Goal: Task Accomplishment & Management: Complete application form

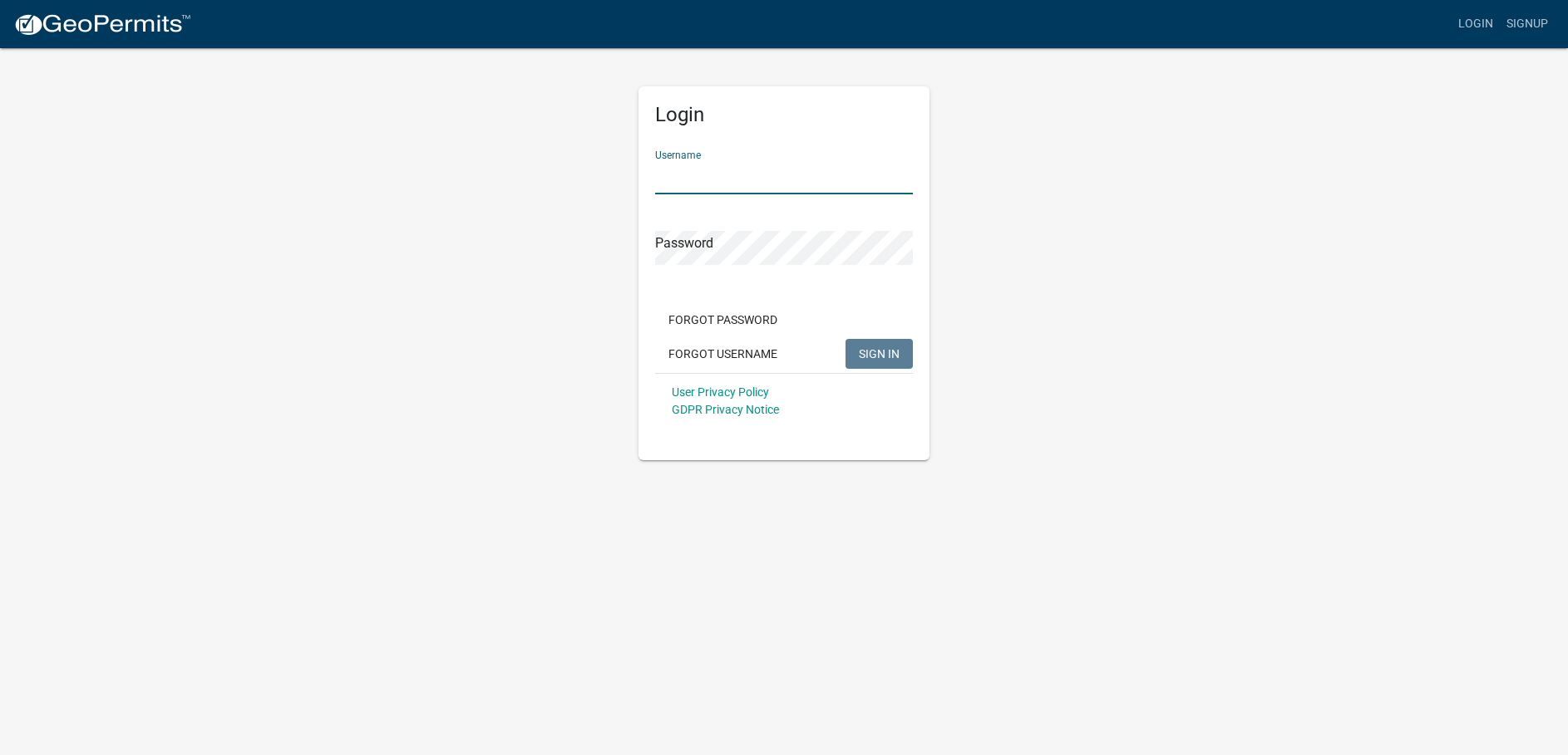
click at [682, 174] on input "Username" at bounding box center [784, 177] width 257 height 34
type input "i"
type input "InnovativeBasementAuthority"
click at [846, 339] on button "SIGN IN" at bounding box center [879, 354] width 68 height 30
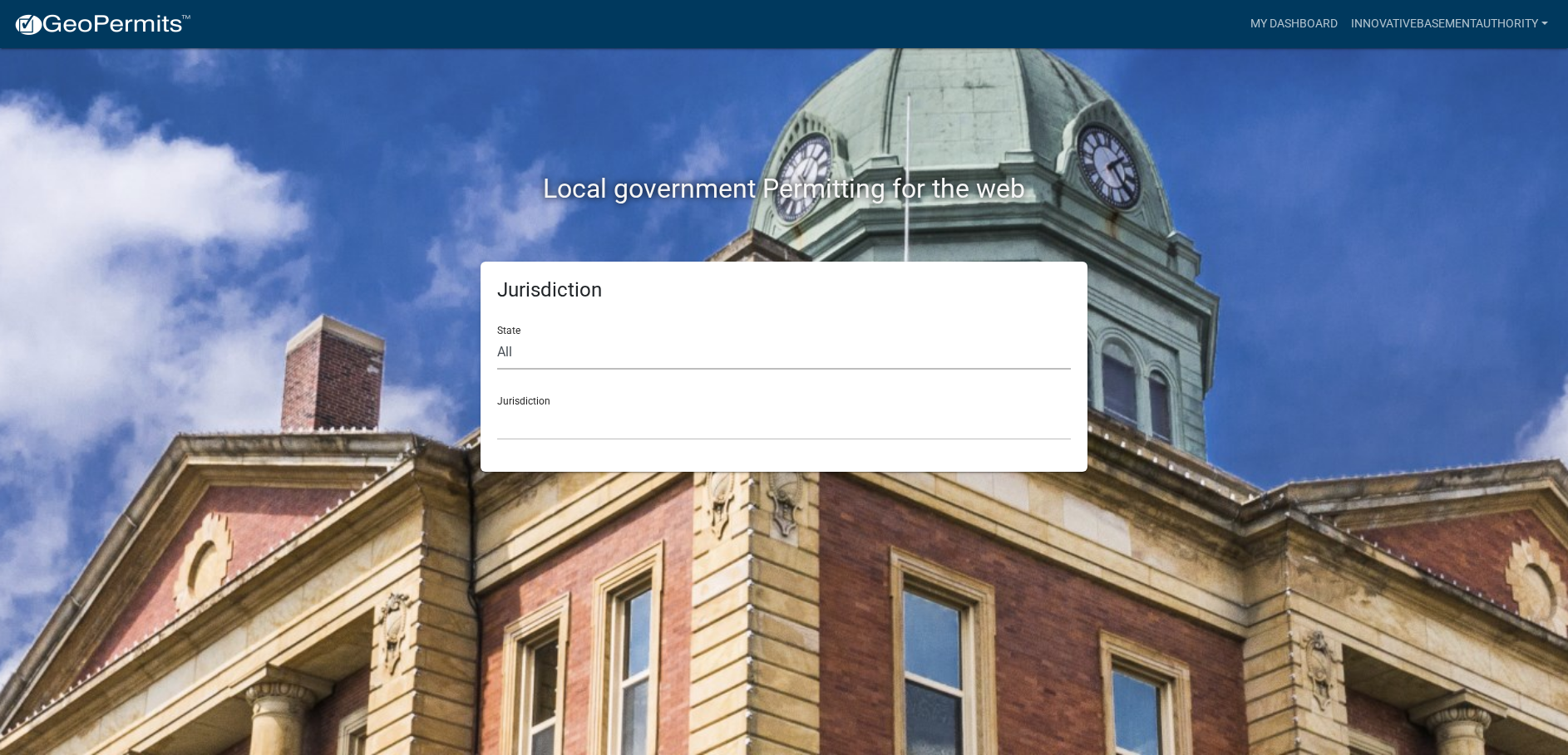
click at [523, 351] on select "All [US_STATE] [US_STATE] [US_STATE] [US_STATE] [US_STATE] [US_STATE] [US_STATE…" at bounding box center [784, 352] width 574 height 34
select select "[US_STATE]"
click at [497, 335] on select "All [US_STATE] [US_STATE] [US_STATE] [US_STATE] [US_STATE] [US_STATE] [US_STATE…" at bounding box center [784, 352] width 574 height 34
click at [573, 427] on select "[GEOGRAPHIC_DATA], [US_STATE] [GEOGRAPHIC_DATA], [US_STATE] [GEOGRAPHIC_DATA], …" at bounding box center [784, 423] width 574 height 34
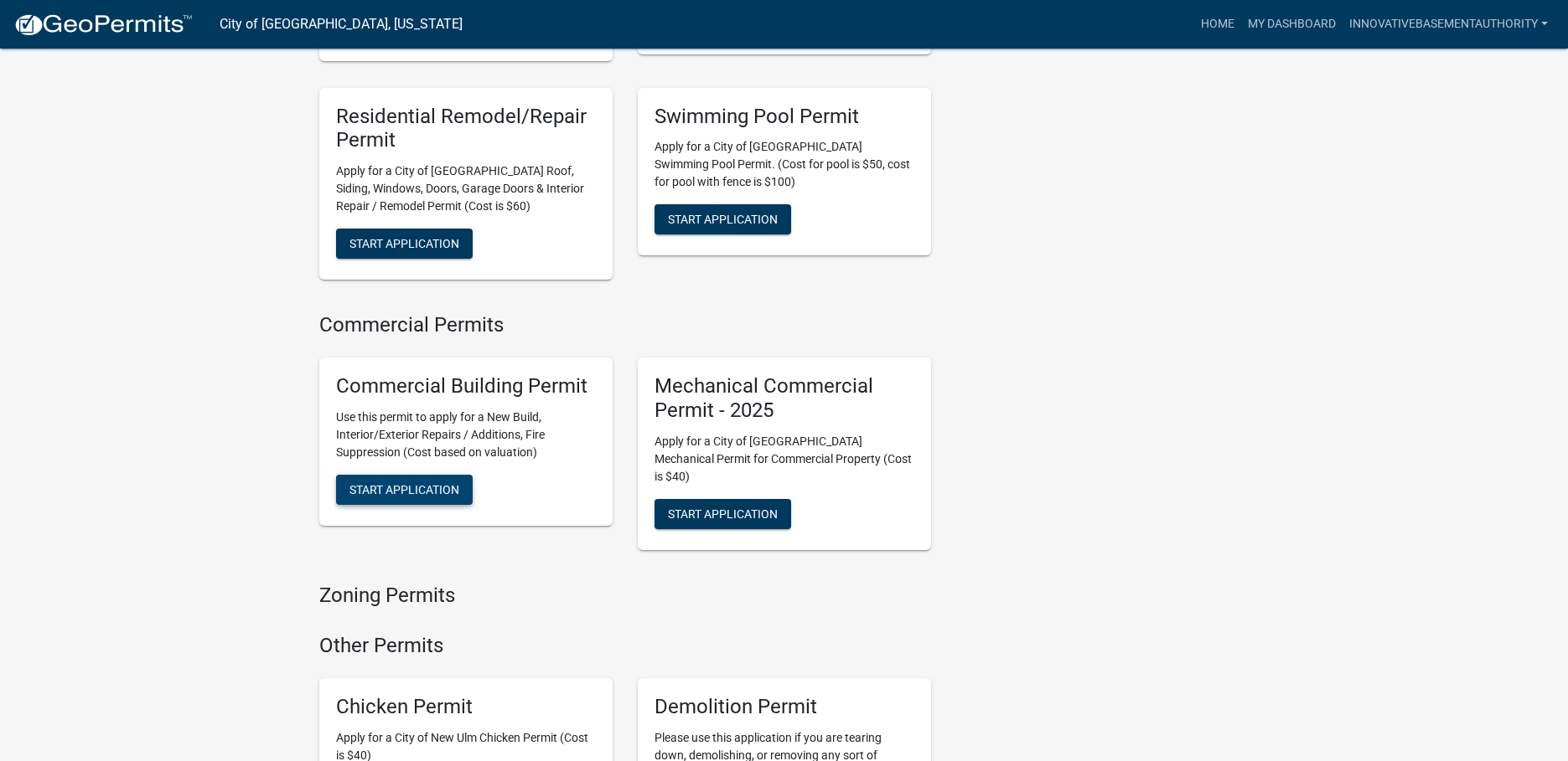
scroll to position [978, 0]
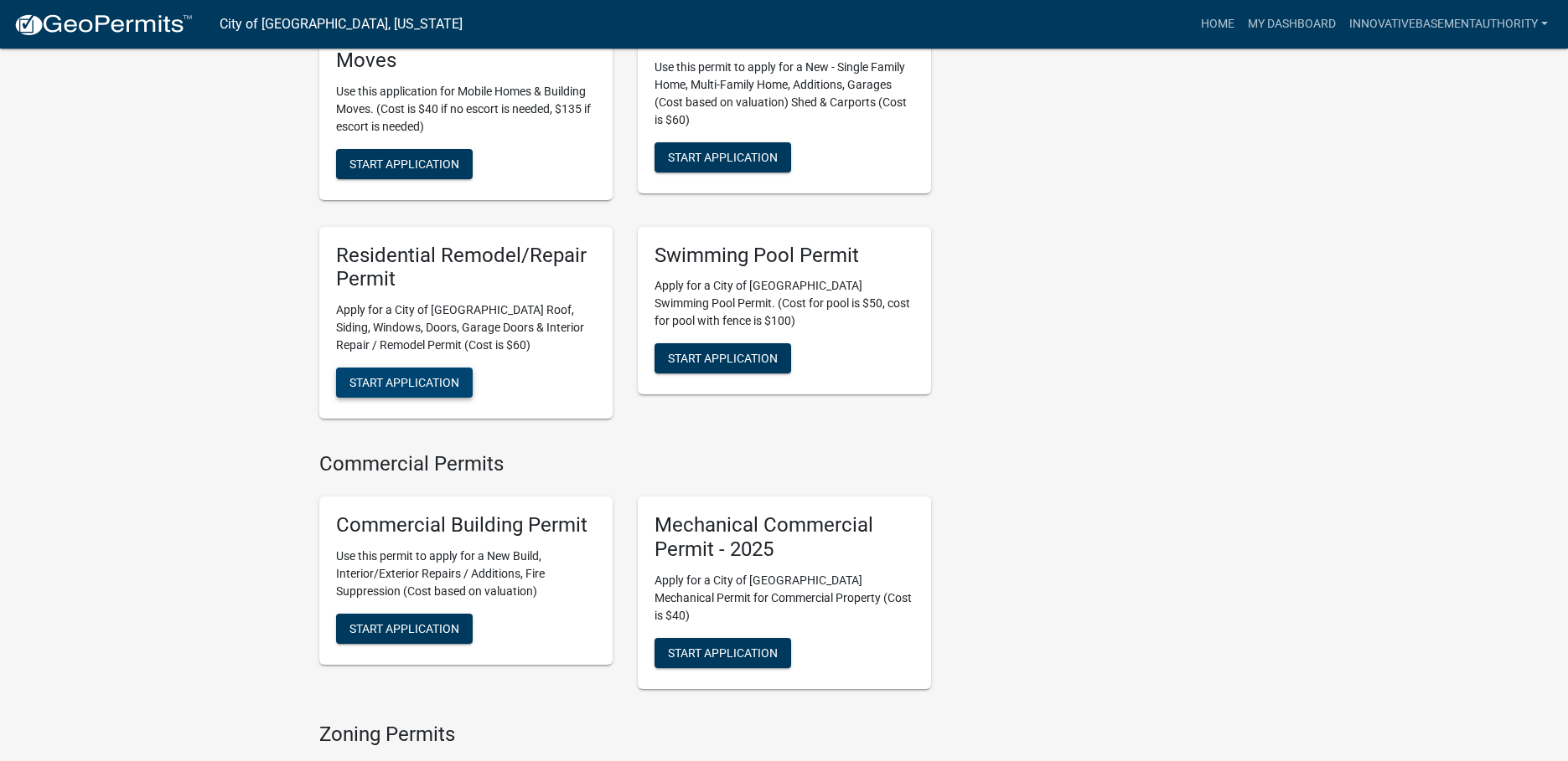
click at [420, 376] on span "Start Application" at bounding box center [405, 382] width 110 height 13
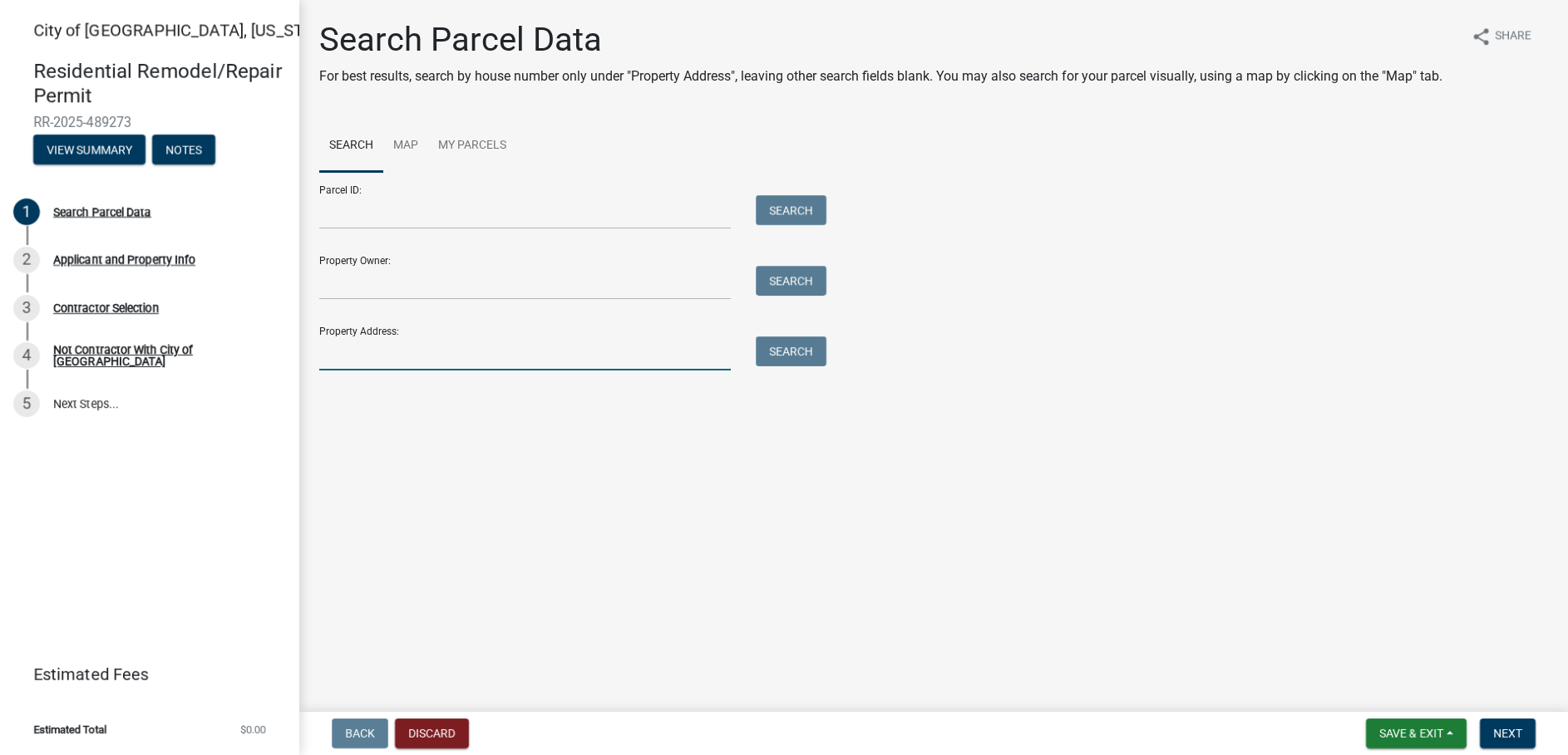
click at [356, 351] on input "Property Address:" at bounding box center [524, 353] width 412 height 34
click at [369, 357] on input "Property Address:" at bounding box center [524, 353] width 412 height 34
paste input "[STREET_ADDRESS]"
type input "[STREET_ADDRESS]"
click at [784, 350] on button "Search" at bounding box center [791, 351] width 70 height 30
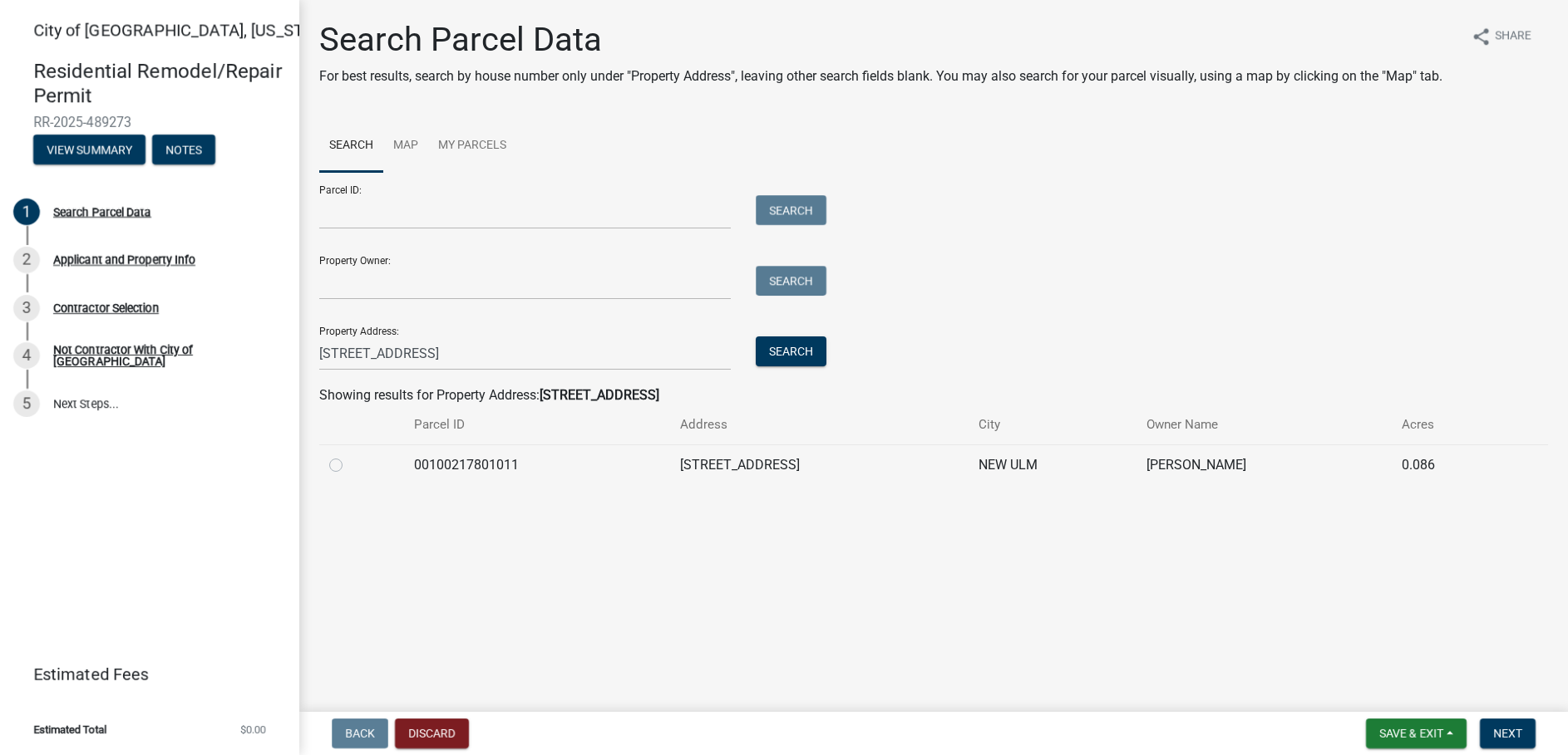
click at [350, 456] on label at bounding box center [350, 456] width 0 height 0
click at [350, 462] on input "radio" at bounding box center [355, 461] width 11 height 11
radio input "true"
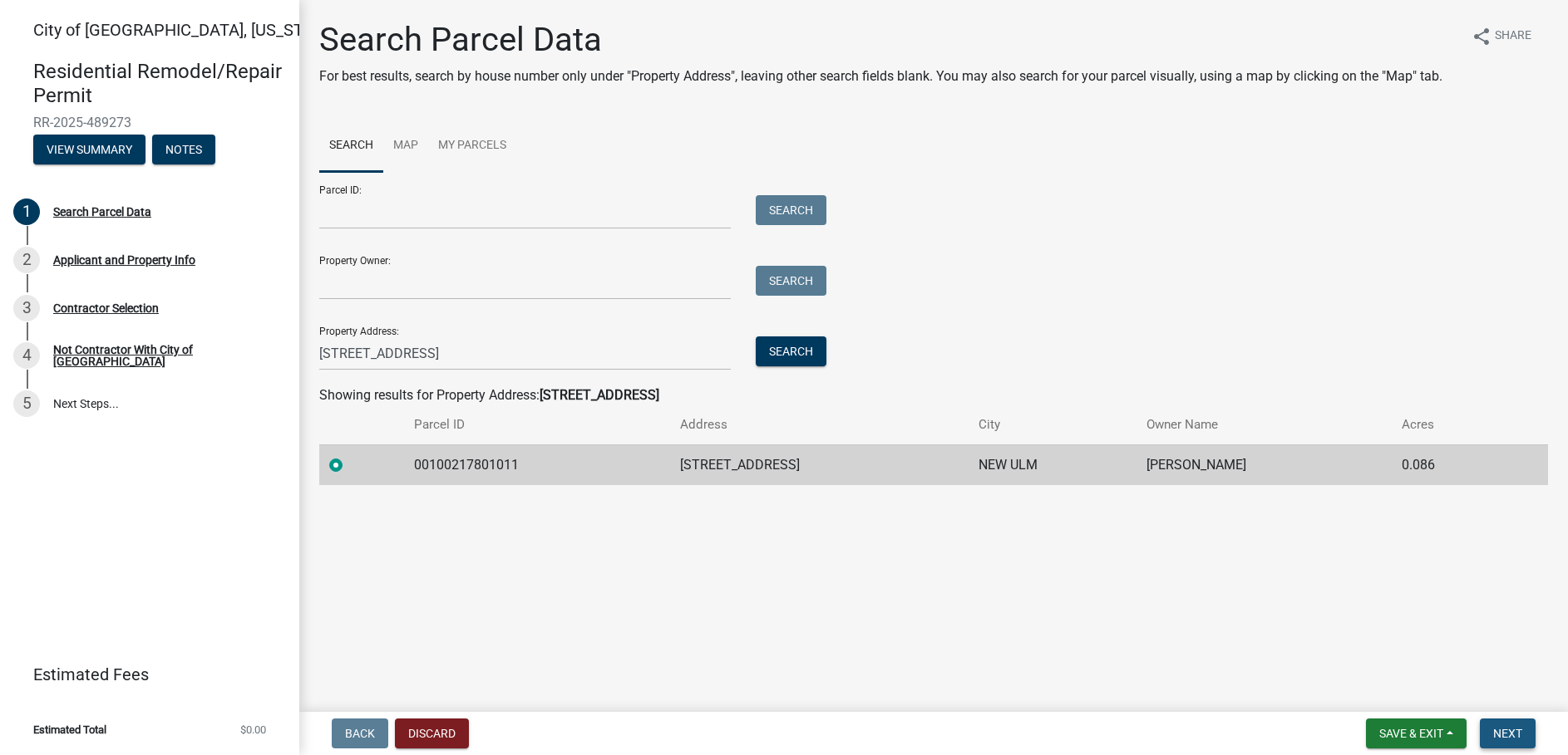
click at [1520, 728] on span "Next" at bounding box center [1507, 733] width 29 height 13
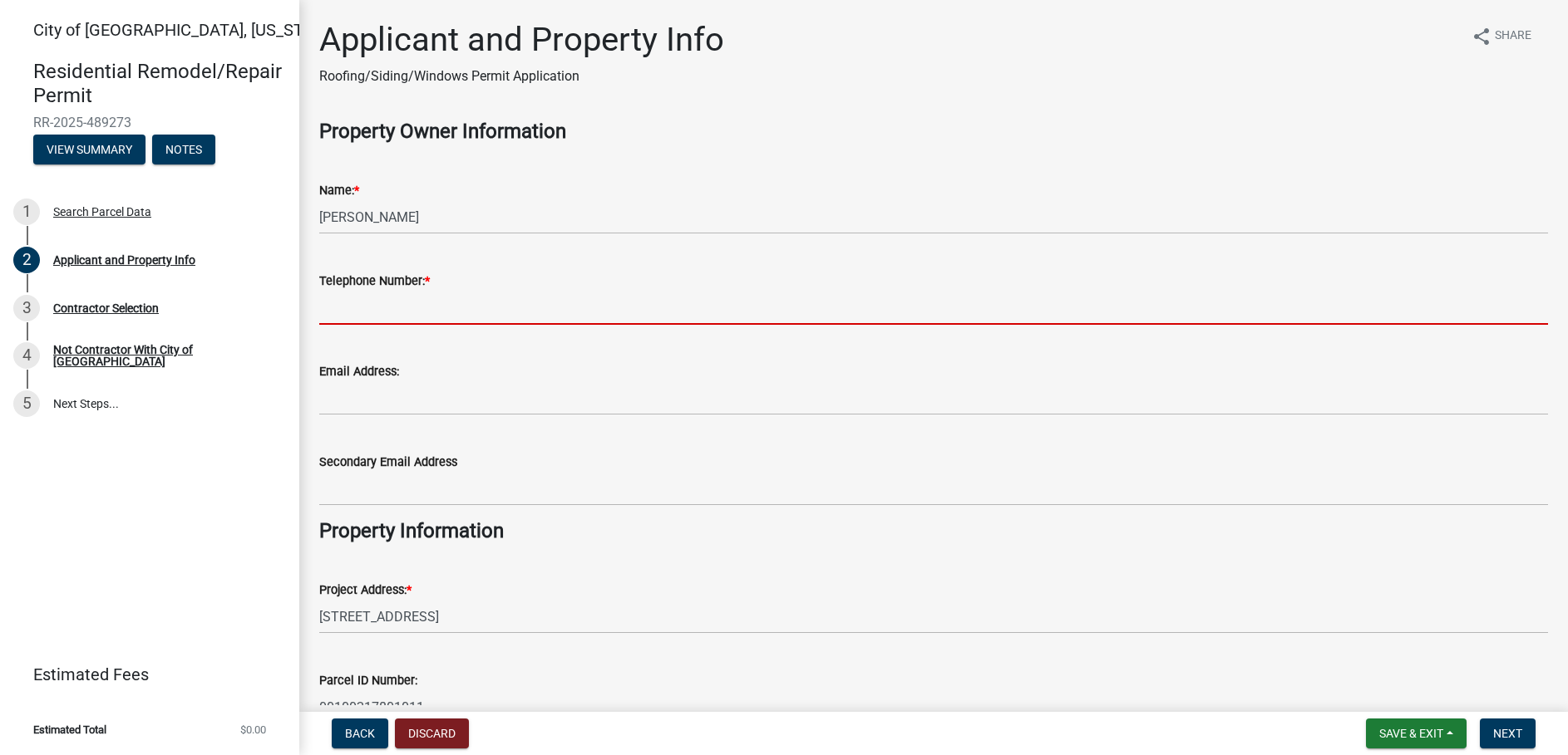
click at [414, 312] on input "Telephone Number: *" at bounding box center [933, 307] width 1229 height 34
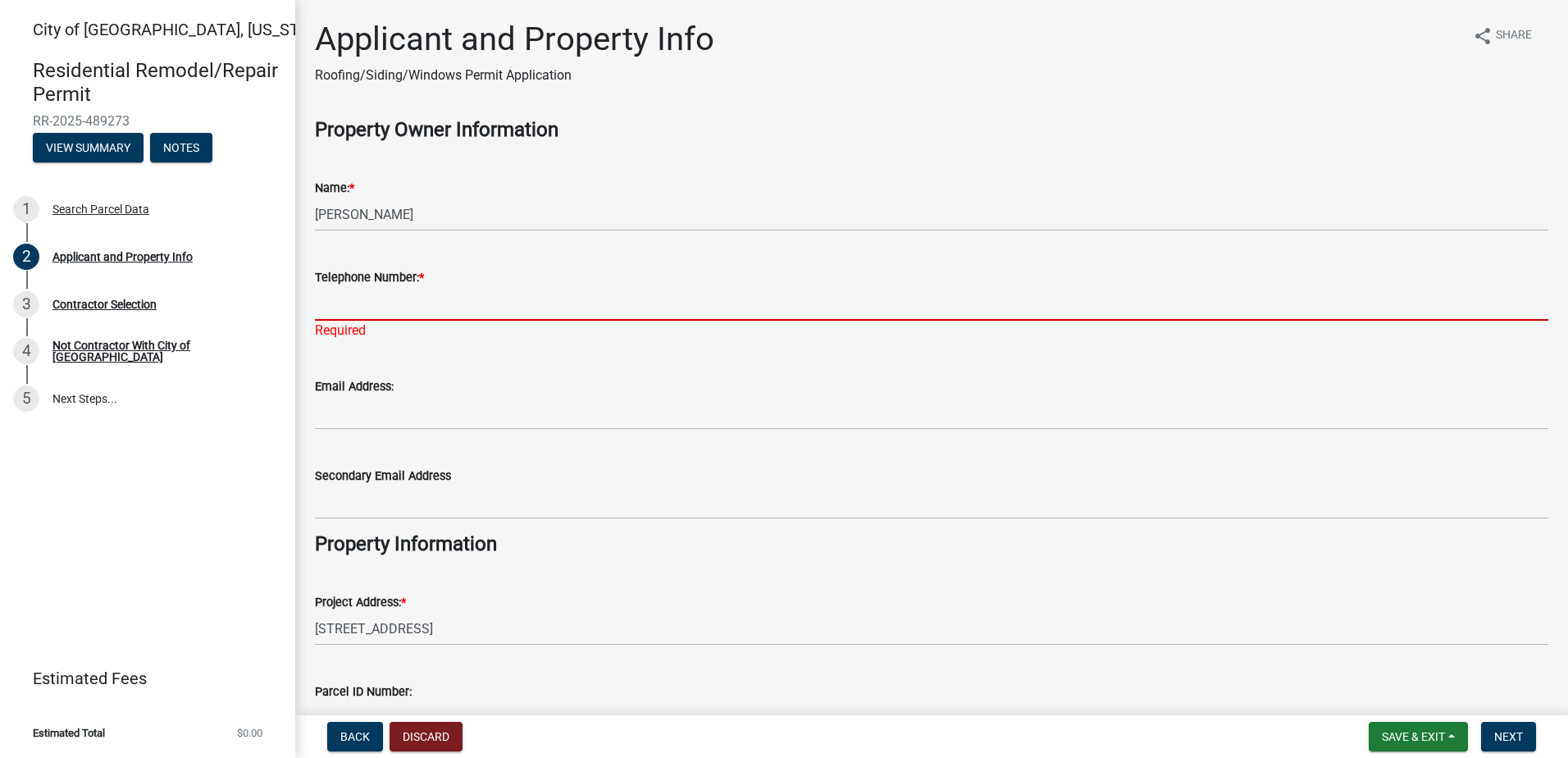
click at [354, 315] on input "Telephone Number: *" at bounding box center [931, 303] width 1234 height 34
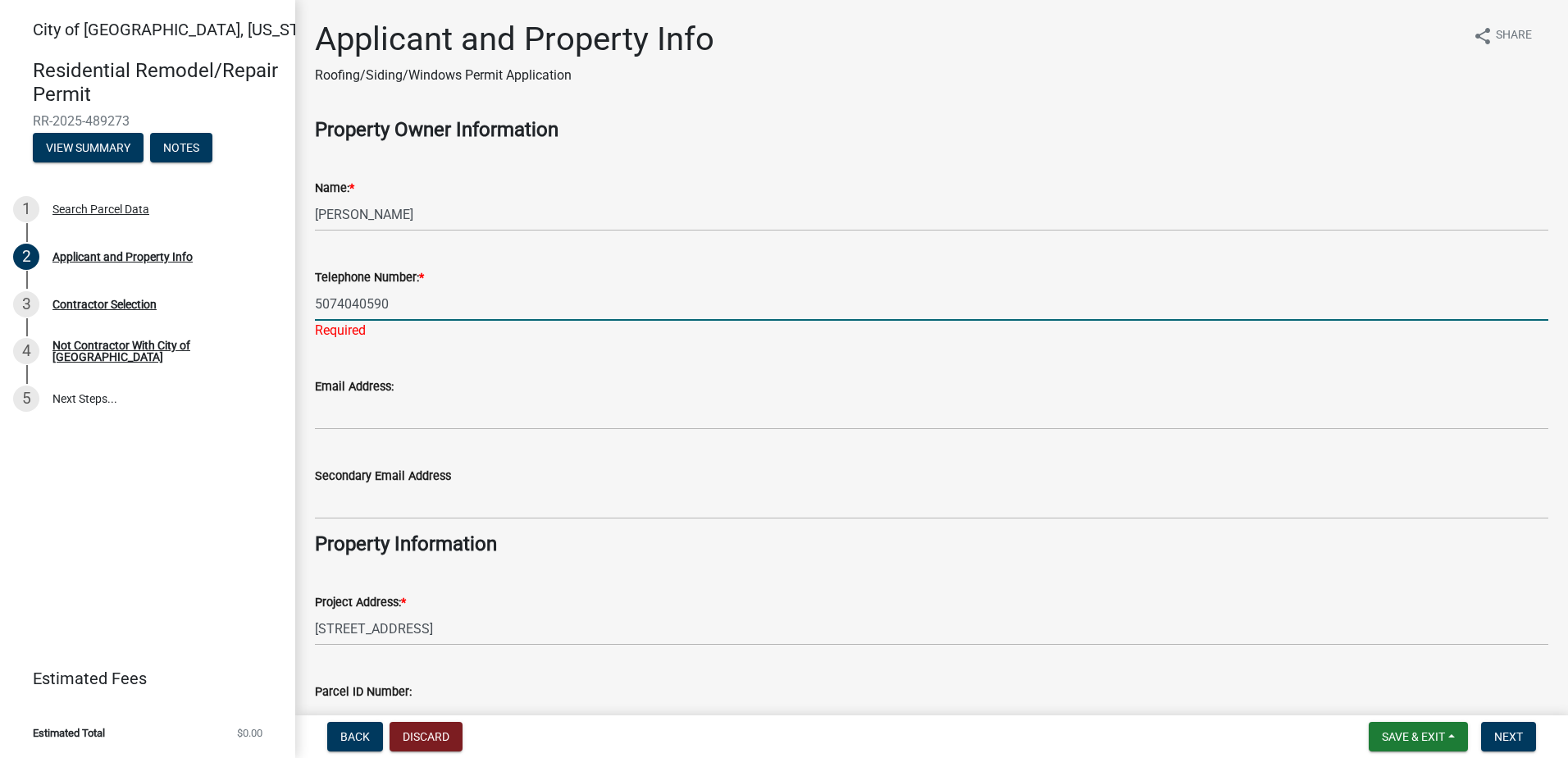
type input "5074040590"
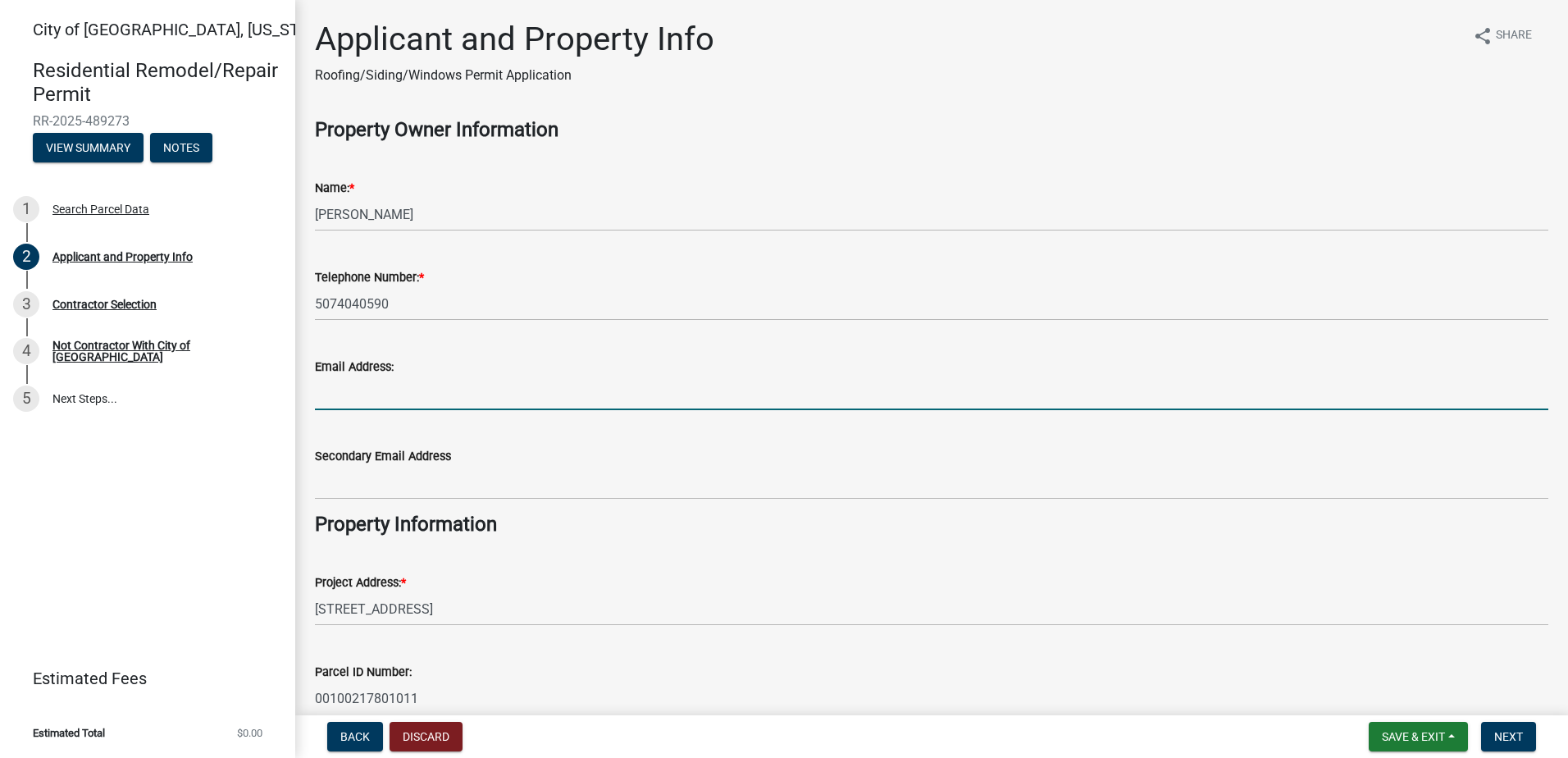
click at [390, 424] on wm-data-entity-input-list "Property Owner Information Name: * [PERSON_NAME] Telephone Number: * [PHONE_NUM…" at bounding box center [931, 489] width 1234 height 743
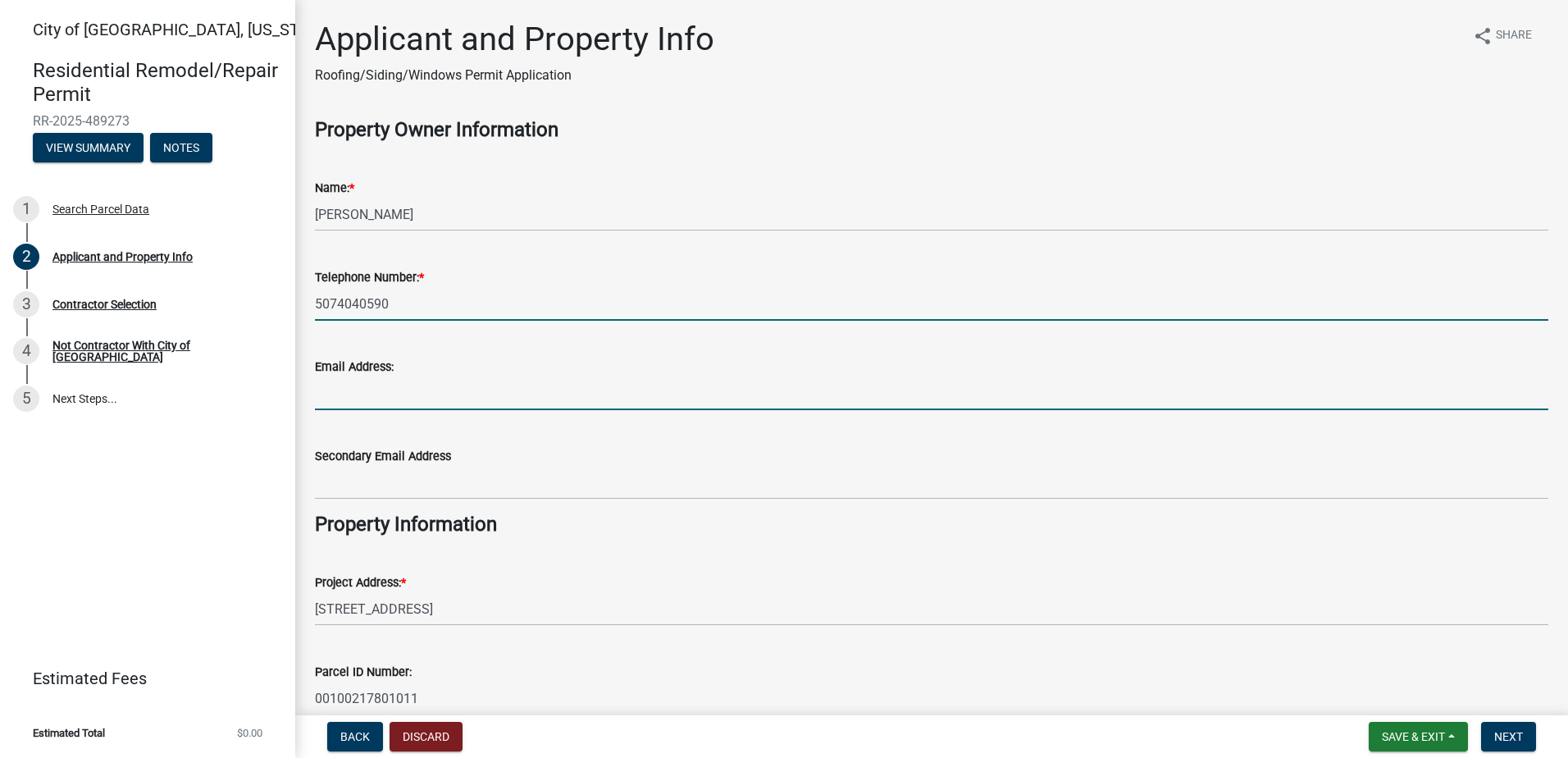
drag, startPoint x: 1184, startPoint y: 293, endPoint x: 1137, endPoint y: 358, distance: 80.2
click at [1184, 293] on input "5074040590" at bounding box center [931, 303] width 1234 height 34
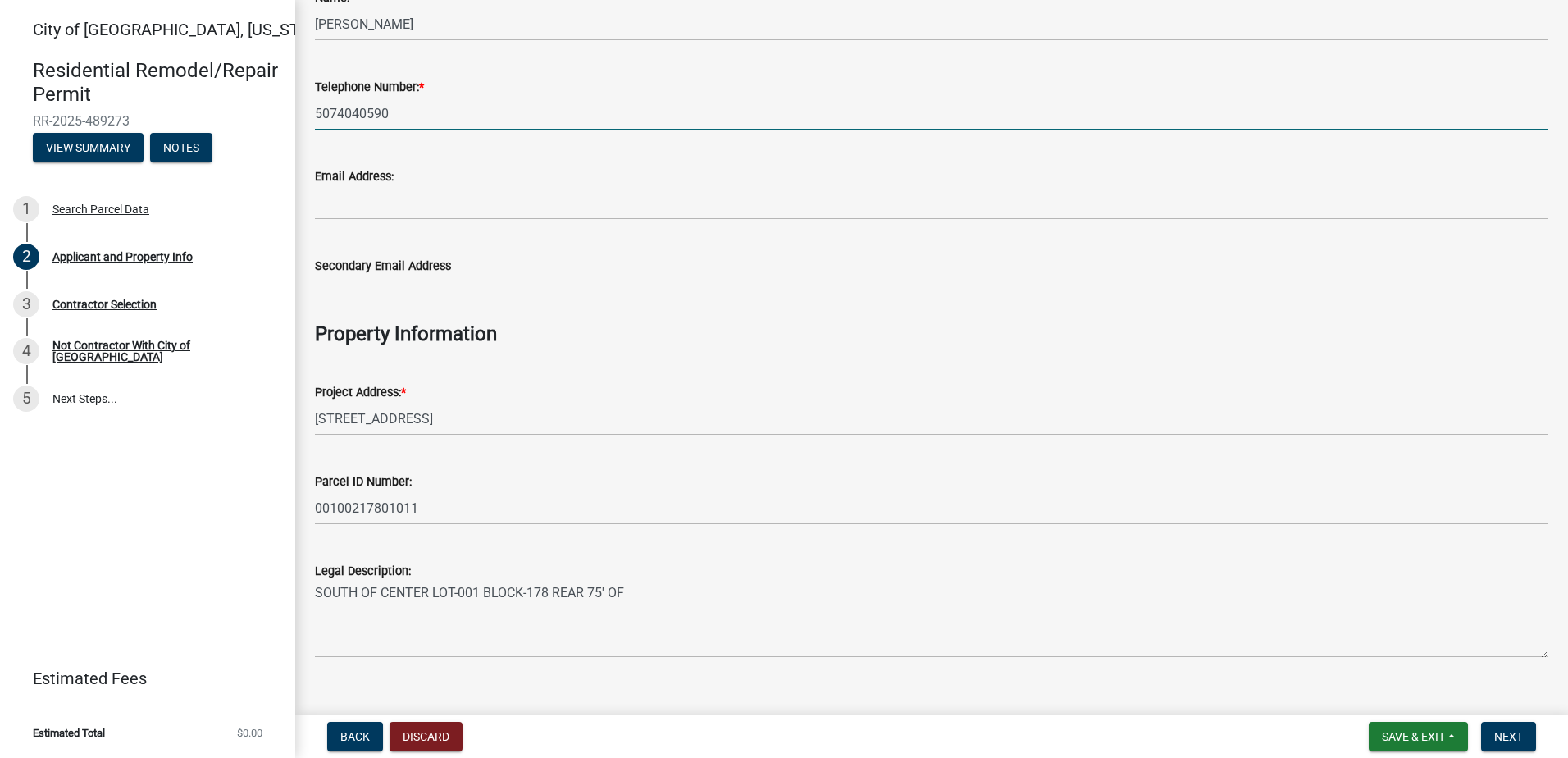
scroll to position [217, 0]
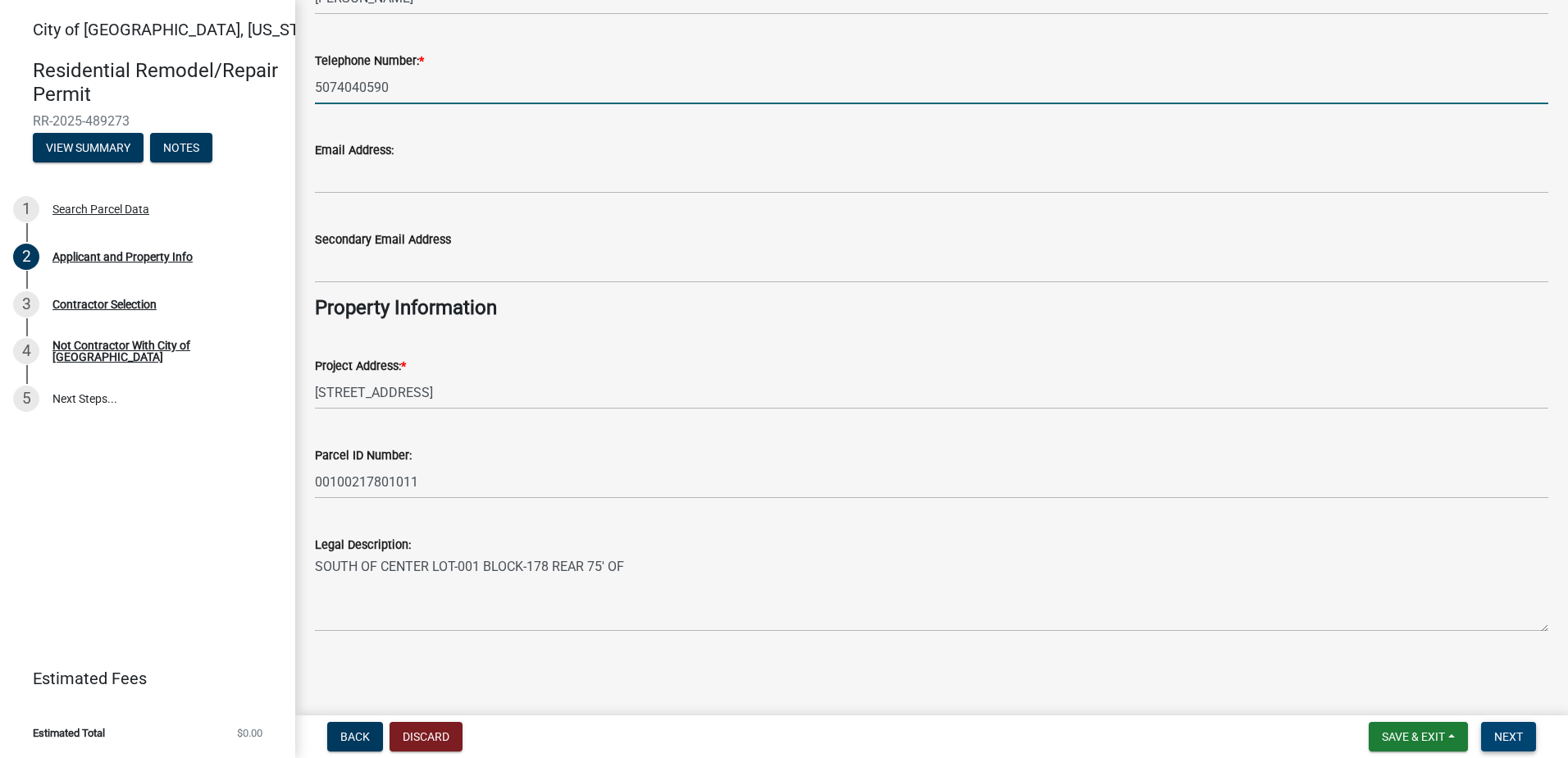
click at [1522, 734] on span "Next" at bounding box center [1508, 735] width 29 height 13
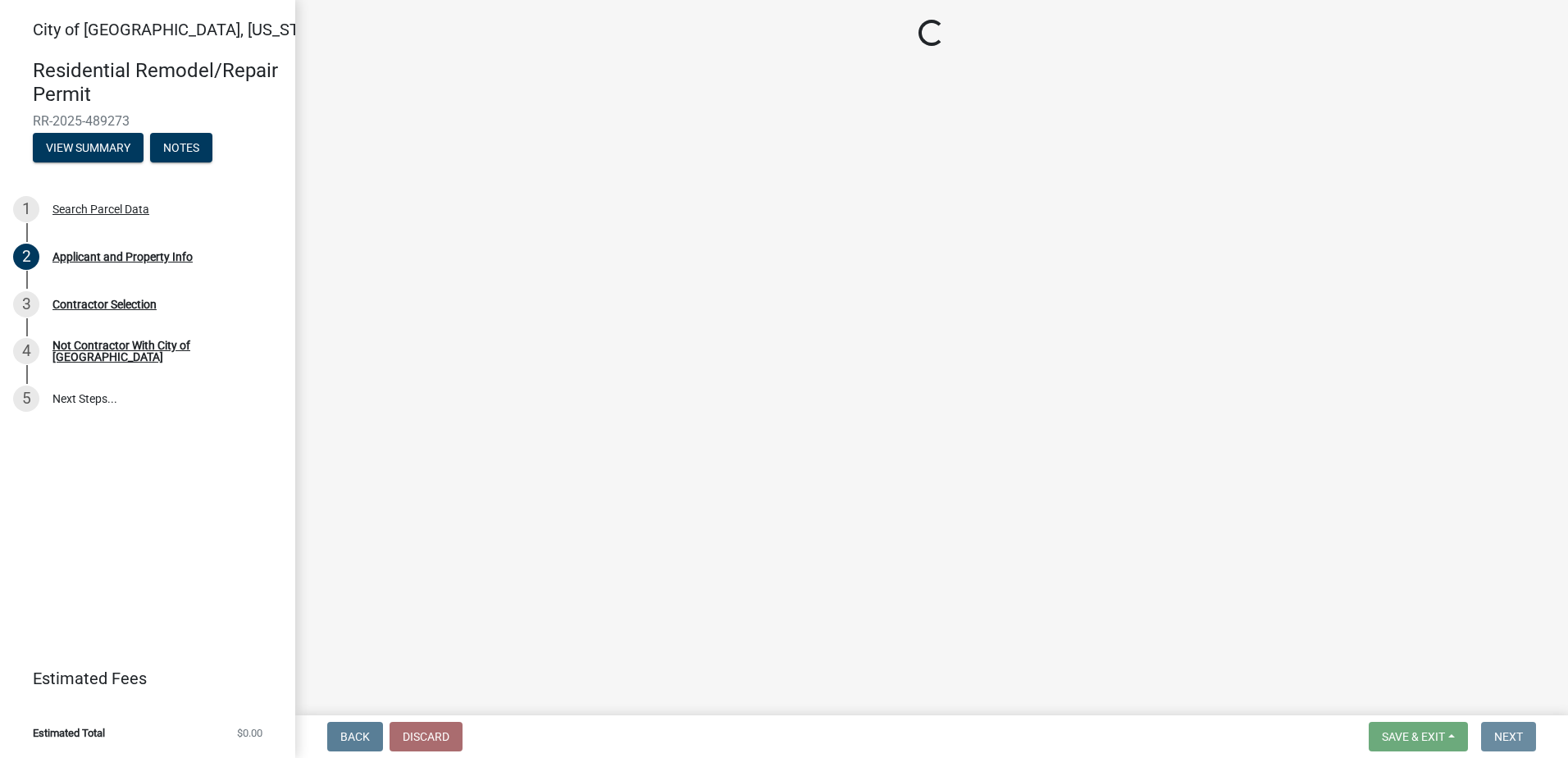
scroll to position [0, 0]
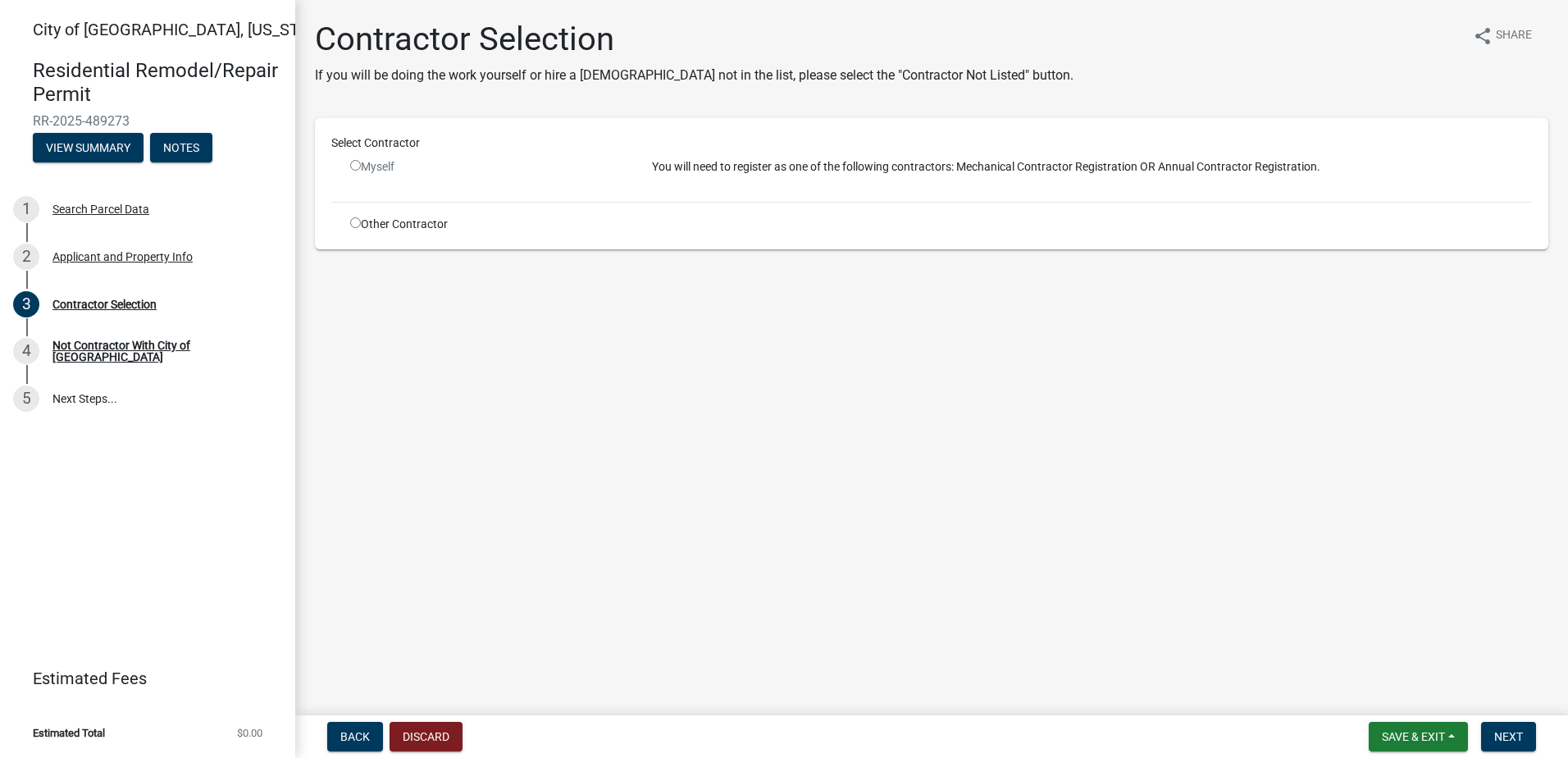
click at [356, 169] on input "radio" at bounding box center [355, 165] width 10 height 10
click at [357, 164] on input "radio" at bounding box center [355, 165] width 10 height 10
click at [358, 165] on input "radio" at bounding box center [355, 165] width 10 height 10
radio input "false"
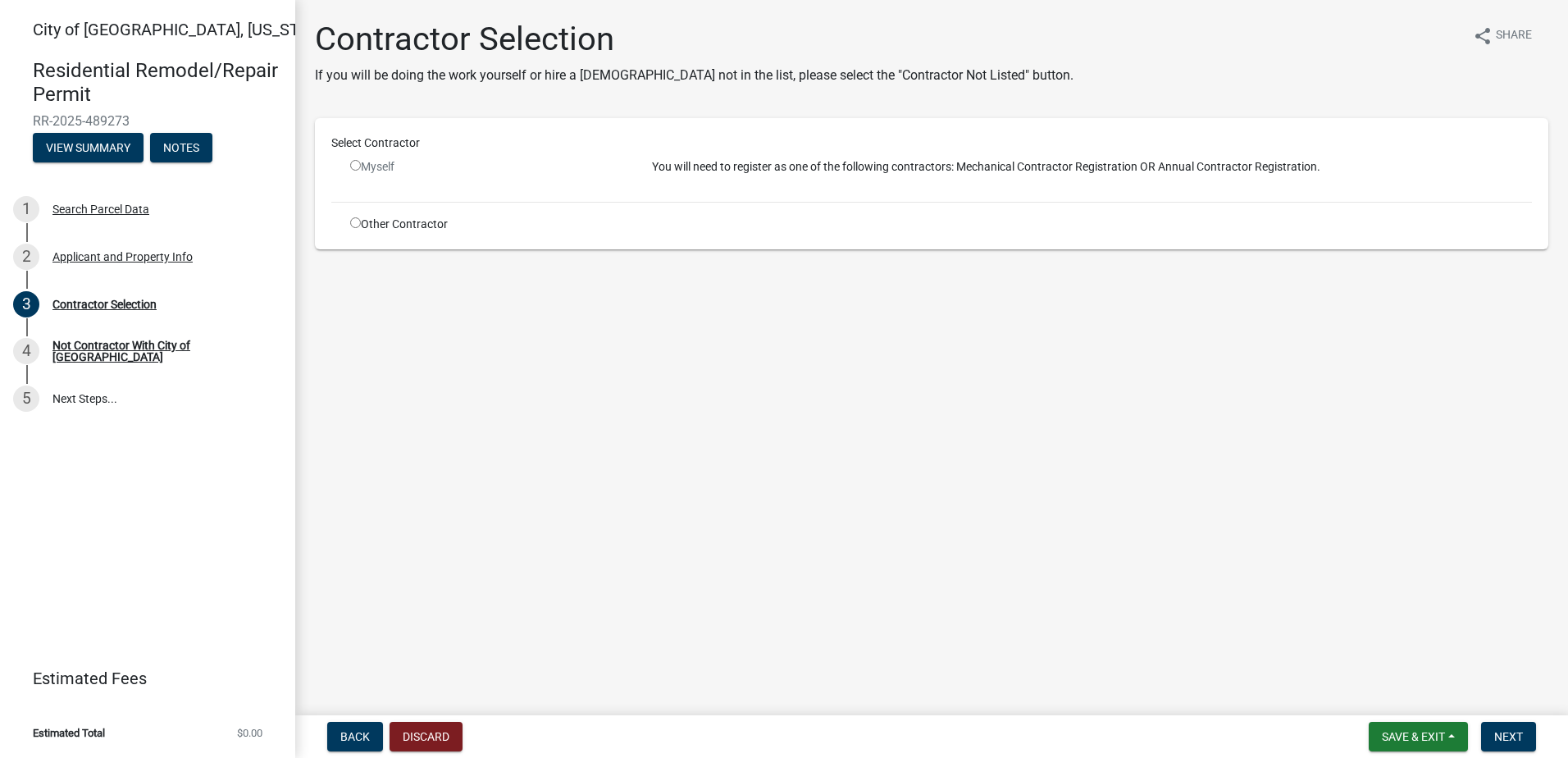
click at [355, 217] on input "radio" at bounding box center [355, 223] width 10 height 10
radio input "true"
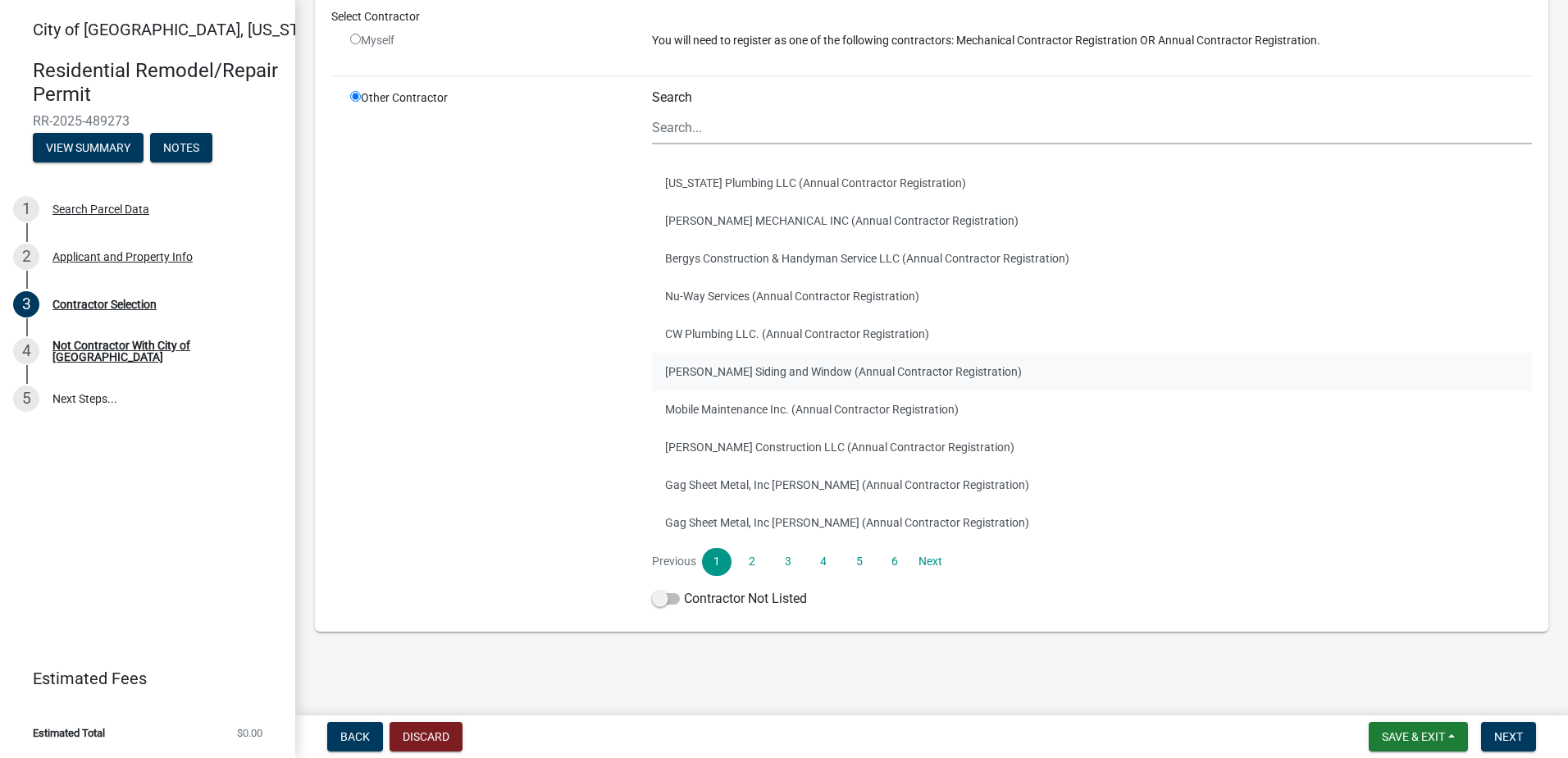
scroll to position [12, 0]
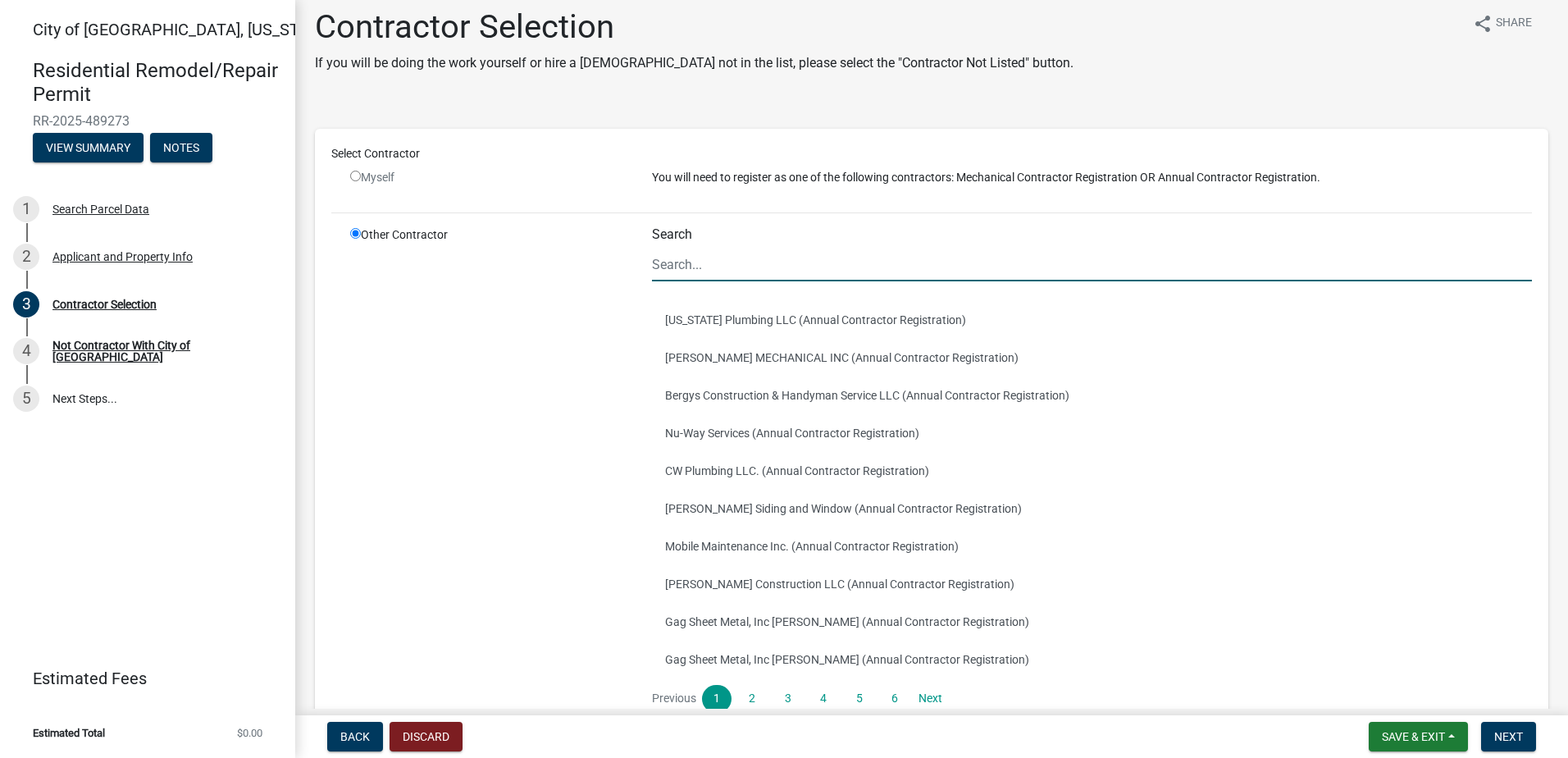
click at [694, 258] on input "Search" at bounding box center [1092, 264] width 880 height 34
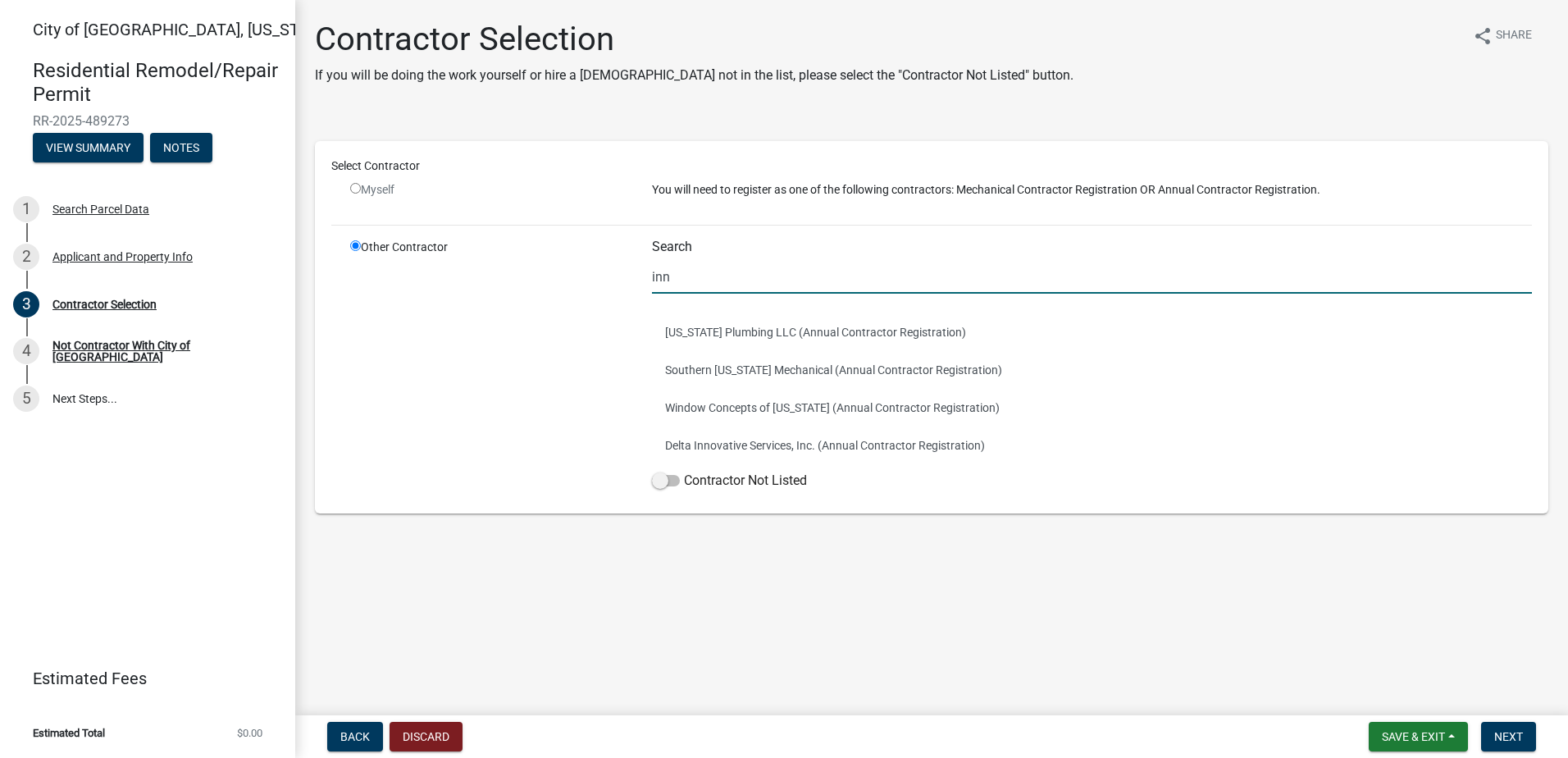
scroll to position [0, 0]
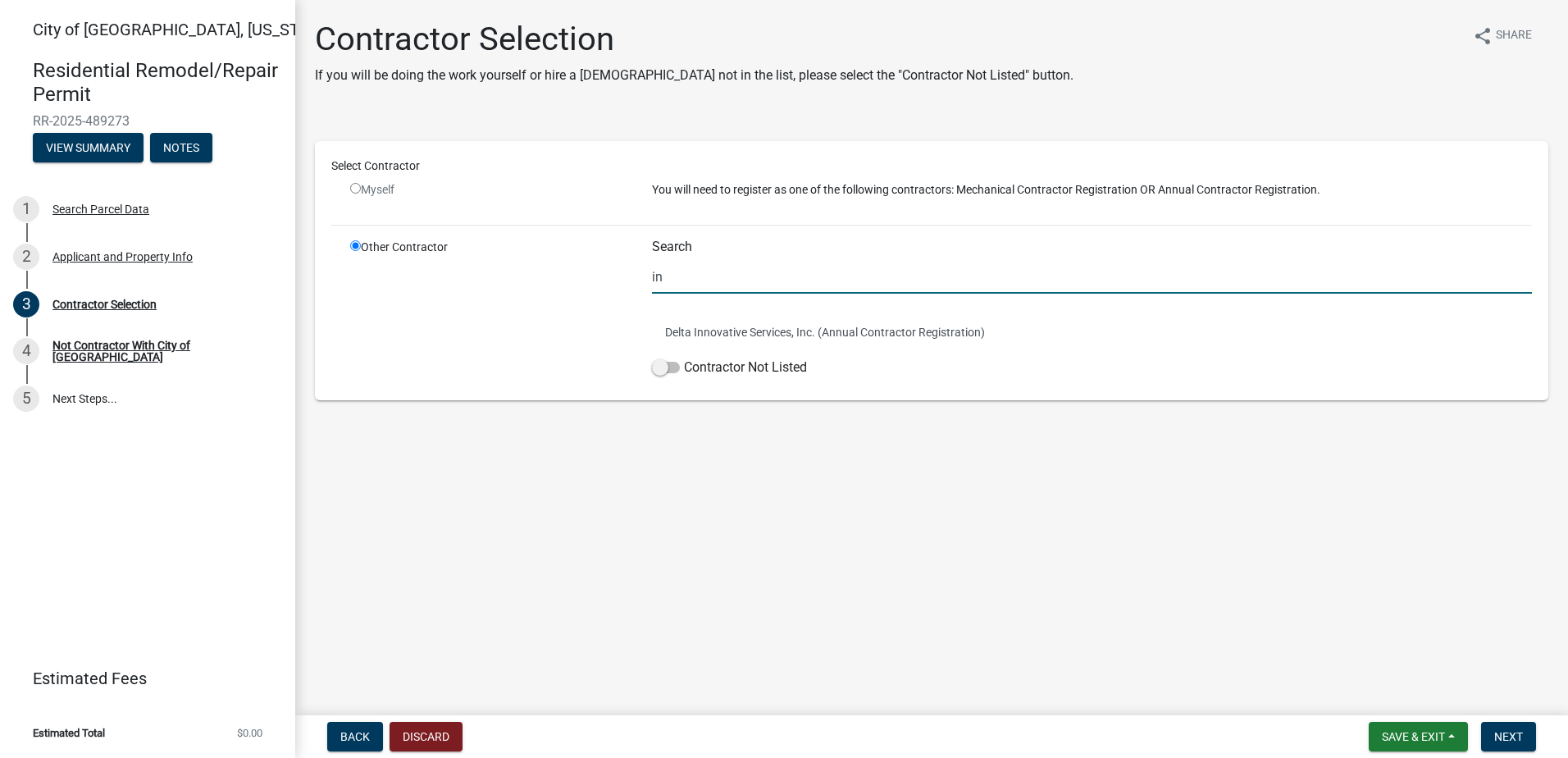
type input "i"
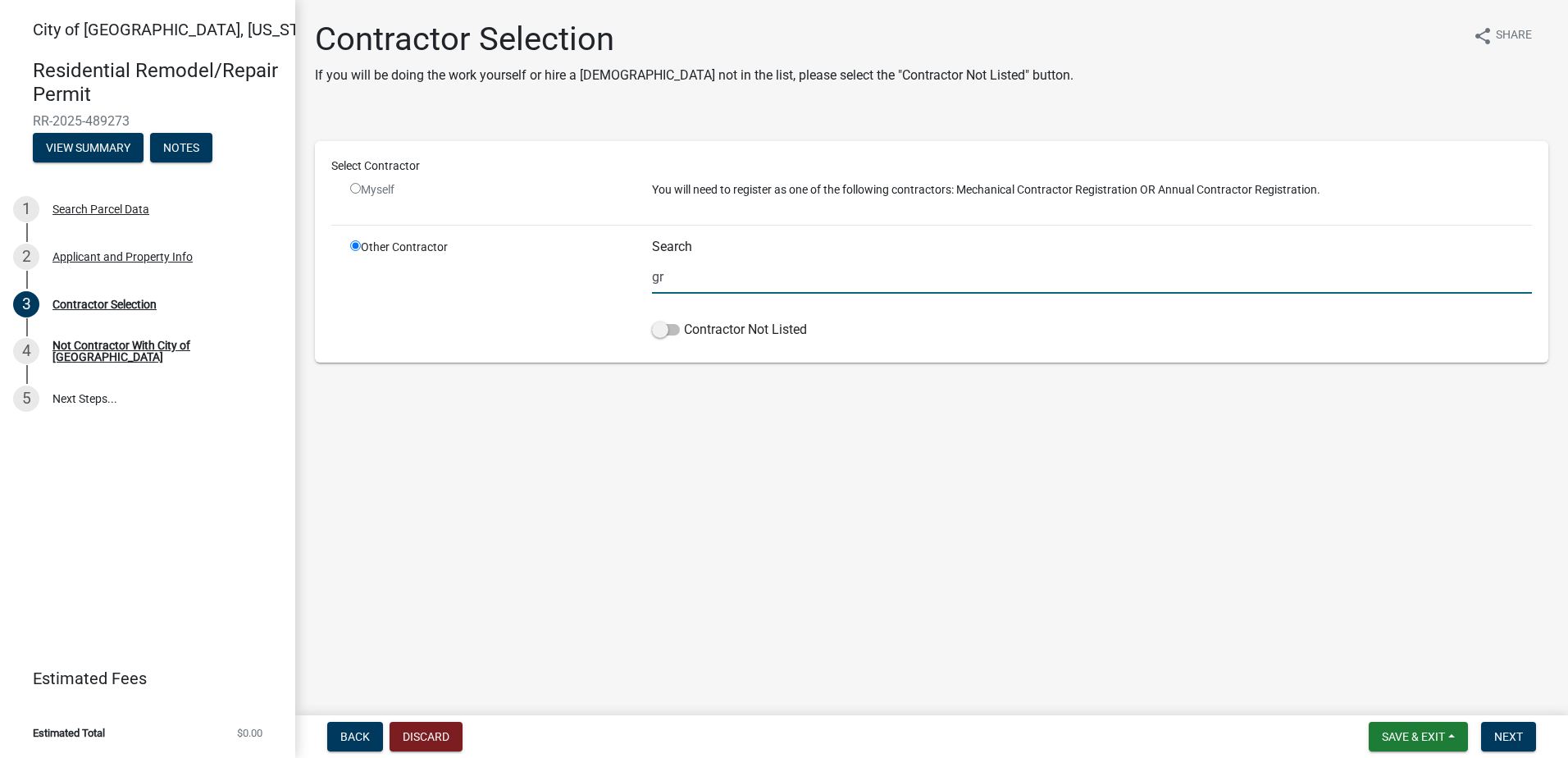
type input "g"
click at [661, 325] on span at bounding box center [665, 329] width 28 height 11
click at [684, 320] on input "Contractor Not Listed" at bounding box center [684, 320] width 0 height 0
drag, startPoint x: 830, startPoint y: 276, endPoint x: 552, endPoint y: 281, distance: 278.0
click at [547, 280] on div "Other Contractor Search Groundworks [US_STATE] LLC Contractor Not Listed" at bounding box center [941, 292] width 1206 height 107
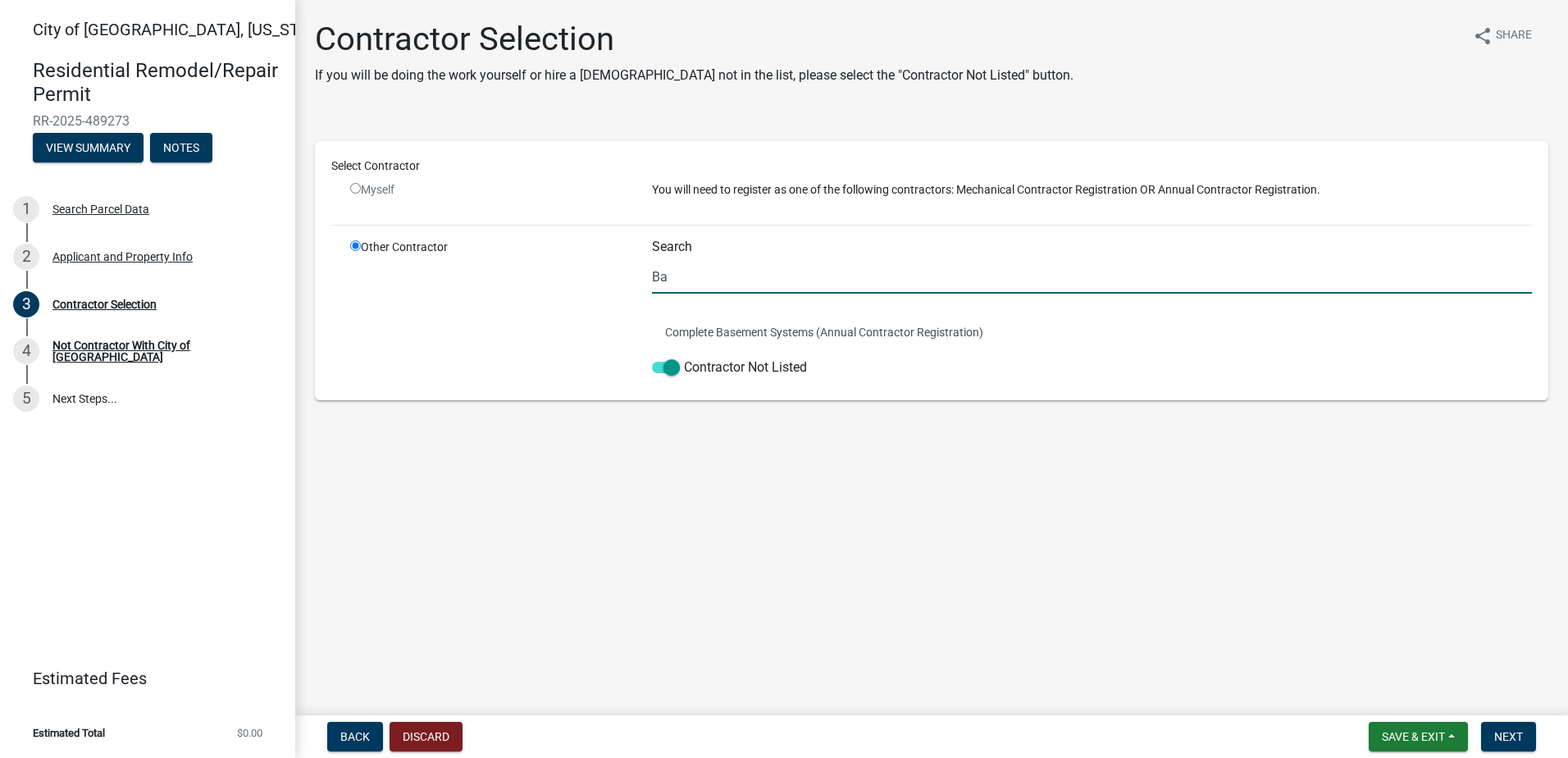
type input "B"
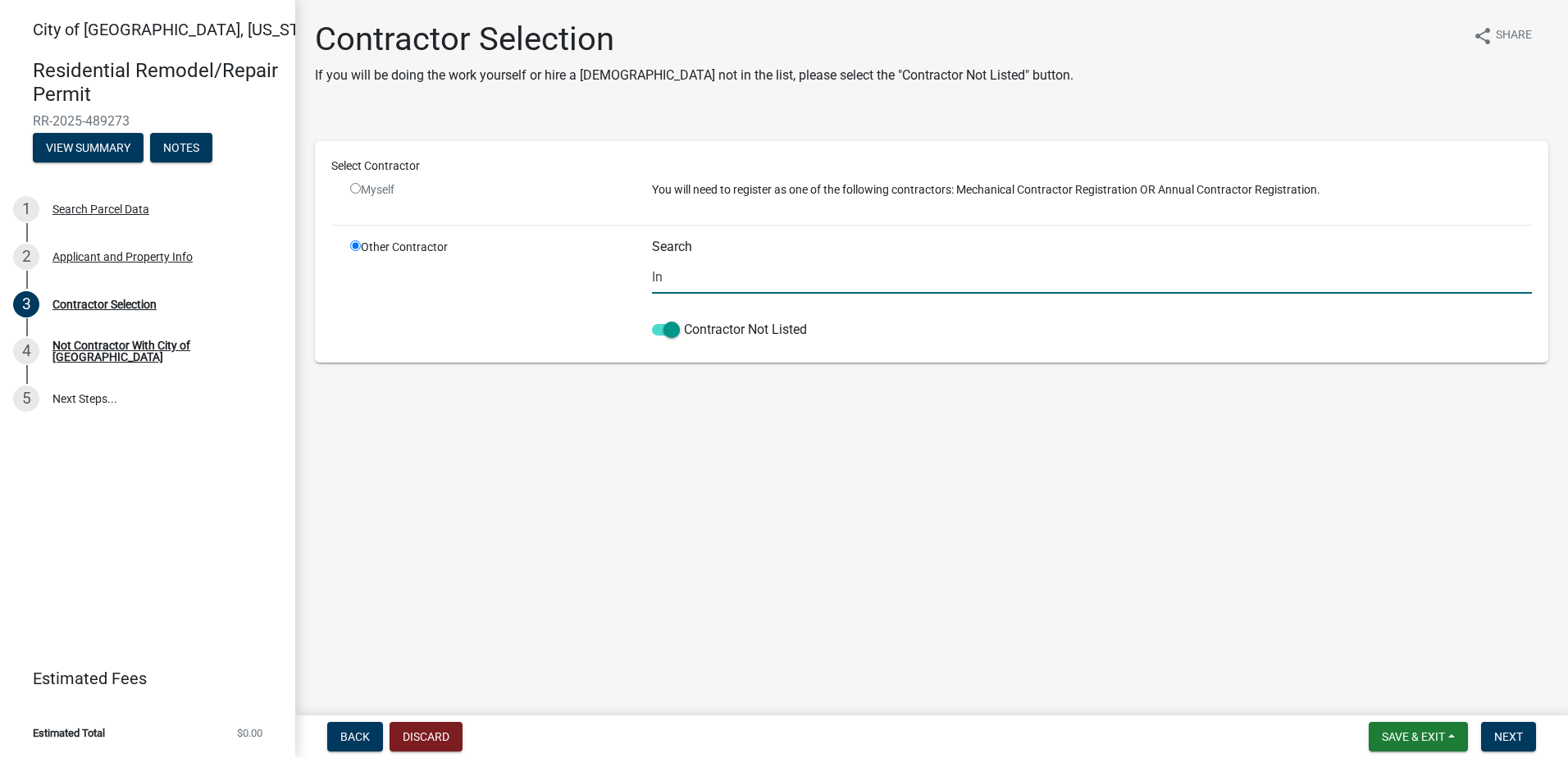
type input "I"
type input "Groundworks [US_STATE] LLC"
click at [1518, 731] on span "Next" at bounding box center [1508, 735] width 29 height 13
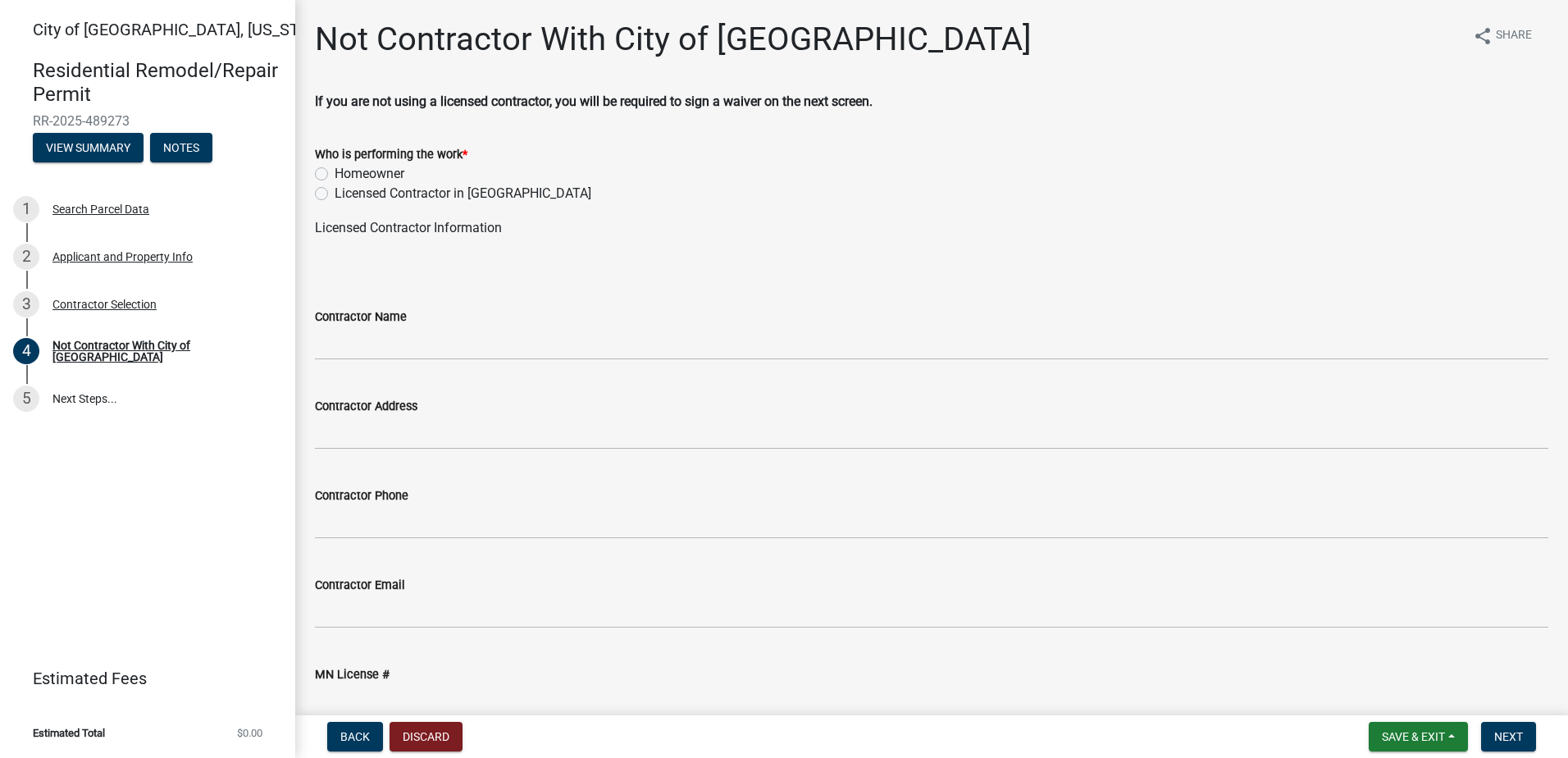
click at [334, 191] on label "Licensed Contractor in [GEOGRAPHIC_DATA]" at bounding box center [463, 193] width 256 height 20
click at [334, 191] on input "Licensed Contractor in [GEOGRAPHIC_DATA]" at bounding box center [340, 189] width 10 height 10
radio input "true"
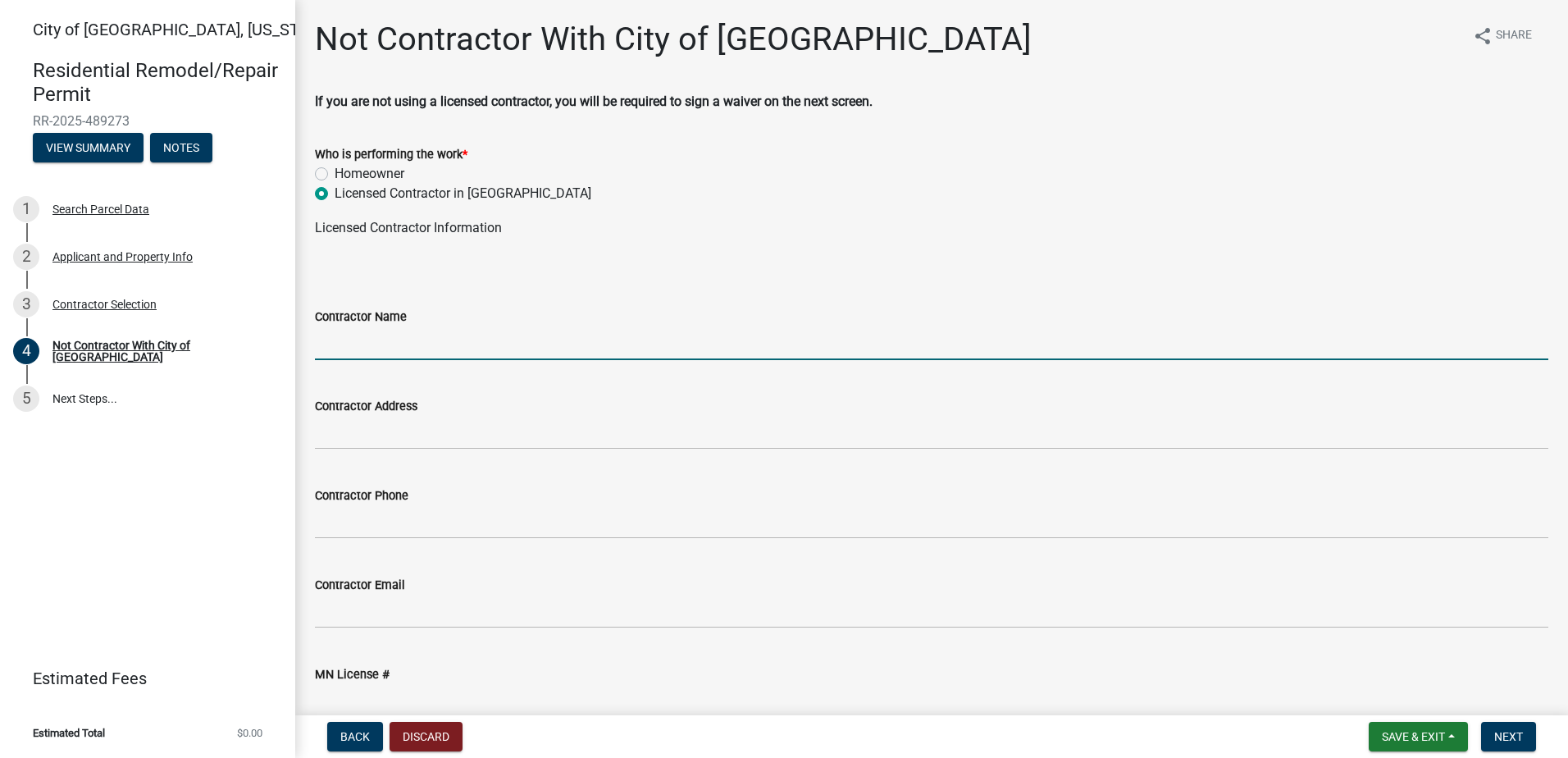
click at [443, 347] on input "Contractor Name" at bounding box center [931, 343] width 1234 height 34
type input "Groundworks [US_STATE] LLC"
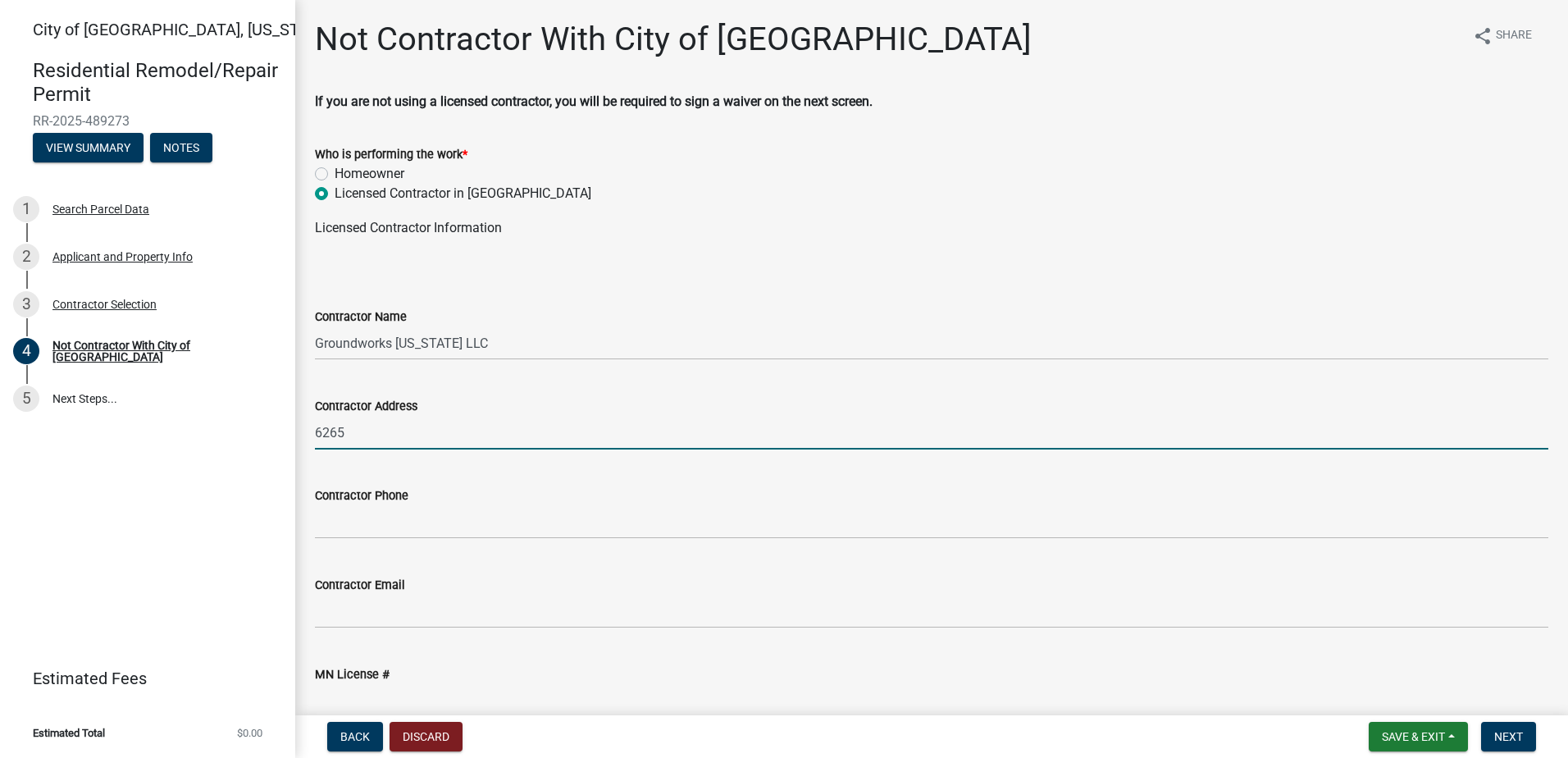
type input "[STREET_ADDRESS][PERSON_NAME]"
type input "6516922"
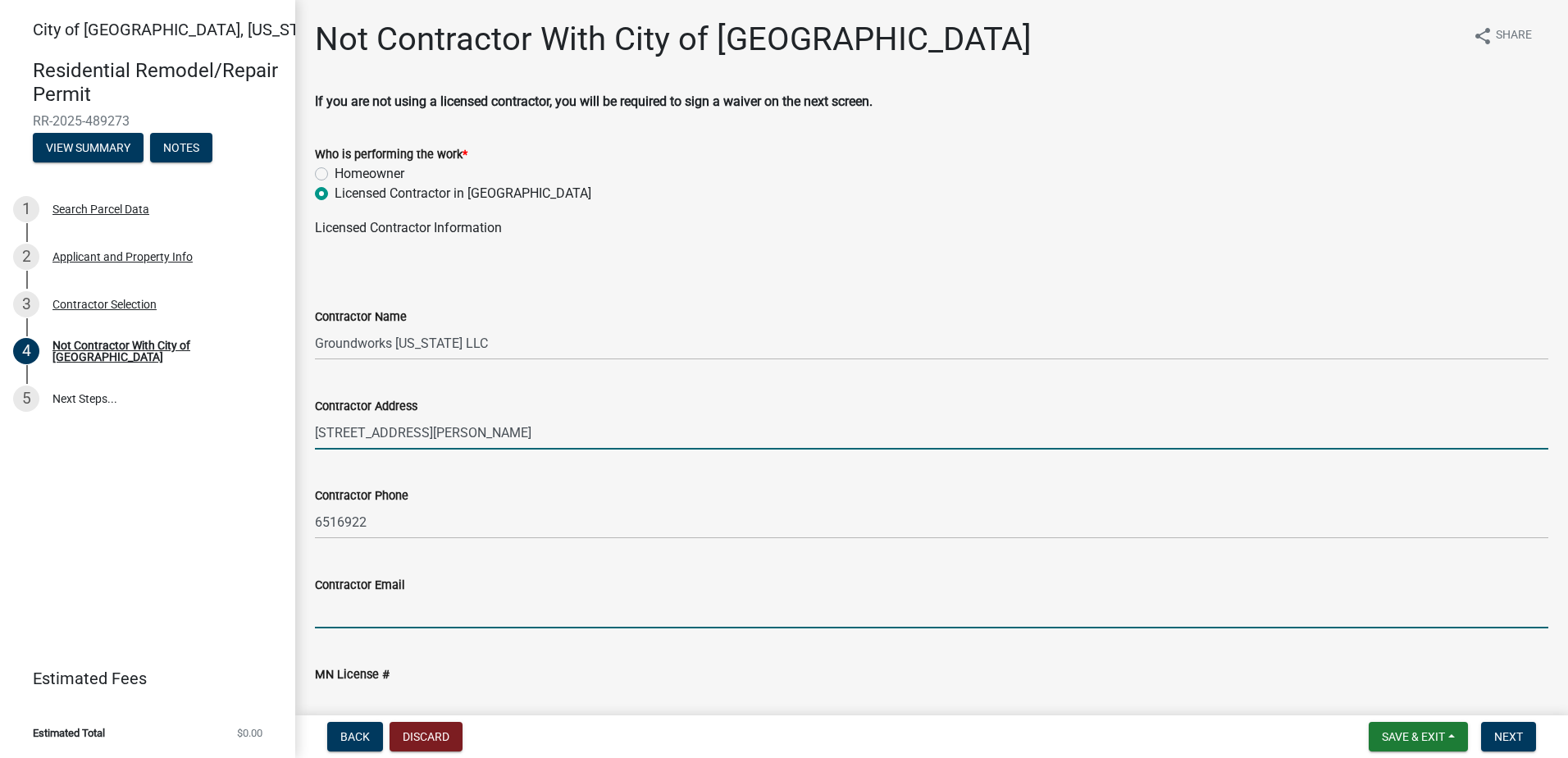
type input "[EMAIL_ADDRESS][DOMAIN_NAME]"
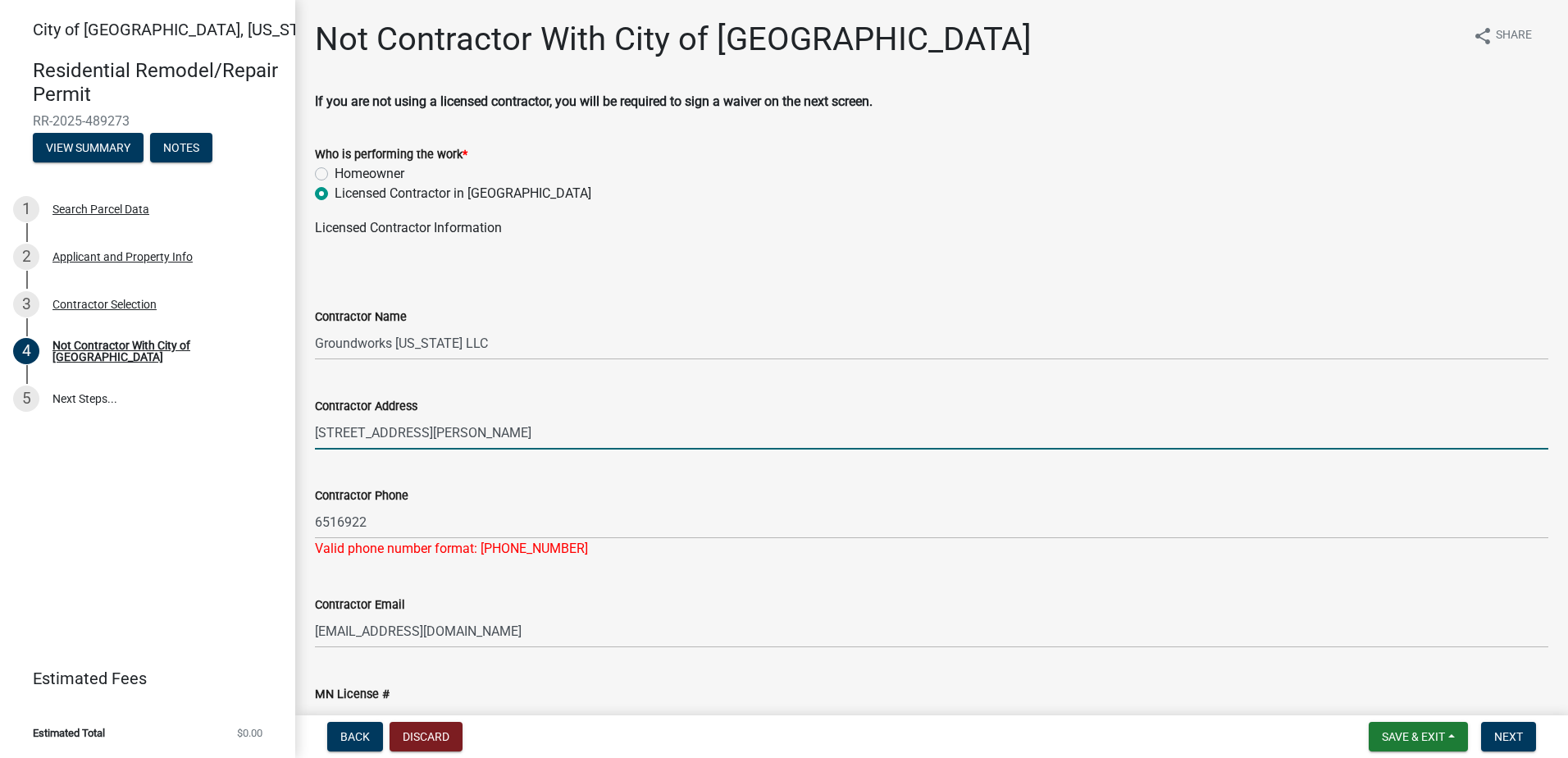
click at [742, 394] on div "Contractor Address [STREET_ADDRESS][PERSON_NAME]" at bounding box center [931, 411] width 1234 height 76
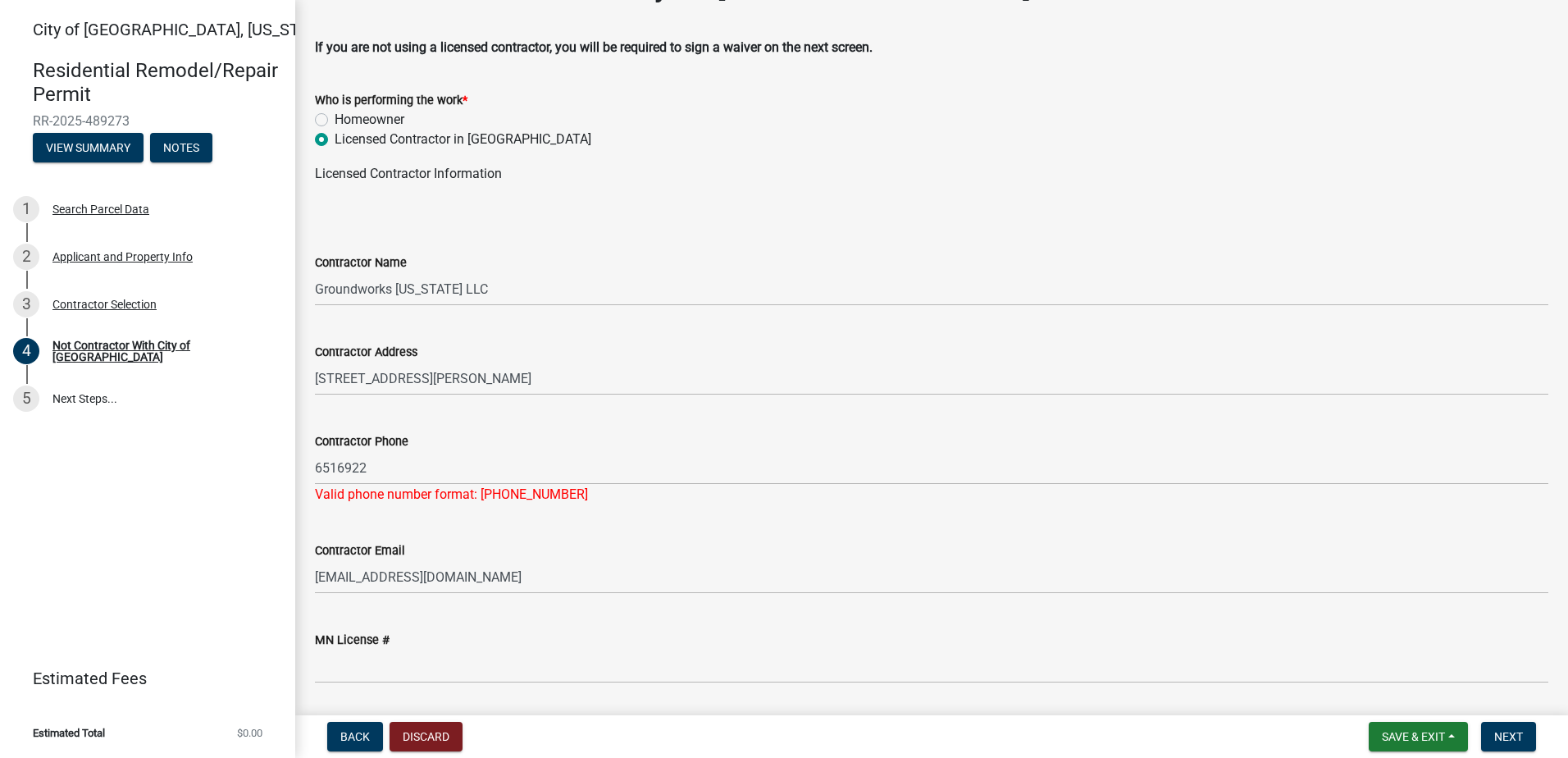
scroll to position [106, 0]
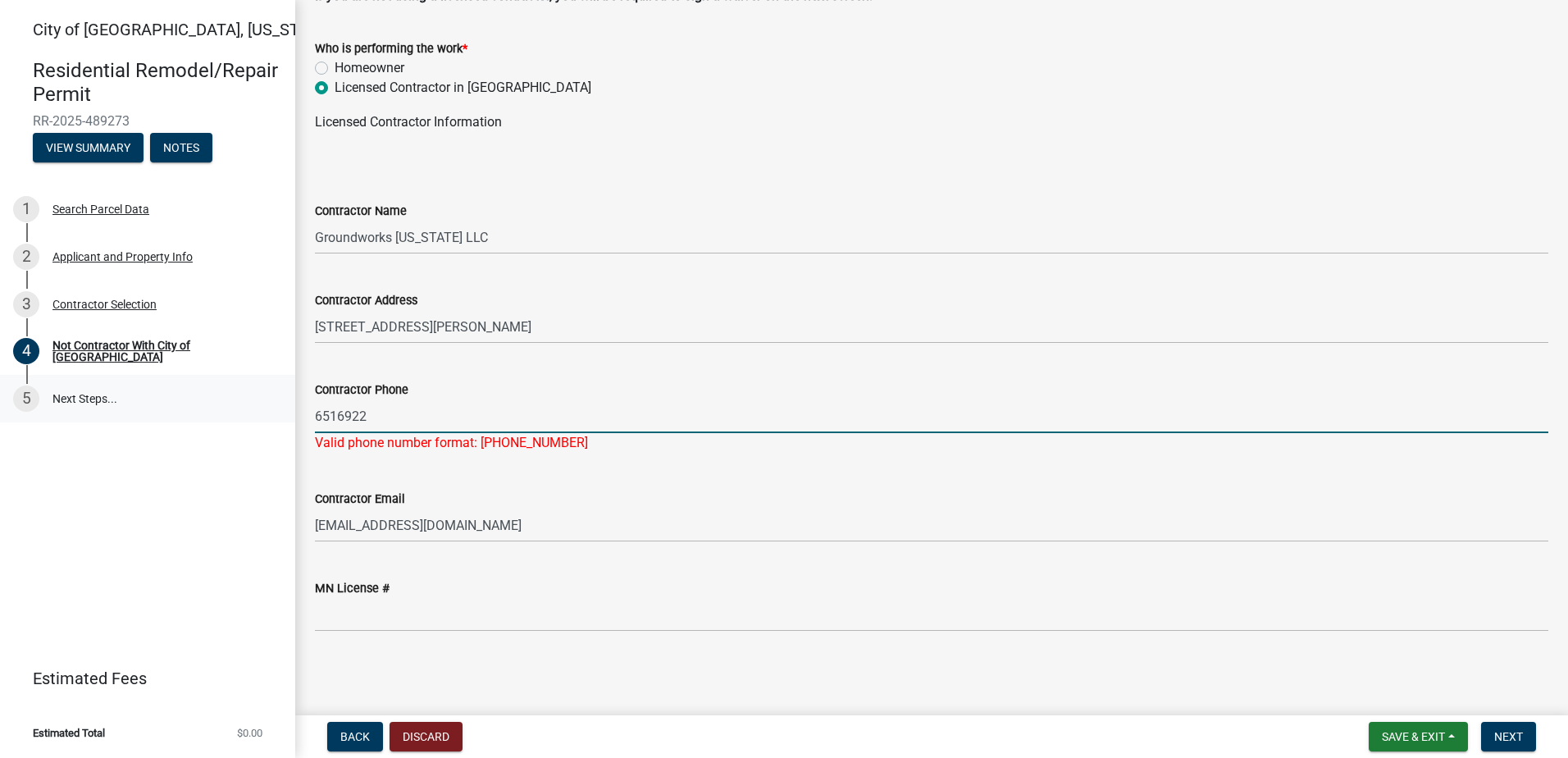
drag, startPoint x: 375, startPoint y: 413, endPoint x: 265, endPoint y: 400, distance: 110.8
click at [265, 400] on div "City of [GEOGRAPHIC_DATA], [US_STATE] Residential Remodel/Repair Permit RR-2025…" at bounding box center [784, 379] width 1568 height 758
click at [350, 407] on input "65132946922" at bounding box center [931, 416] width 1234 height 34
click at [342, 417] on input "65132946922" at bounding box center [931, 416] width 1234 height 34
click at [804, 402] on input "6512946922" at bounding box center [931, 416] width 1234 height 34
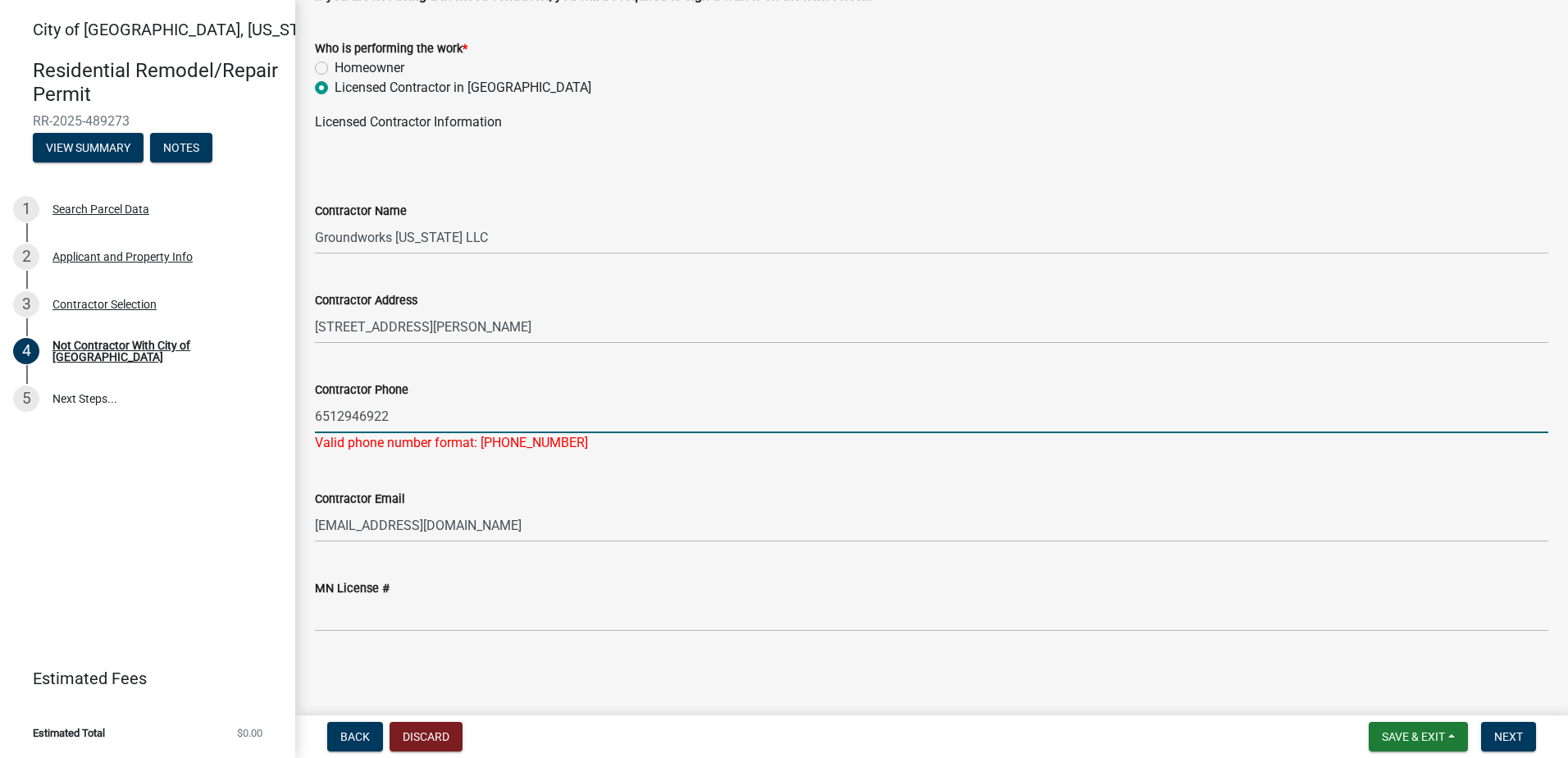
type input "6512946922"
click at [789, 488] on div "Contractor Email [EMAIL_ADDRESS][DOMAIN_NAME]" at bounding box center [931, 504] width 1234 height 76
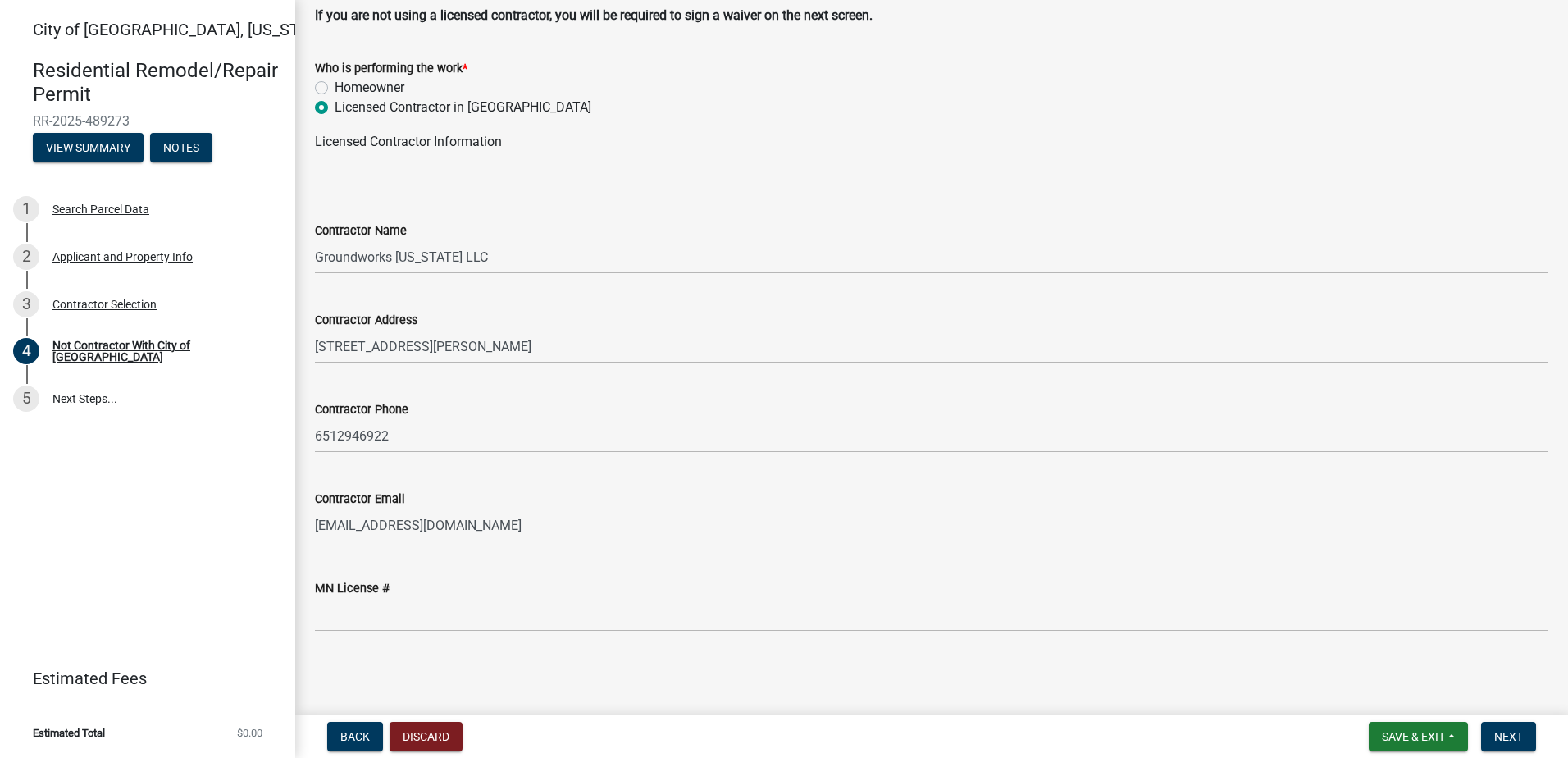
scroll to position [86, 0]
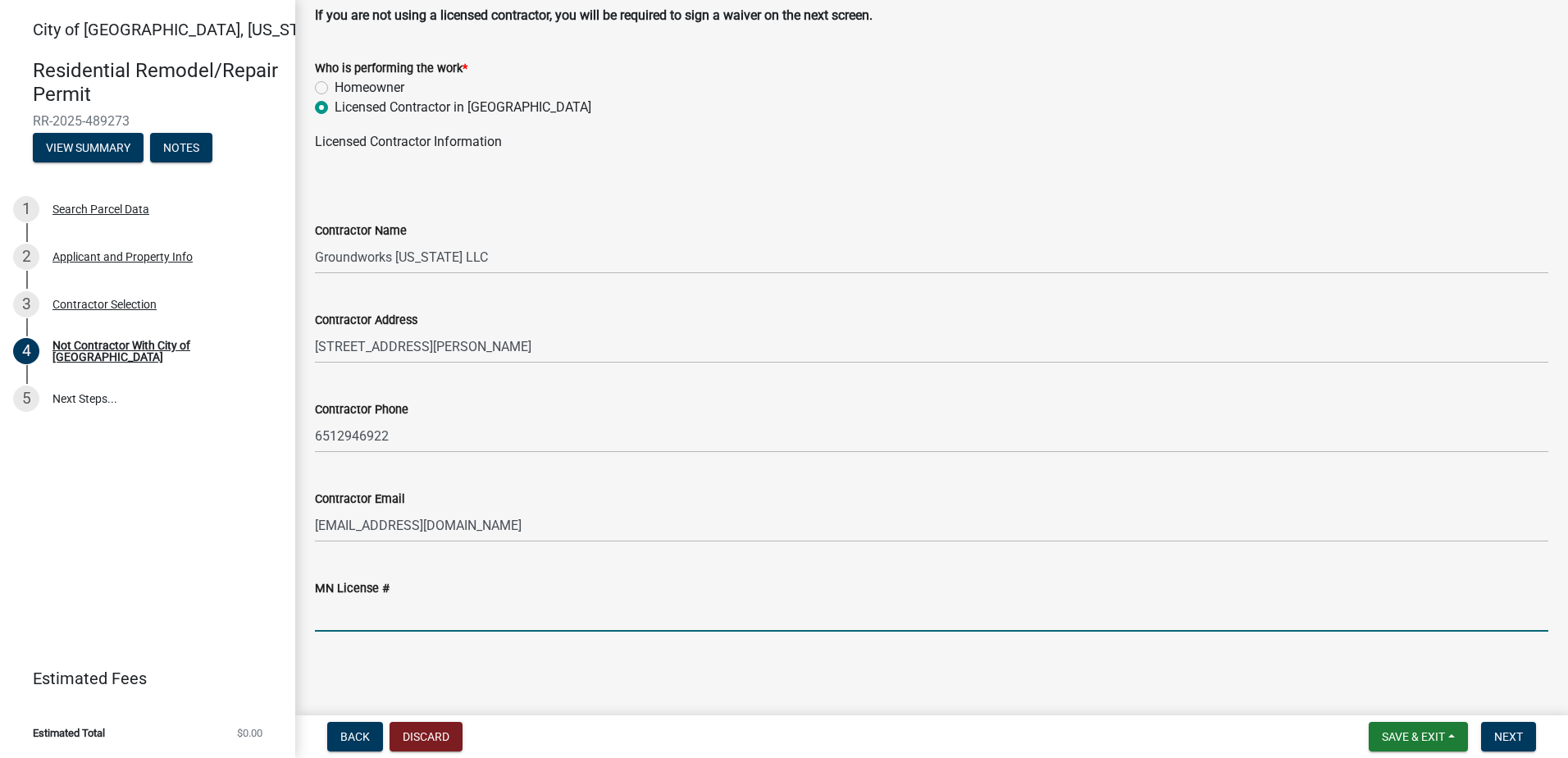
click at [387, 618] on input "MN License #" at bounding box center [931, 614] width 1234 height 34
type input "BC765730"
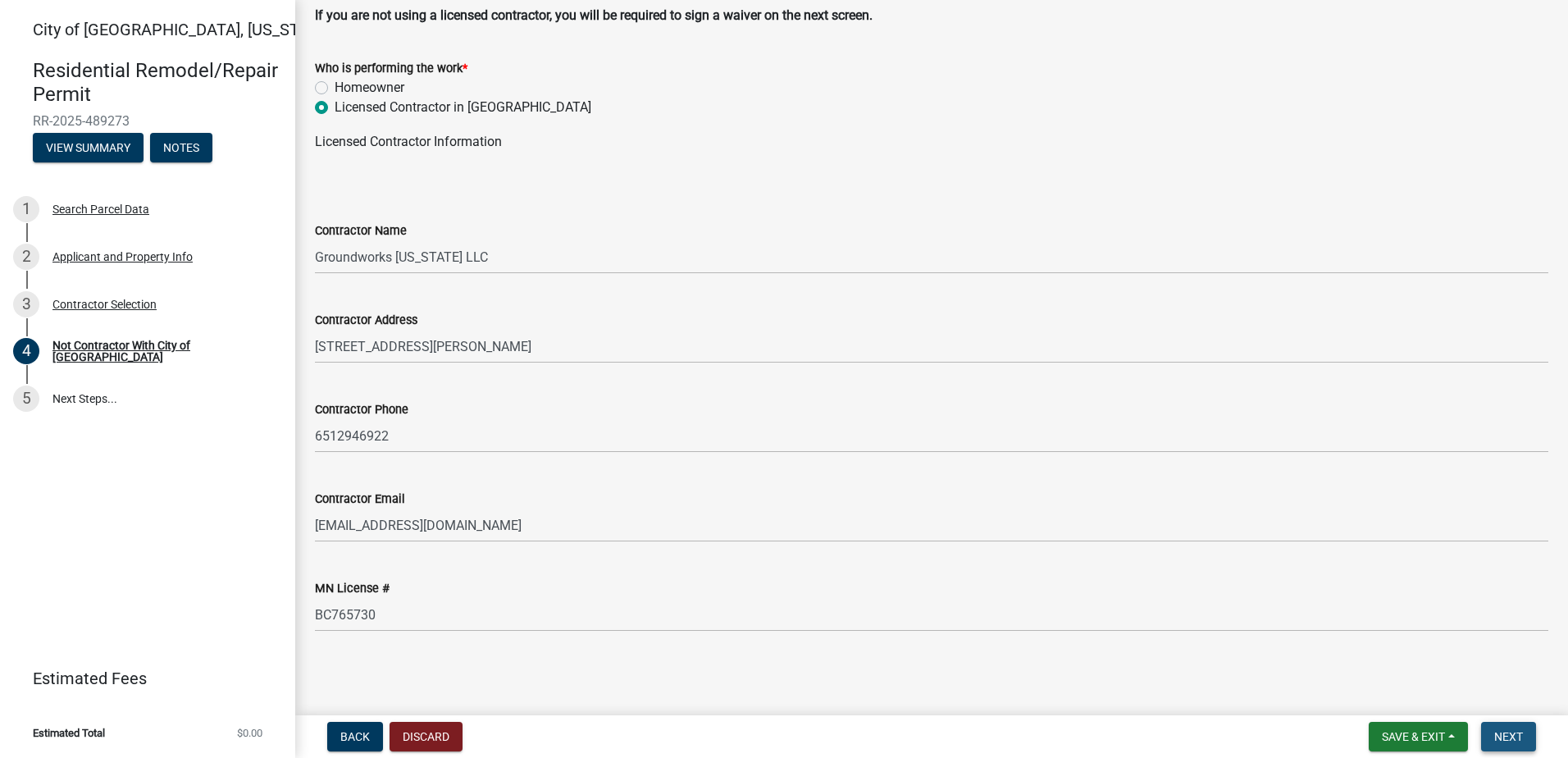
click at [1491, 744] on button "Next" at bounding box center [1507, 736] width 55 height 29
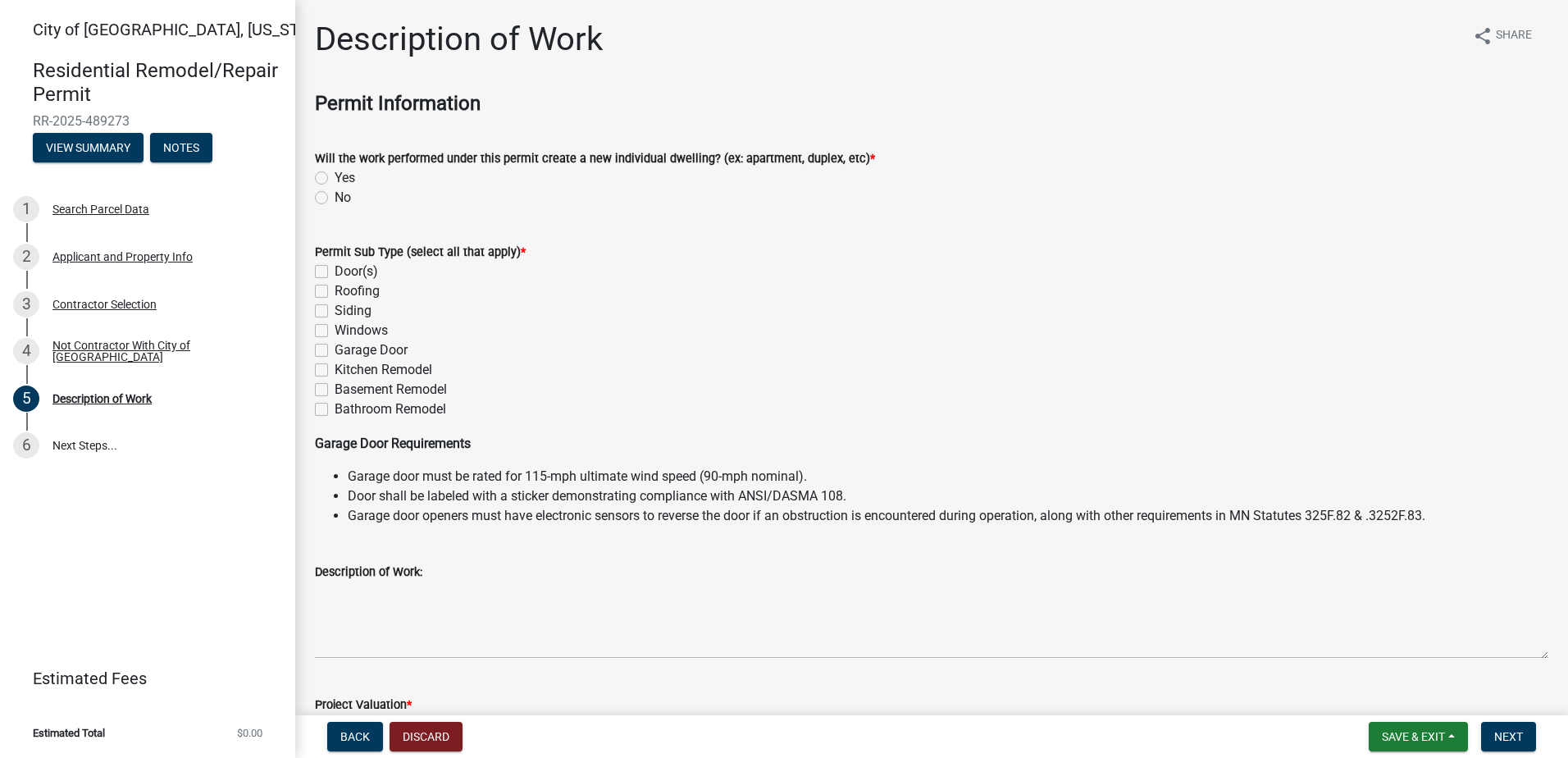
click at [334, 202] on label "No" at bounding box center [342, 198] width 16 height 20
click at [334, 198] on input "No" at bounding box center [340, 193] width 10 height 10
radio input "true"
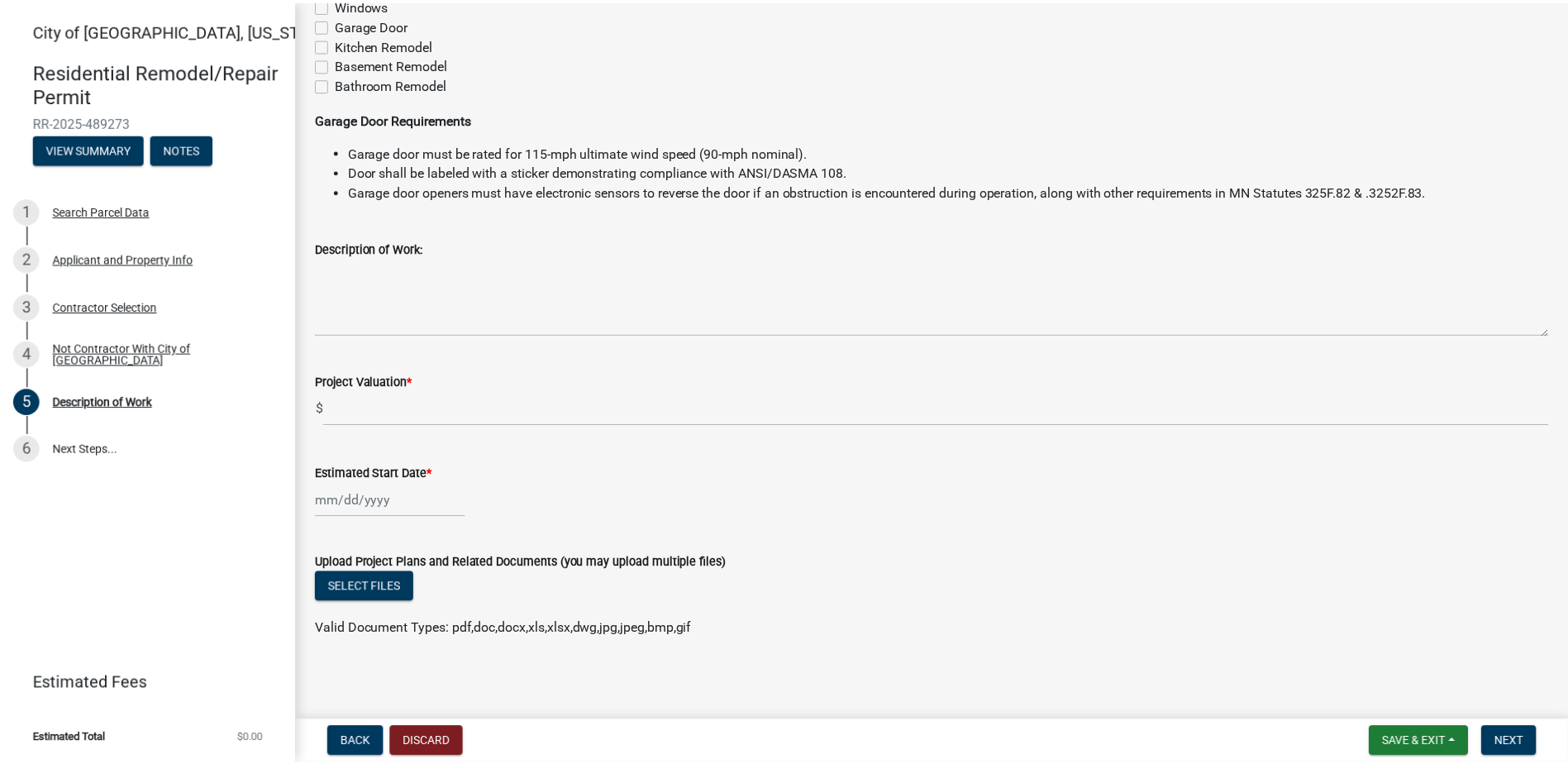
scroll to position [332, 0]
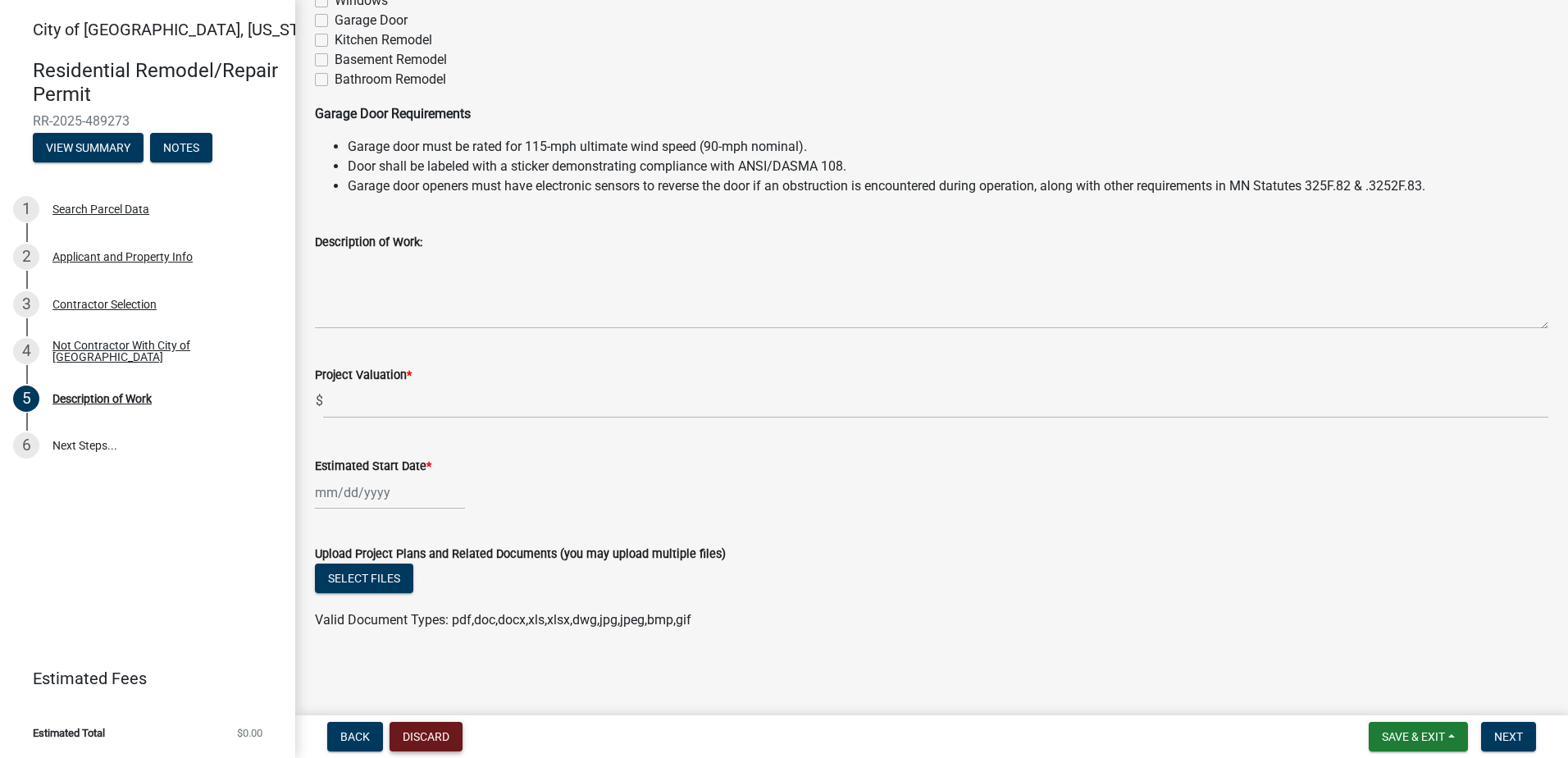
click at [420, 735] on button "Discard" at bounding box center [426, 736] width 73 height 29
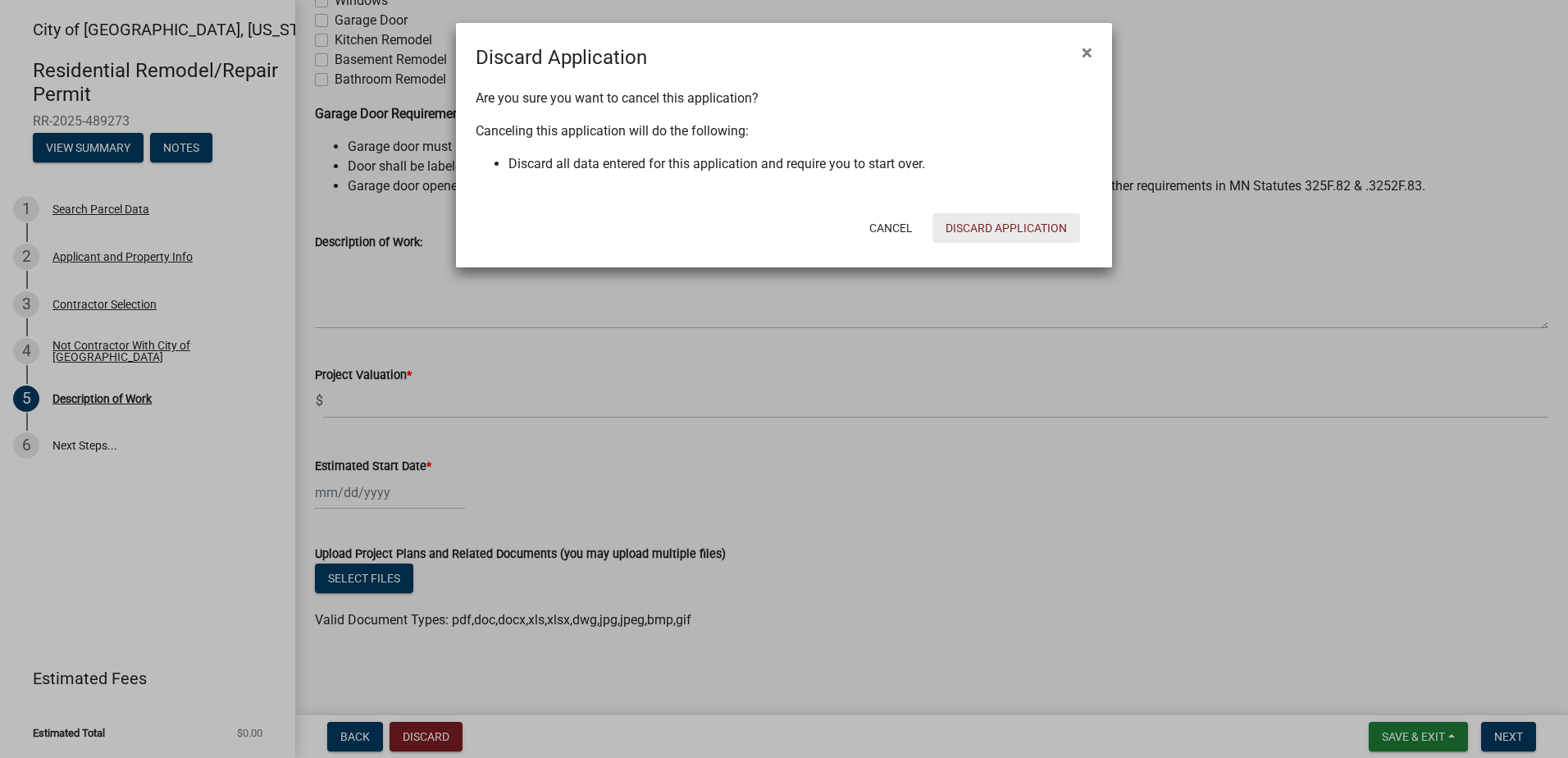
click at [1006, 225] on button "Discard Application" at bounding box center [1006, 228] width 147 height 29
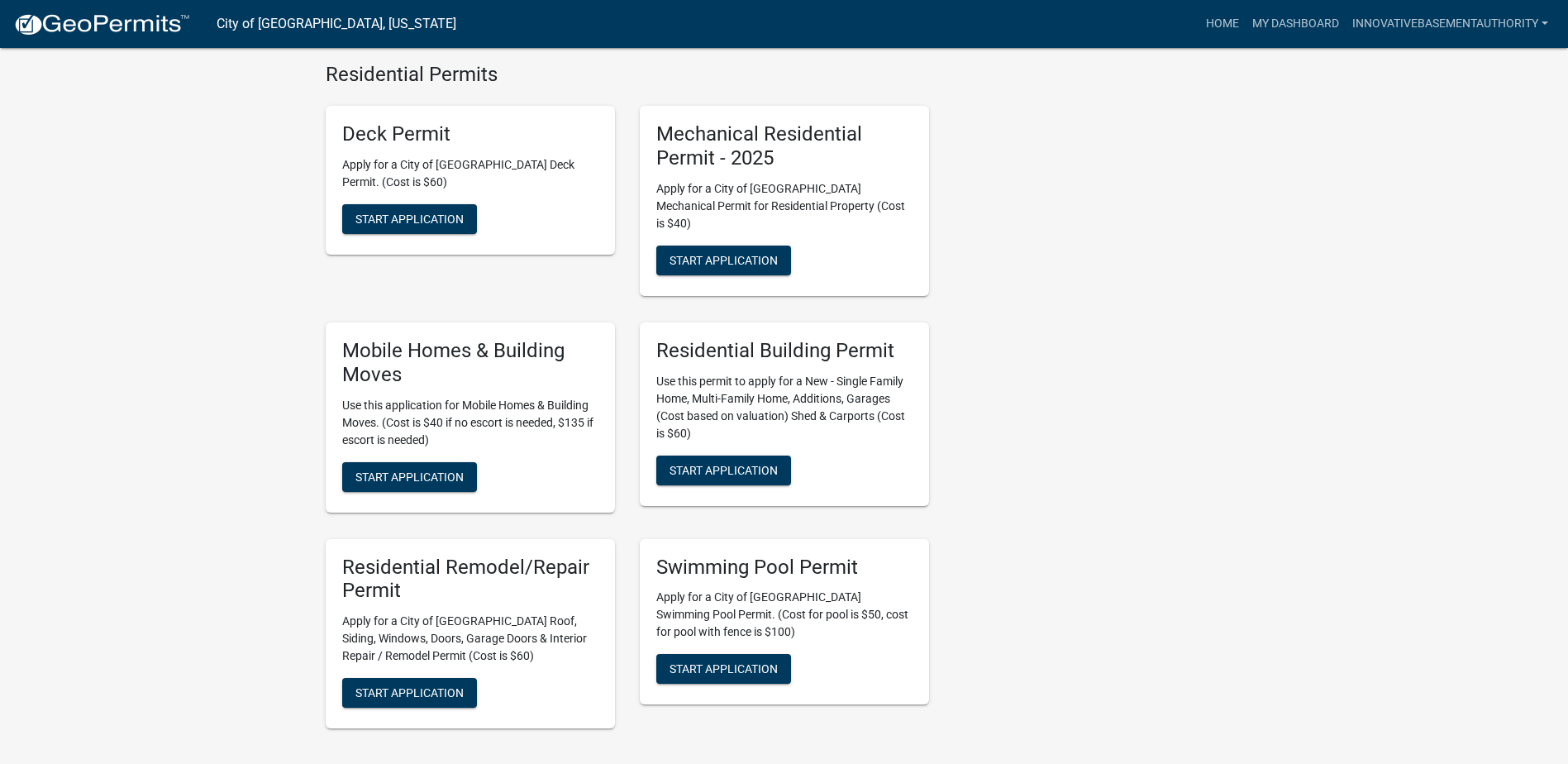
scroll to position [688, 0]
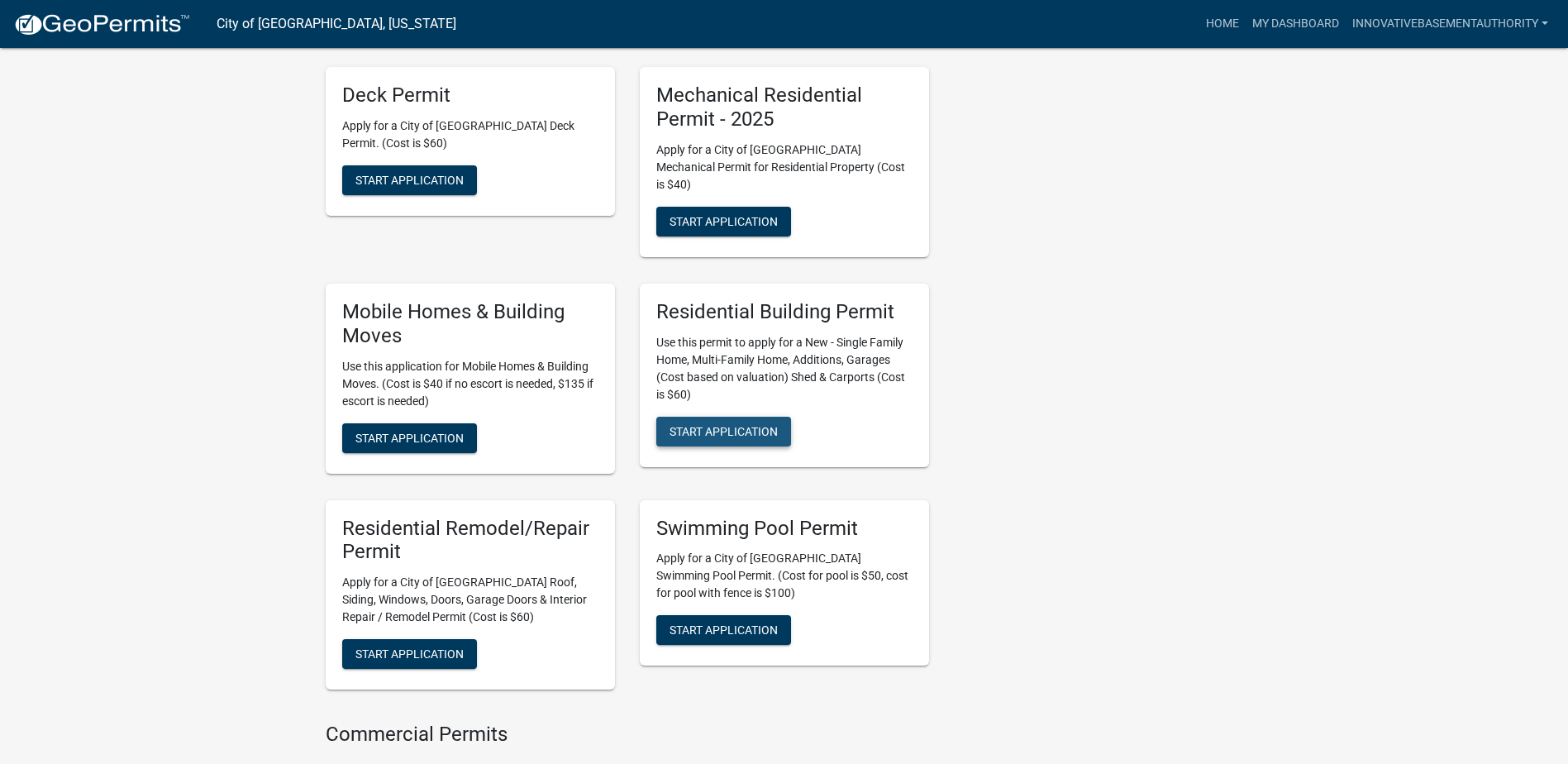
click at [732, 424] on span "Start Application" at bounding box center [724, 430] width 108 height 13
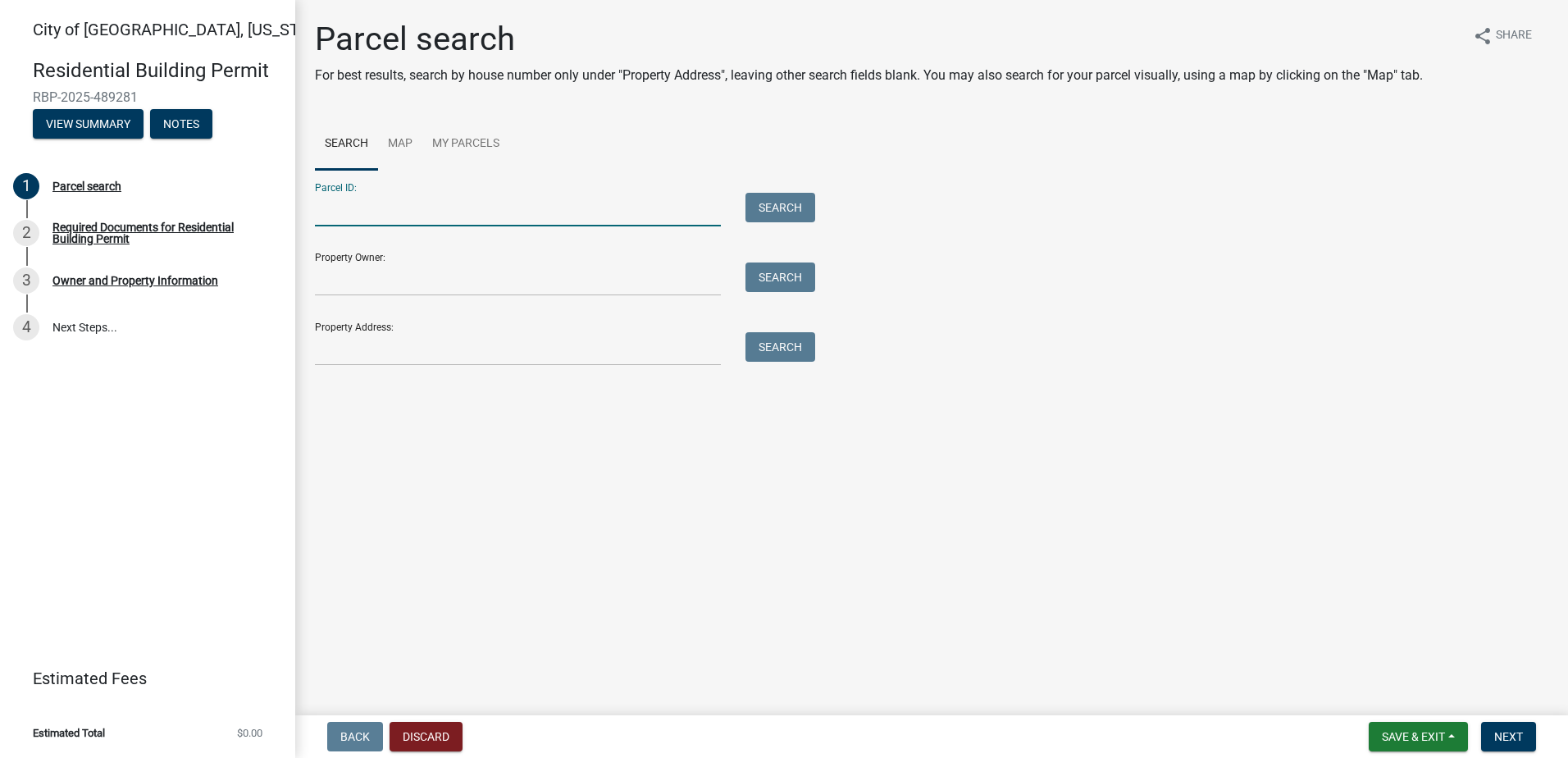
click at [343, 217] on input "Parcel ID:" at bounding box center [517, 209] width 406 height 34
click at [389, 215] on input "Parcel ID:" at bounding box center [517, 209] width 406 height 34
paste input "00100217801011"
type input "00100217801011"
click at [774, 224] on div "Search" at bounding box center [775, 209] width 86 height 34
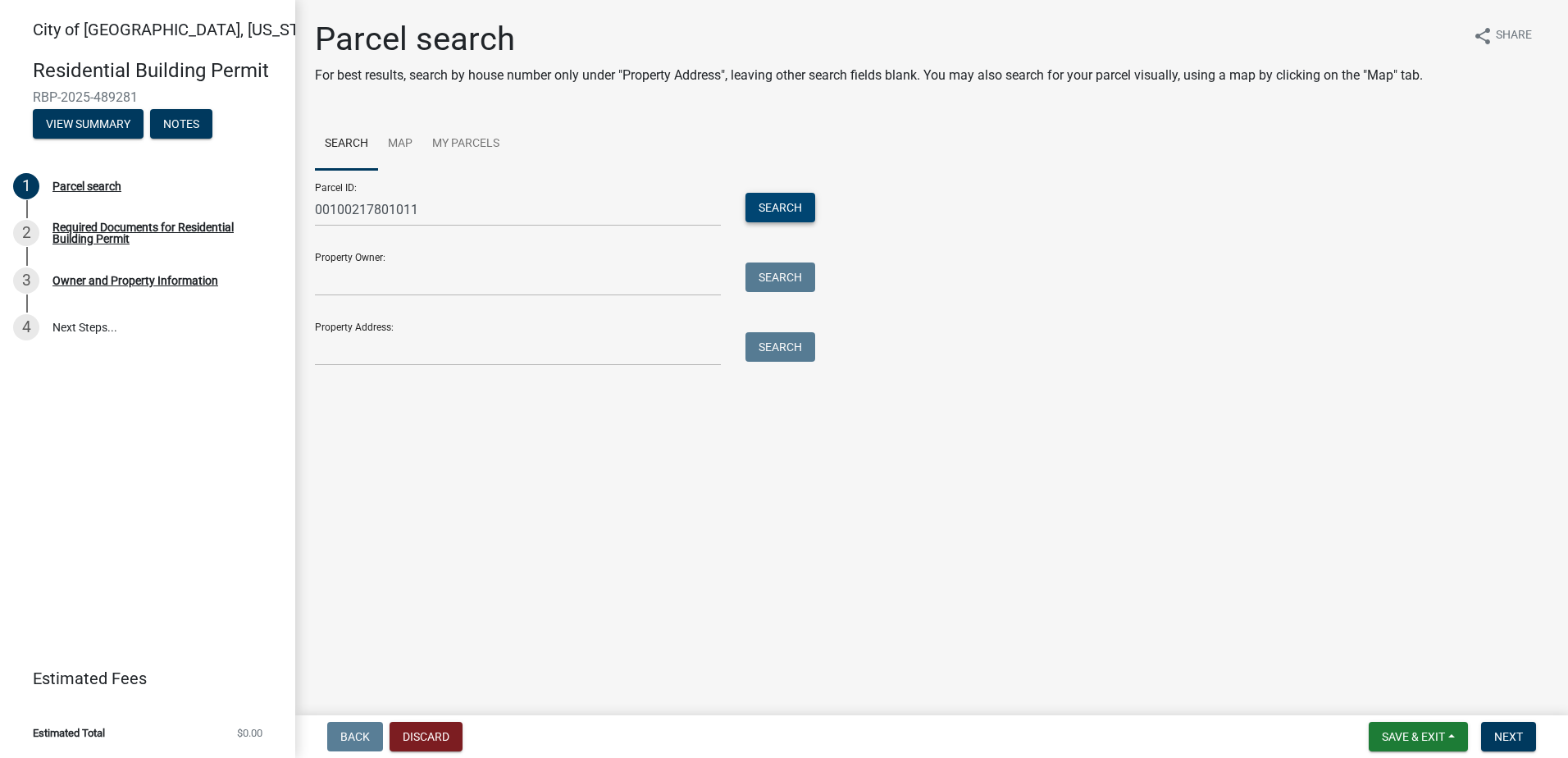
click at [774, 210] on button "Search" at bounding box center [780, 207] width 69 height 29
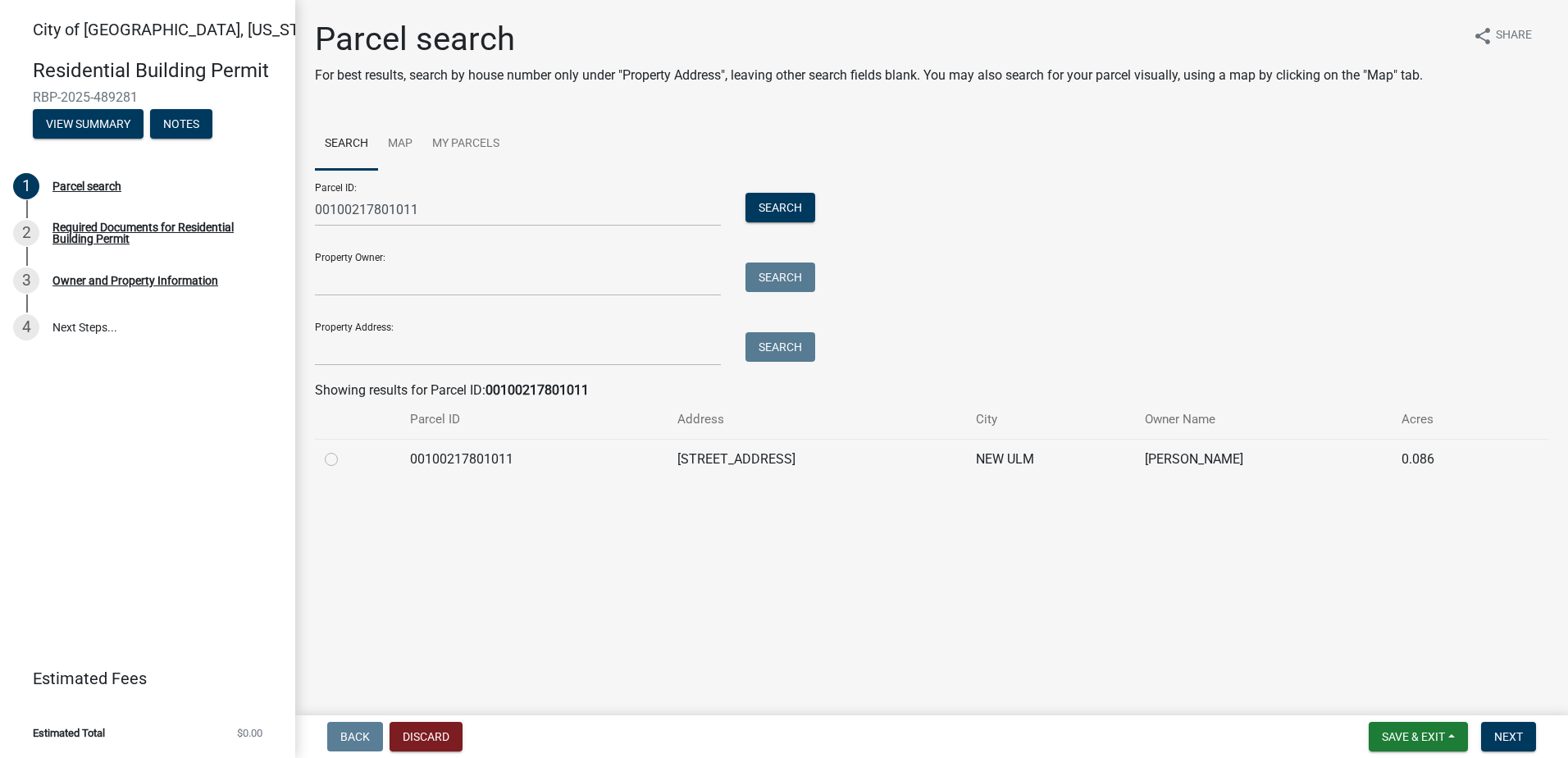
click at [345, 450] on label at bounding box center [345, 450] width 0 height 0
click at [345, 459] on input "radio" at bounding box center [350, 455] width 10 height 10
radio input "true"
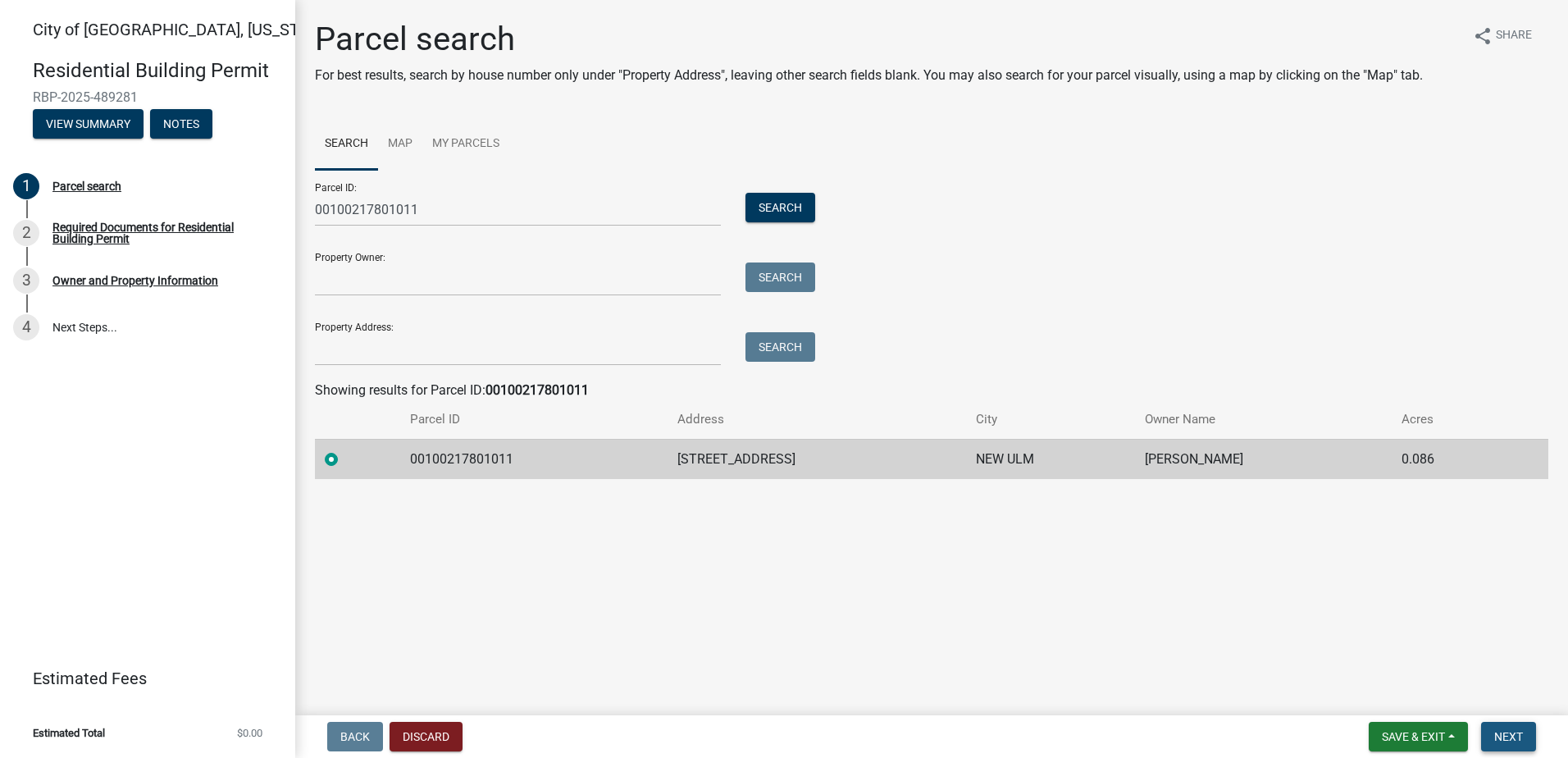
click at [1509, 731] on span "Next" at bounding box center [1508, 735] width 29 height 13
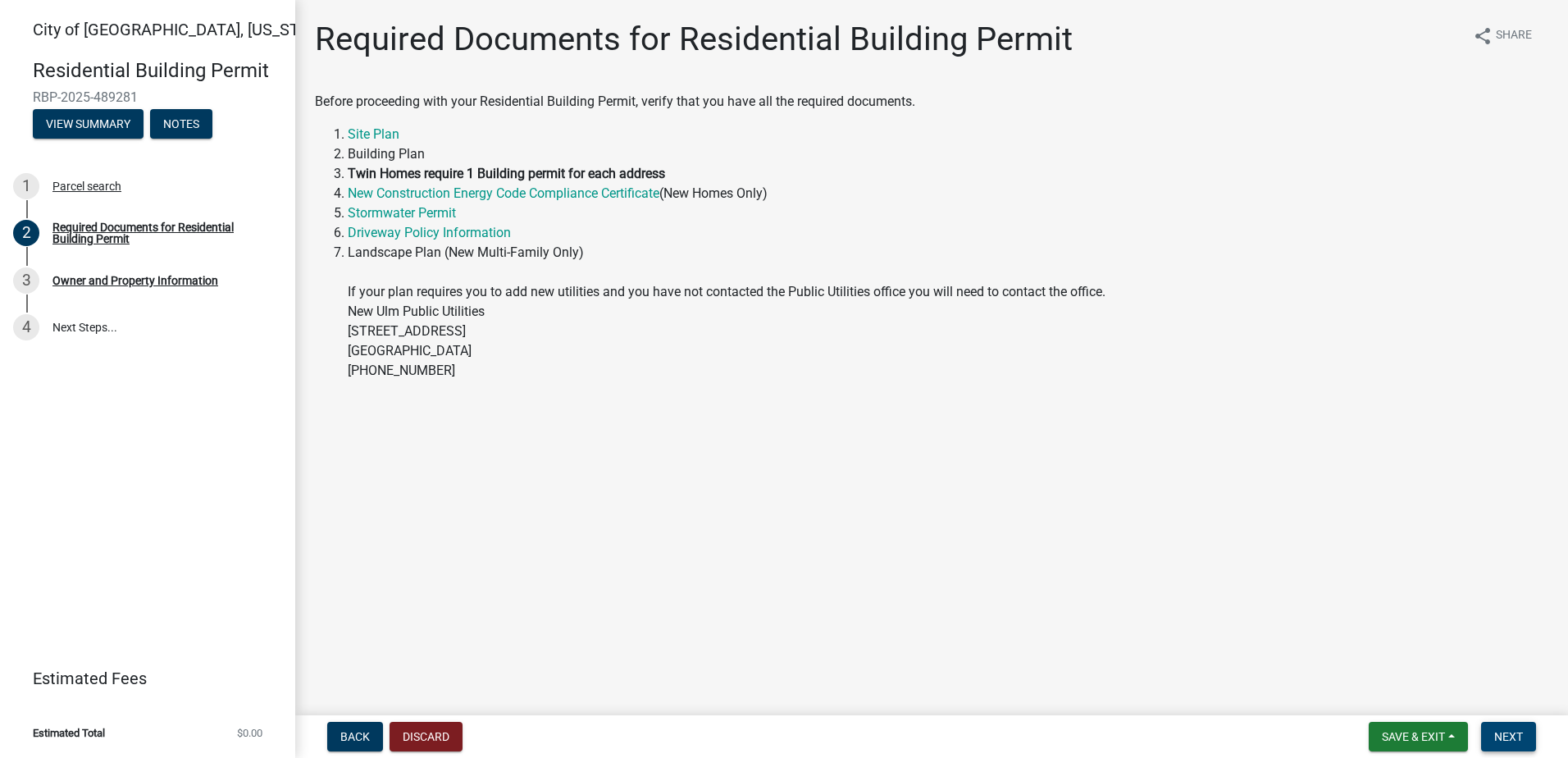
click at [1491, 736] on button "Next" at bounding box center [1507, 736] width 55 height 29
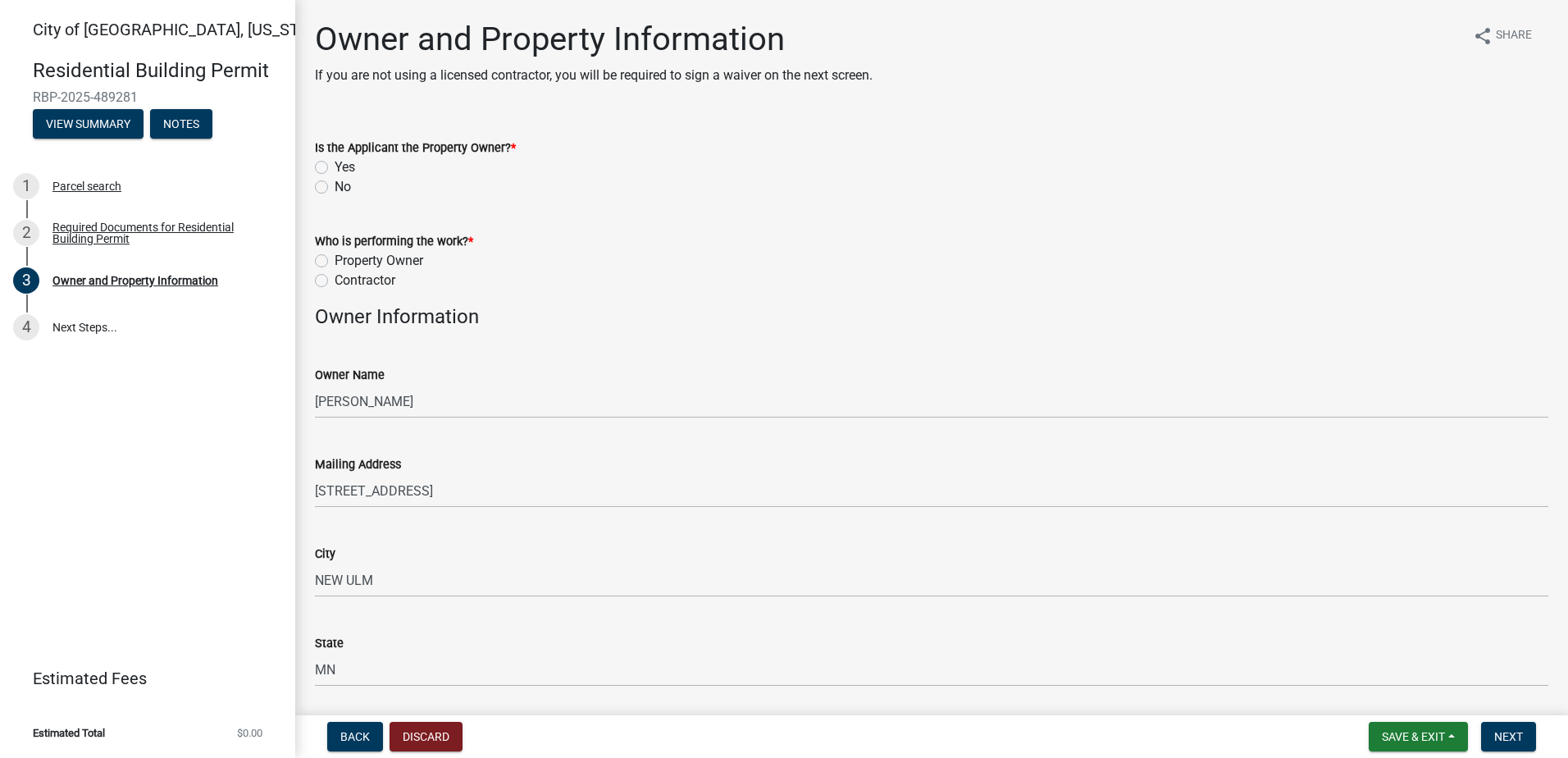
click at [334, 186] on label "No" at bounding box center [342, 186] width 16 height 20
click at [334, 186] on input "No" at bounding box center [340, 182] width 10 height 10
radio input "true"
click at [334, 285] on label "Contractor" at bounding box center [365, 280] width 61 height 20
click at [334, 282] on input "Contractor" at bounding box center [340, 275] width 10 height 10
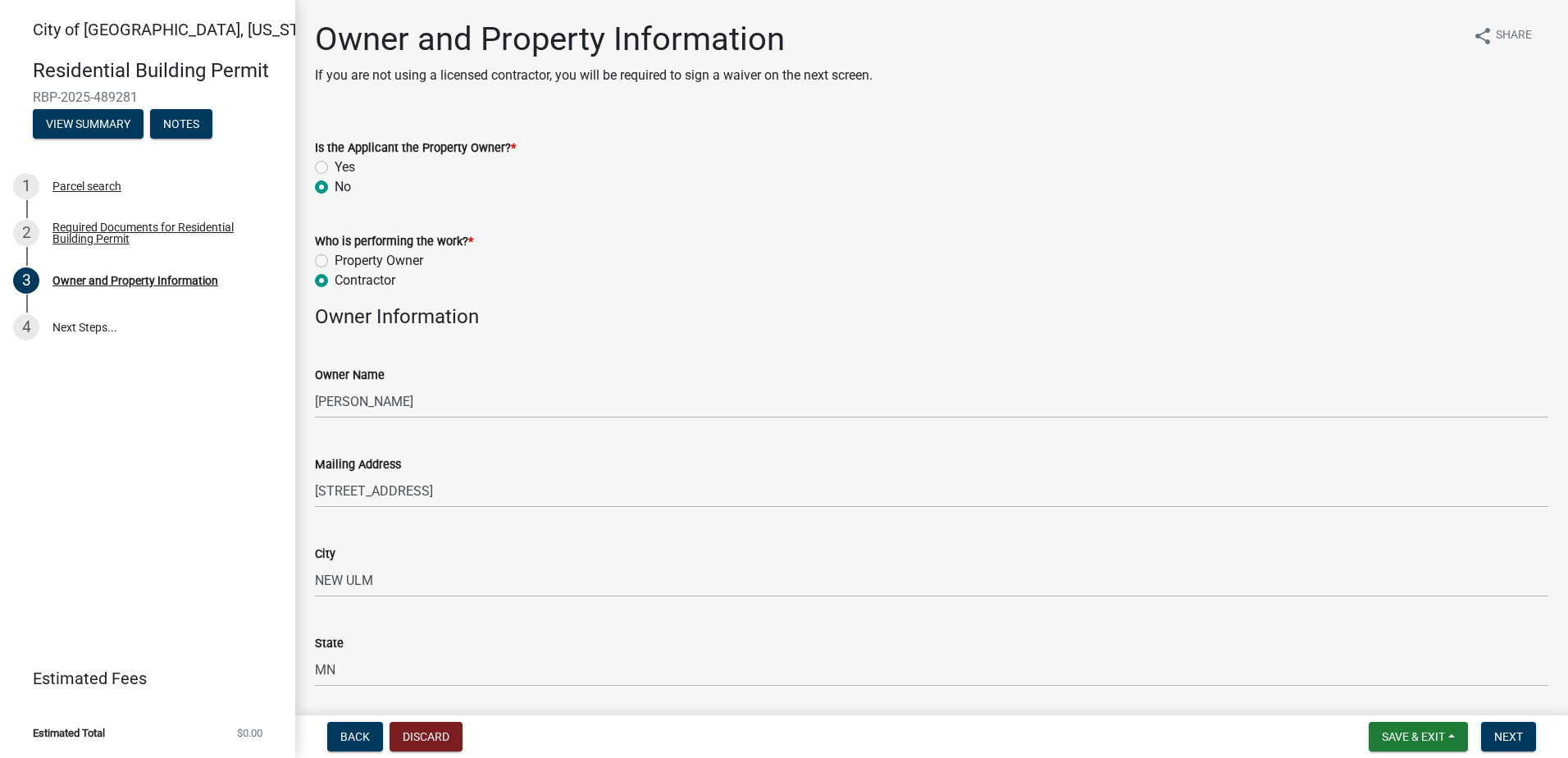
radio input "true"
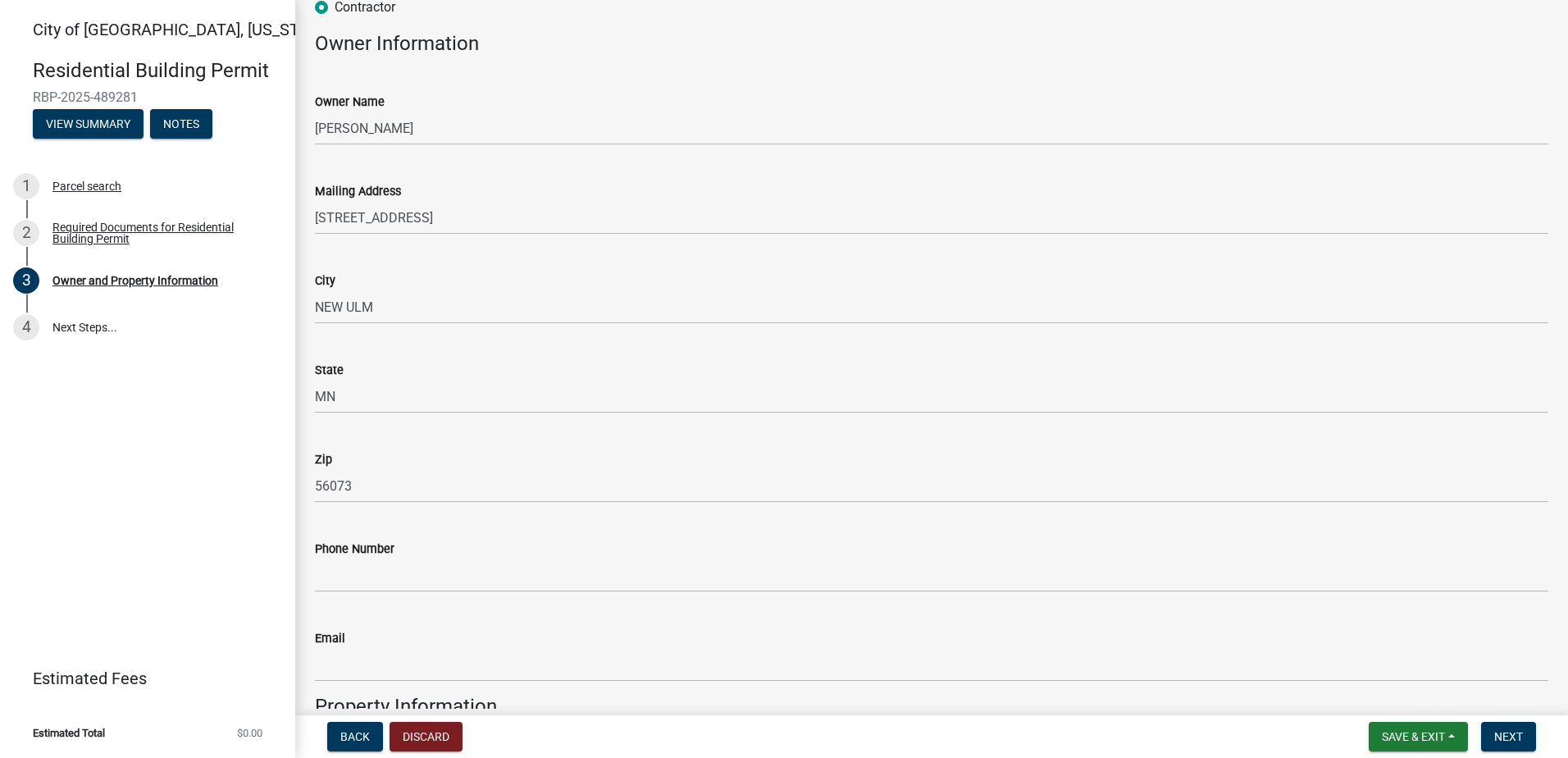
scroll to position [547, 0]
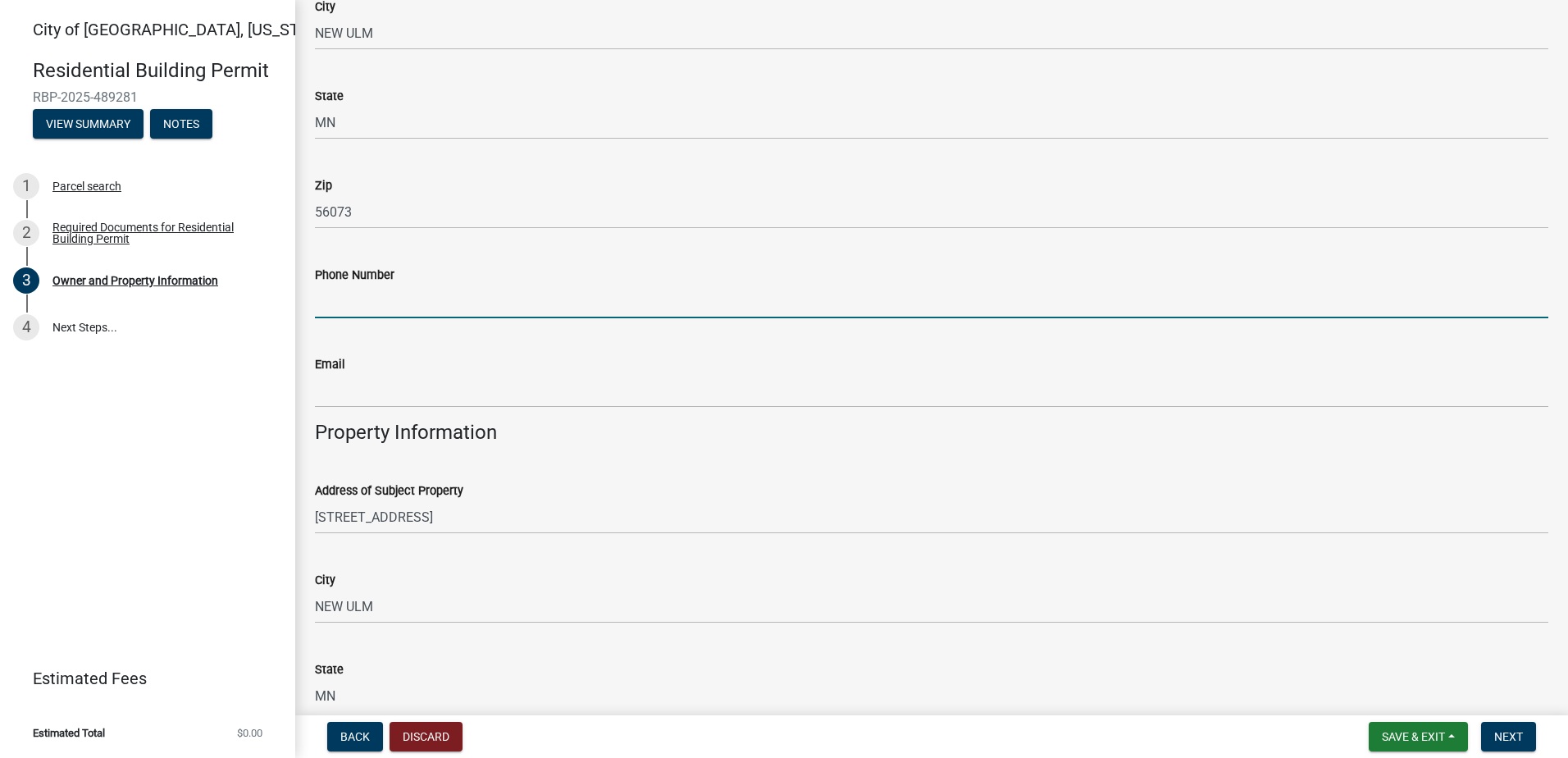
click at [389, 300] on input "Phone Number" at bounding box center [931, 301] width 1234 height 34
click at [398, 296] on input "Phone Number" at bounding box center [931, 301] width 1234 height 34
type input "0"
type input "5074040590"
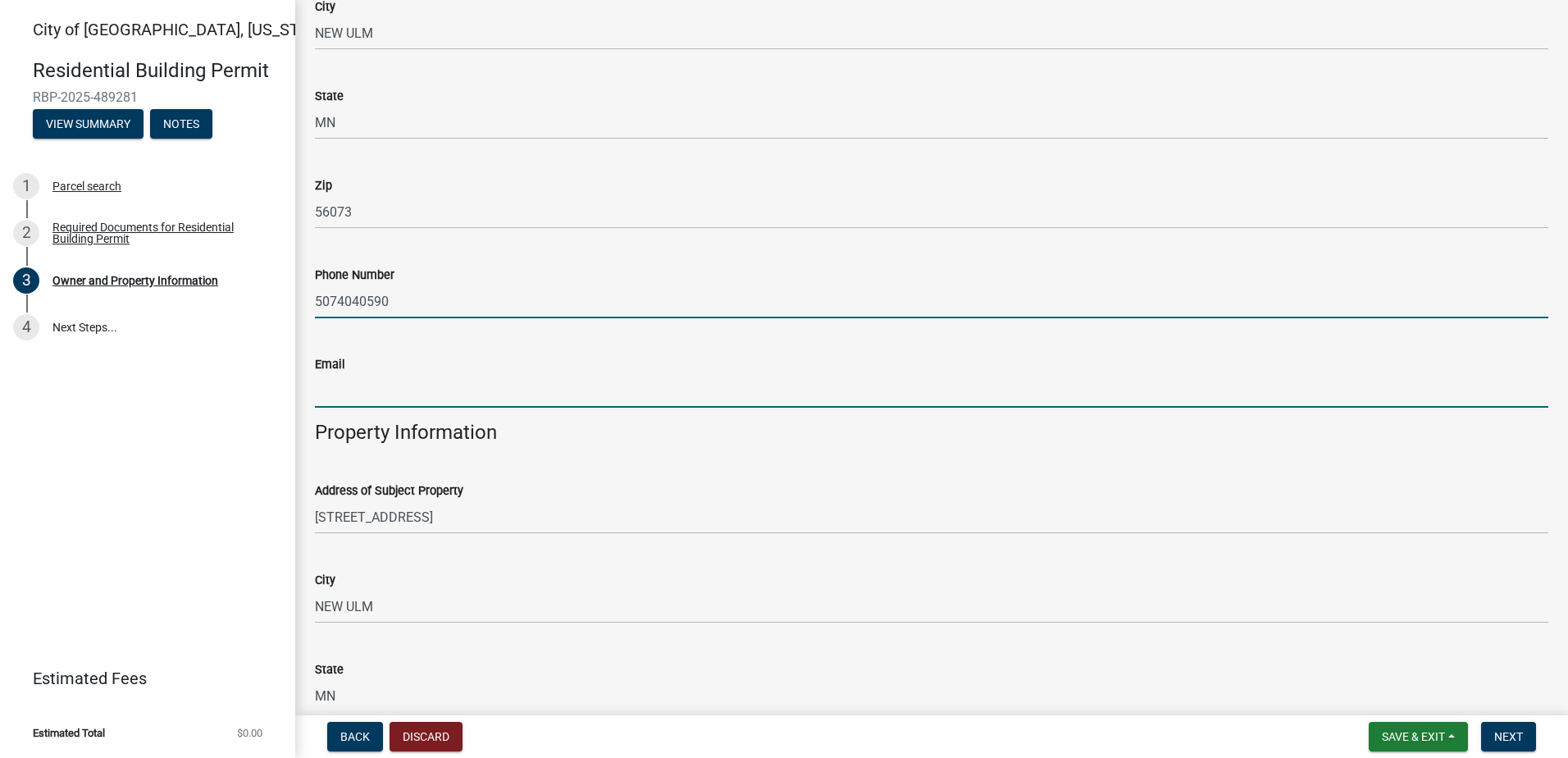
click at [839, 405] on input "Email" at bounding box center [931, 391] width 1234 height 34
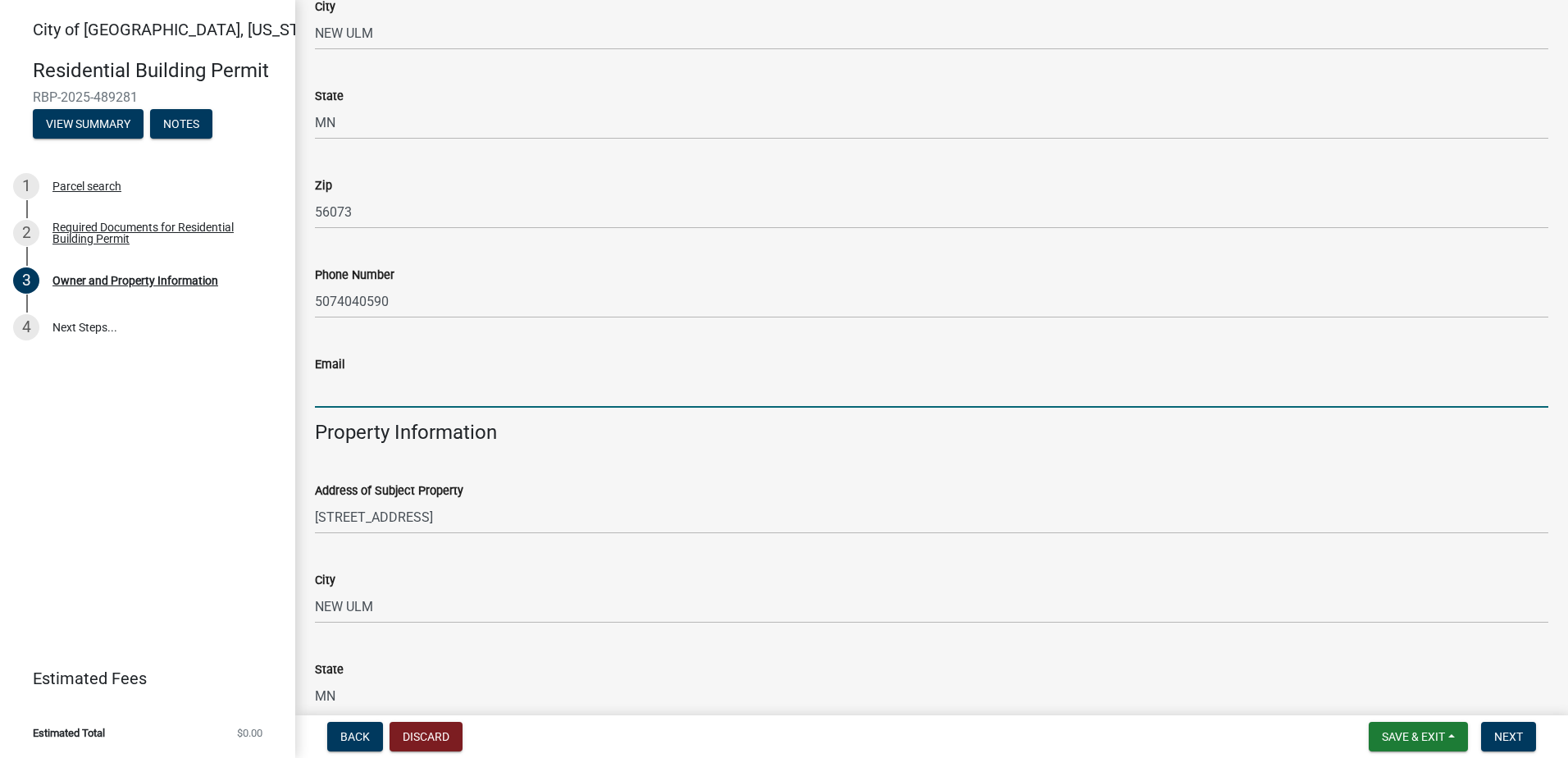
click at [982, 577] on div "City" at bounding box center [931, 580] width 1234 height 20
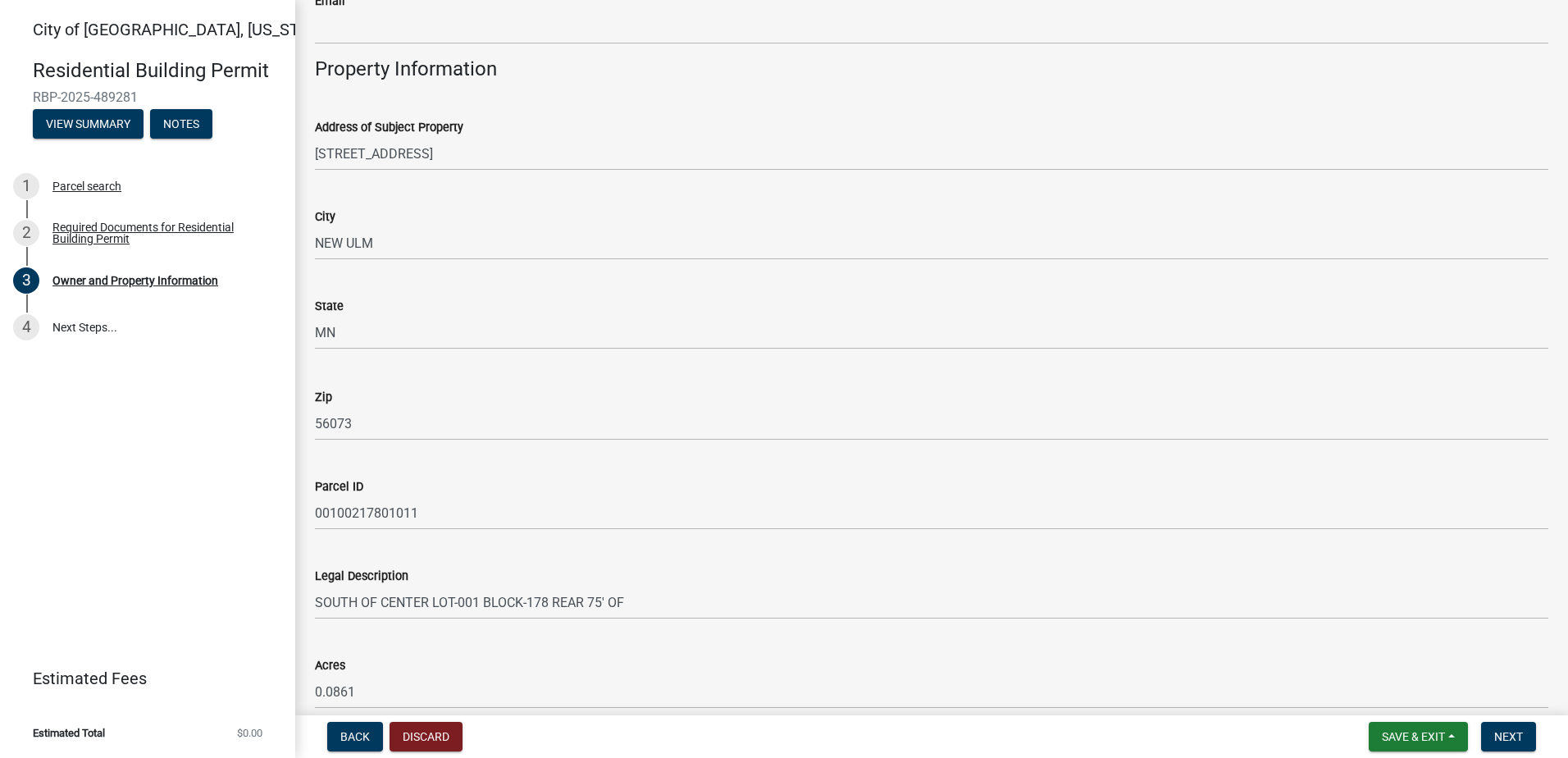
scroll to position [988, 0]
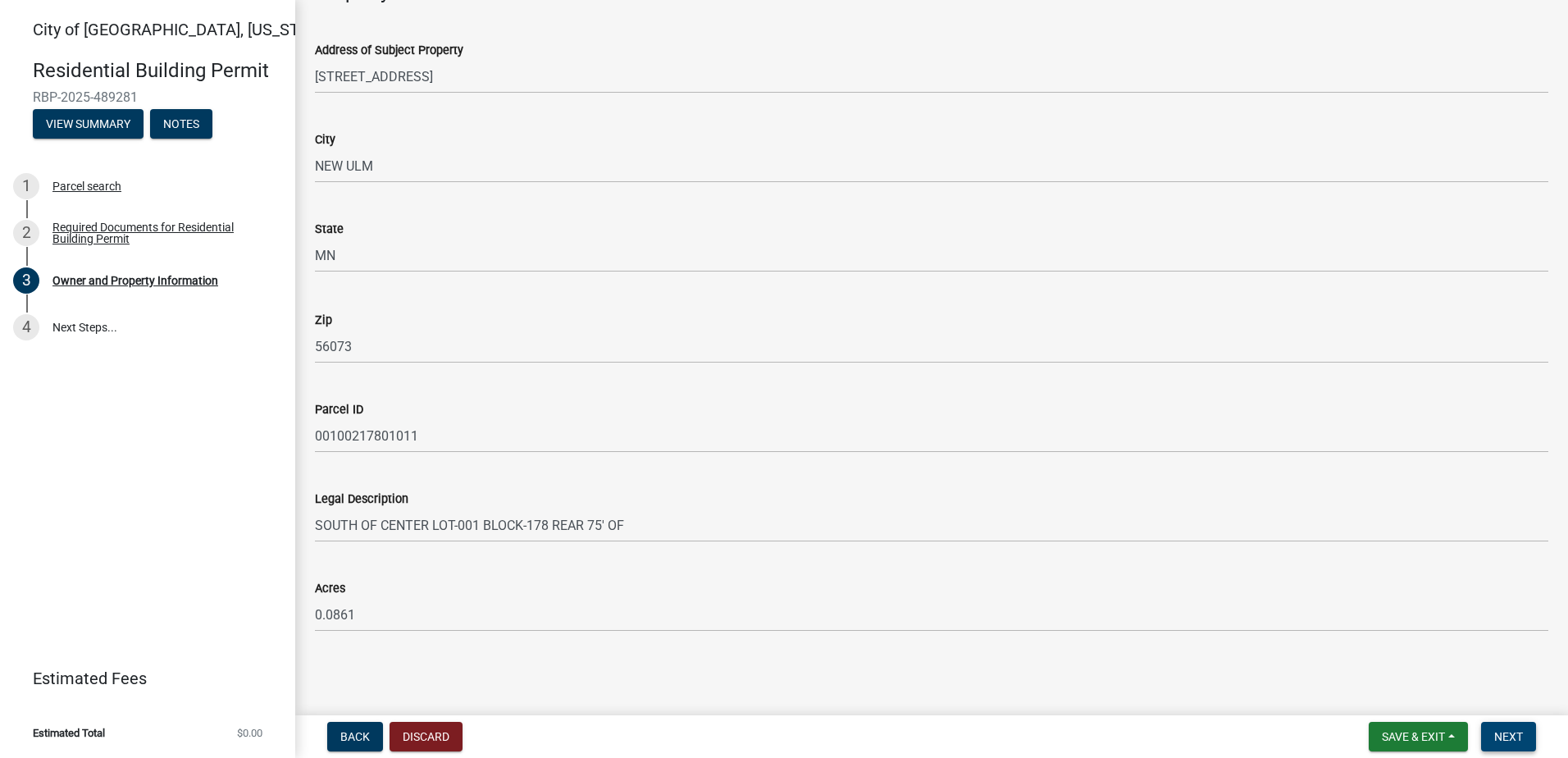
click at [1502, 735] on span "Next" at bounding box center [1508, 735] width 29 height 13
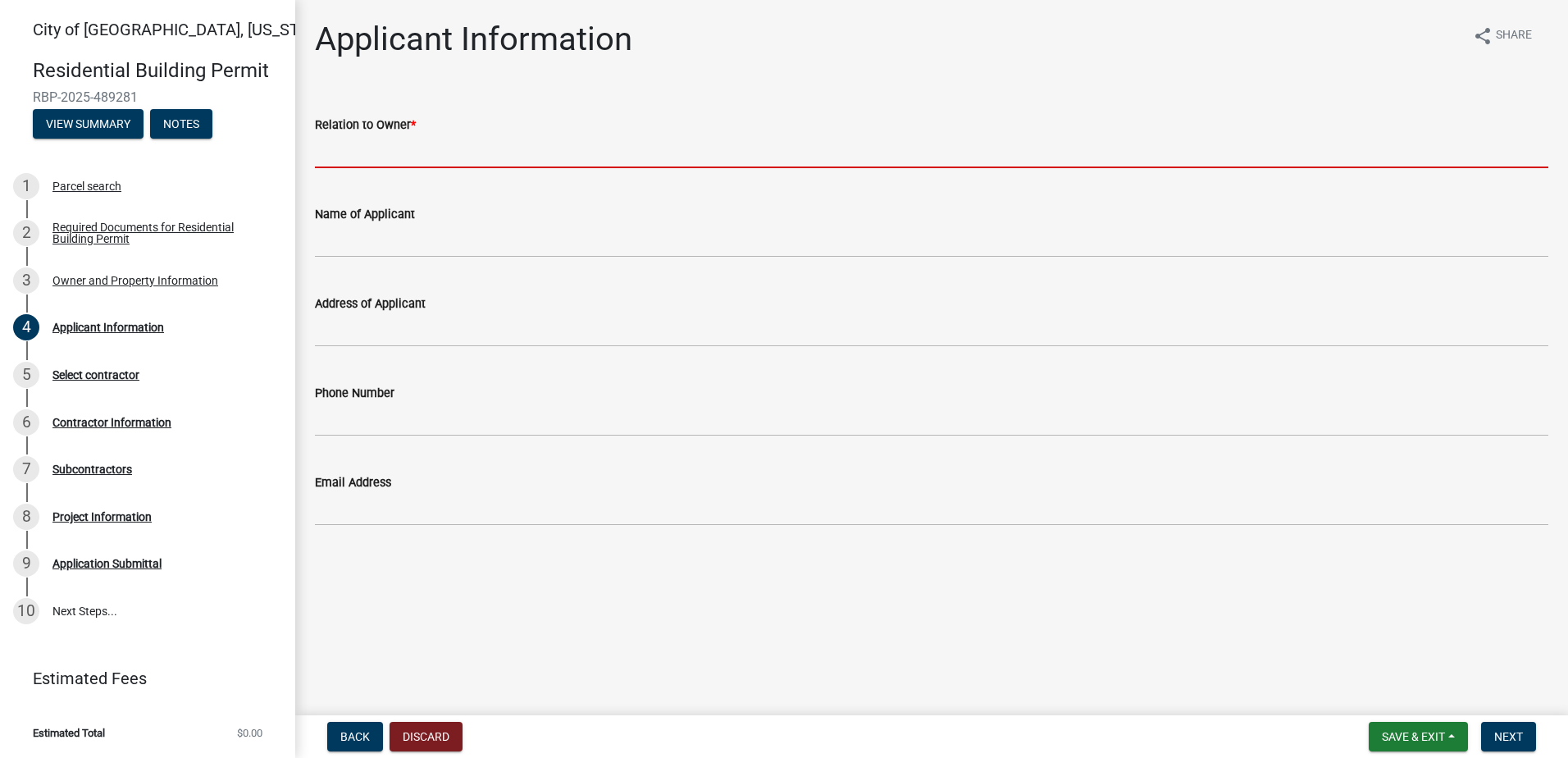
click at [359, 152] on input "Relation to Owner *" at bounding box center [931, 151] width 1234 height 34
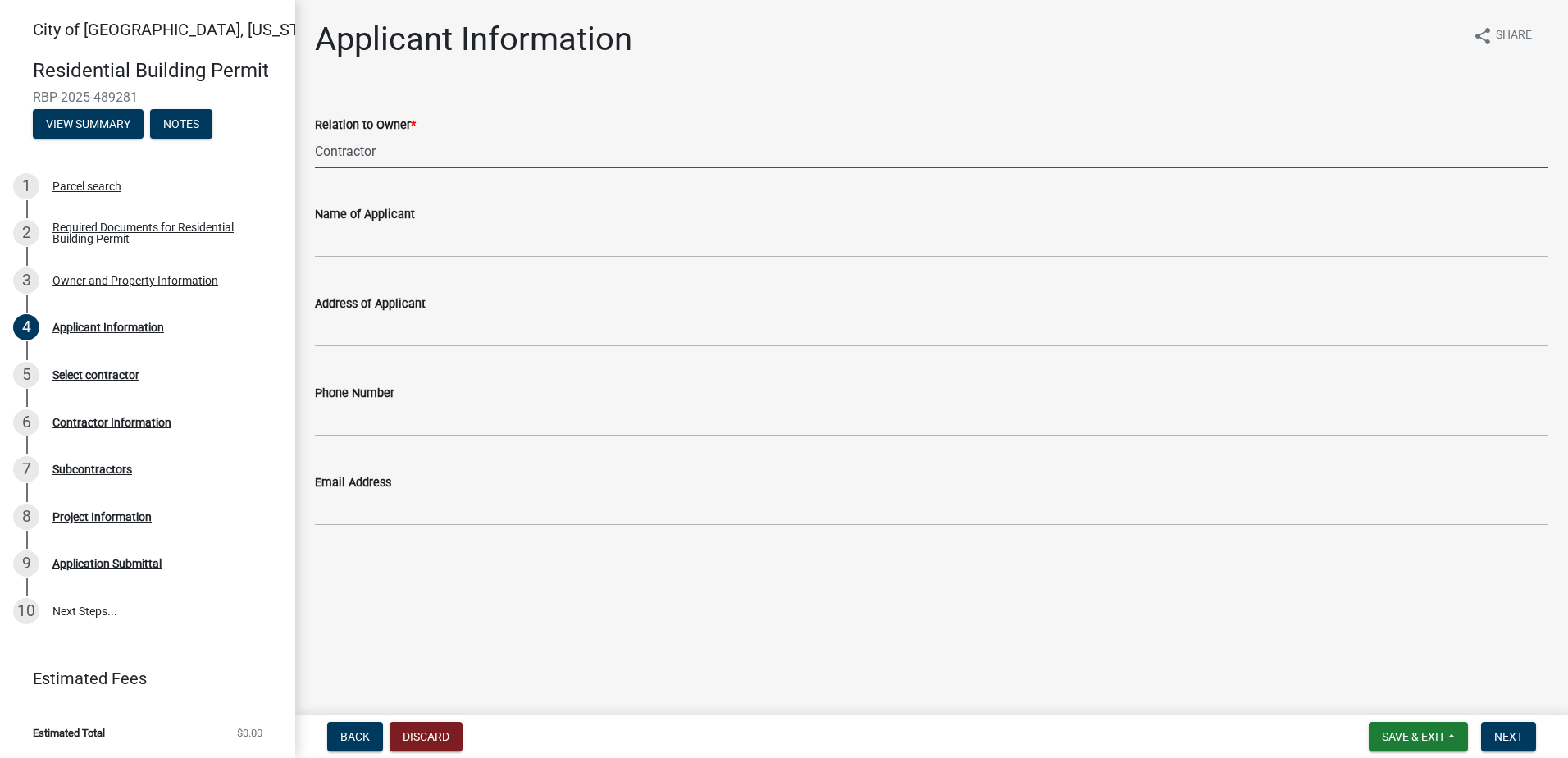
type input "Contractor"
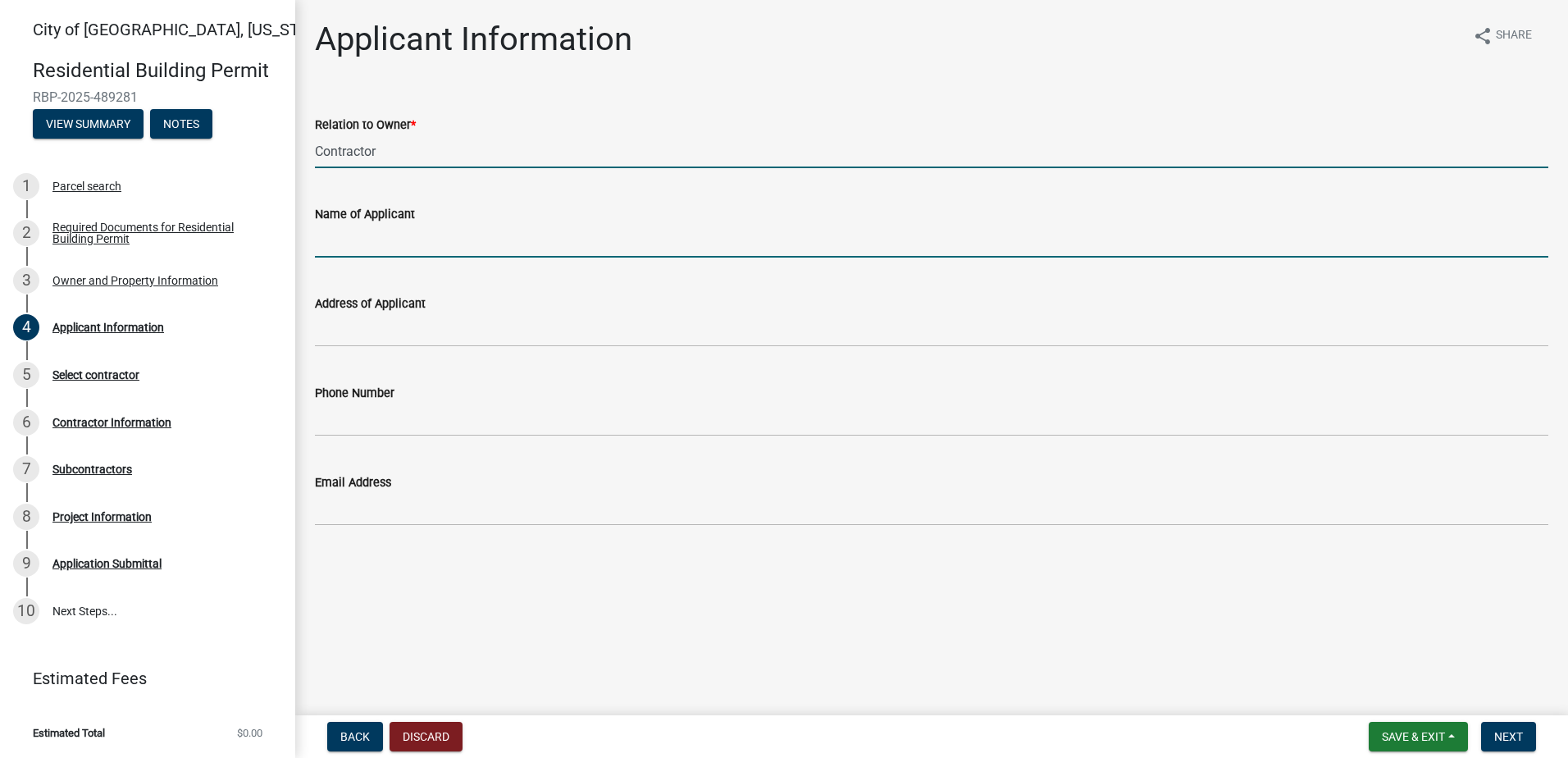
click at [404, 237] on input "Name of Applicant" at bounding box center [931, 240] width 1234 height 34
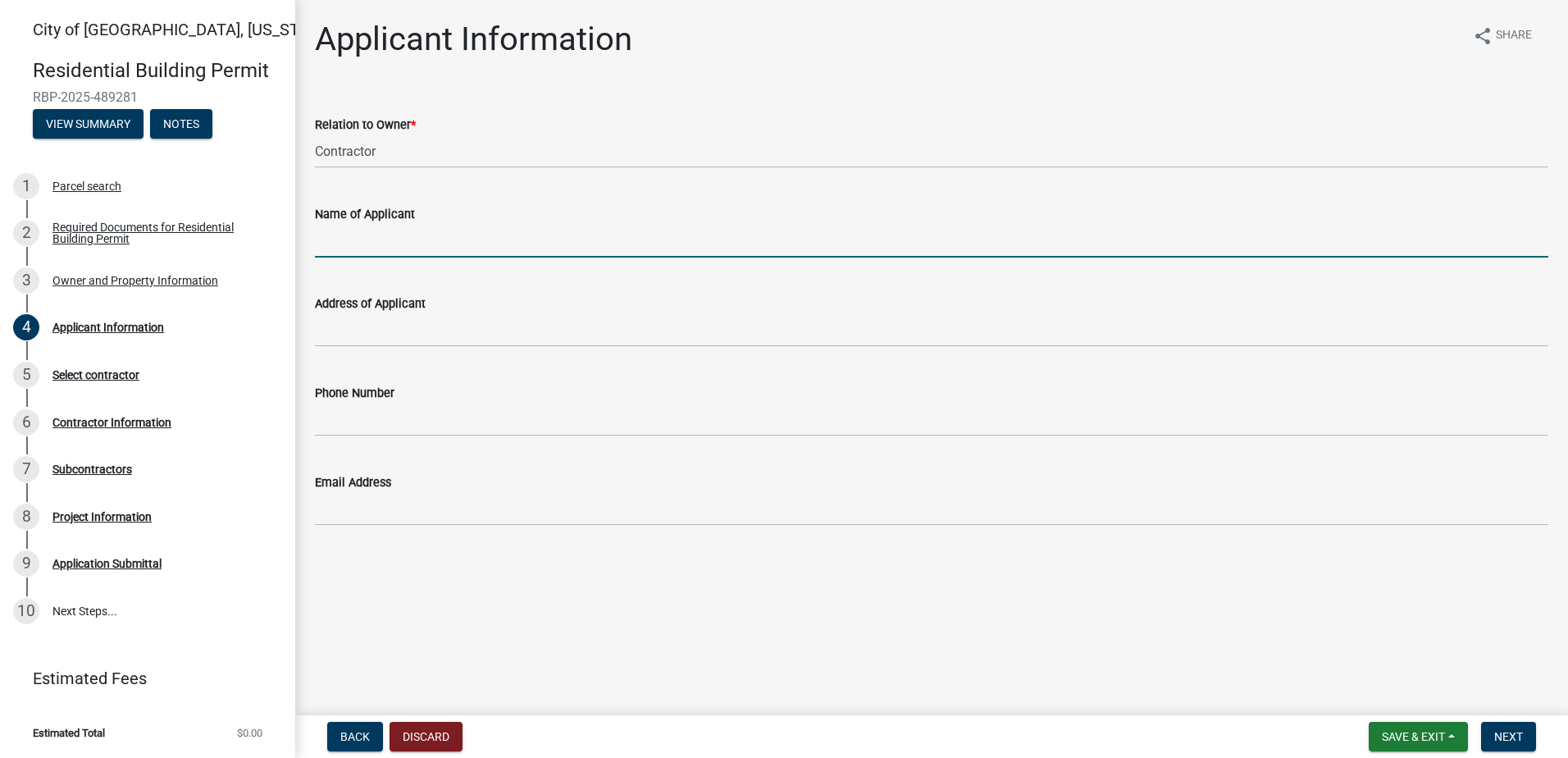
type input "[PERSON_NAME]"
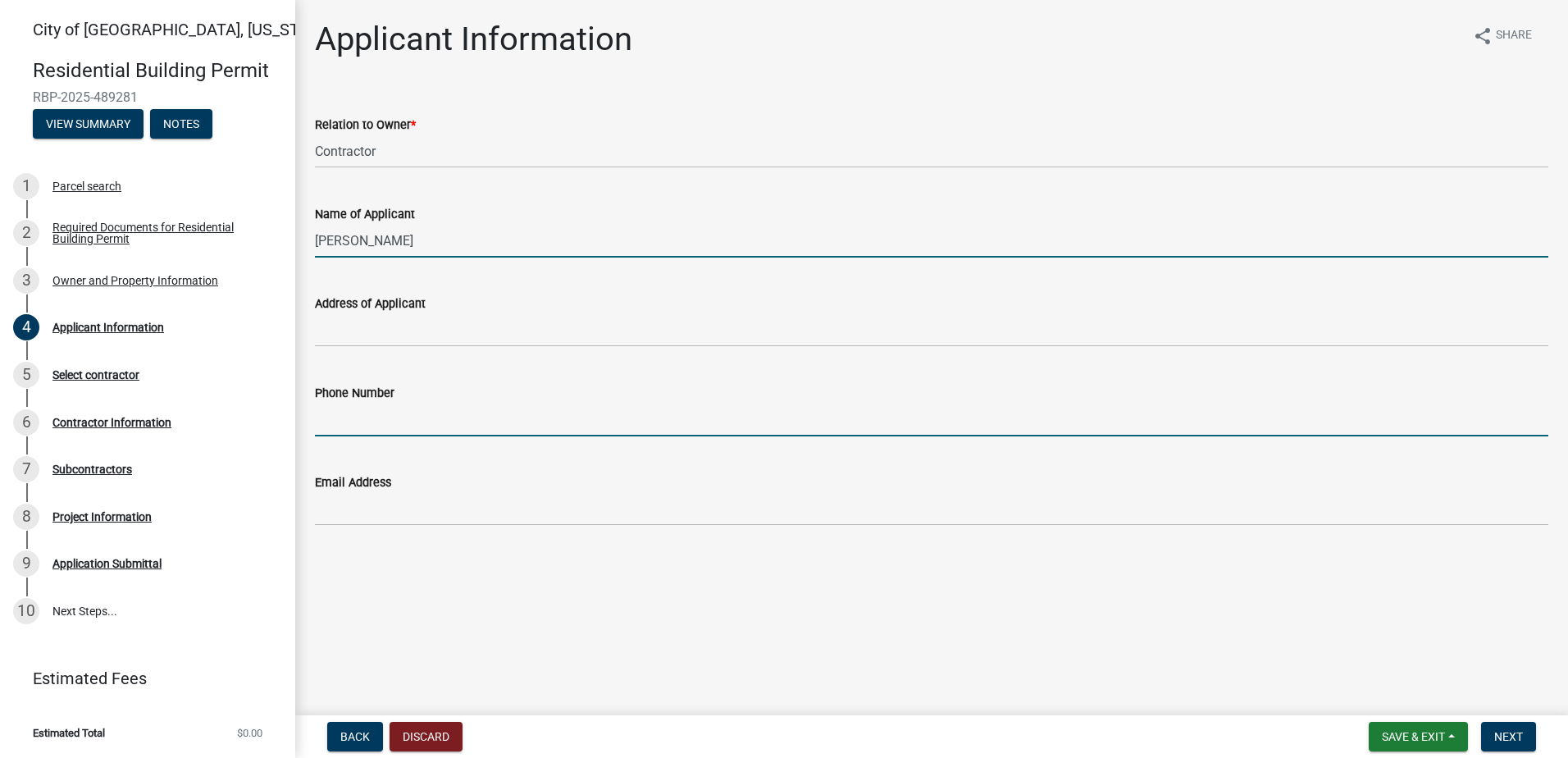
type input "6516922"
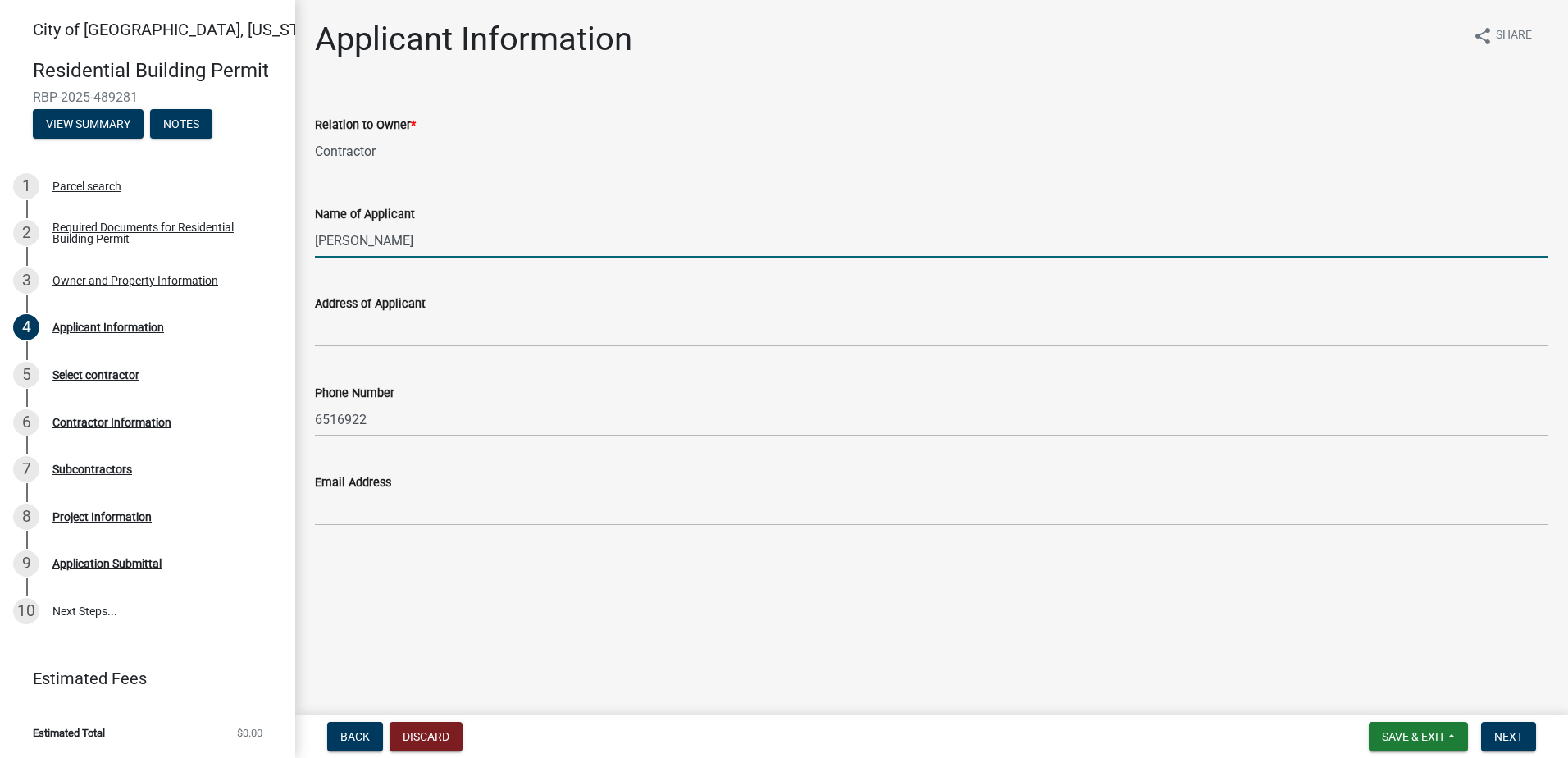
type input "[PERSON_NAME][EMAIL_ADDRESS][PERSON_NAME][DOMAIN_NAME]"
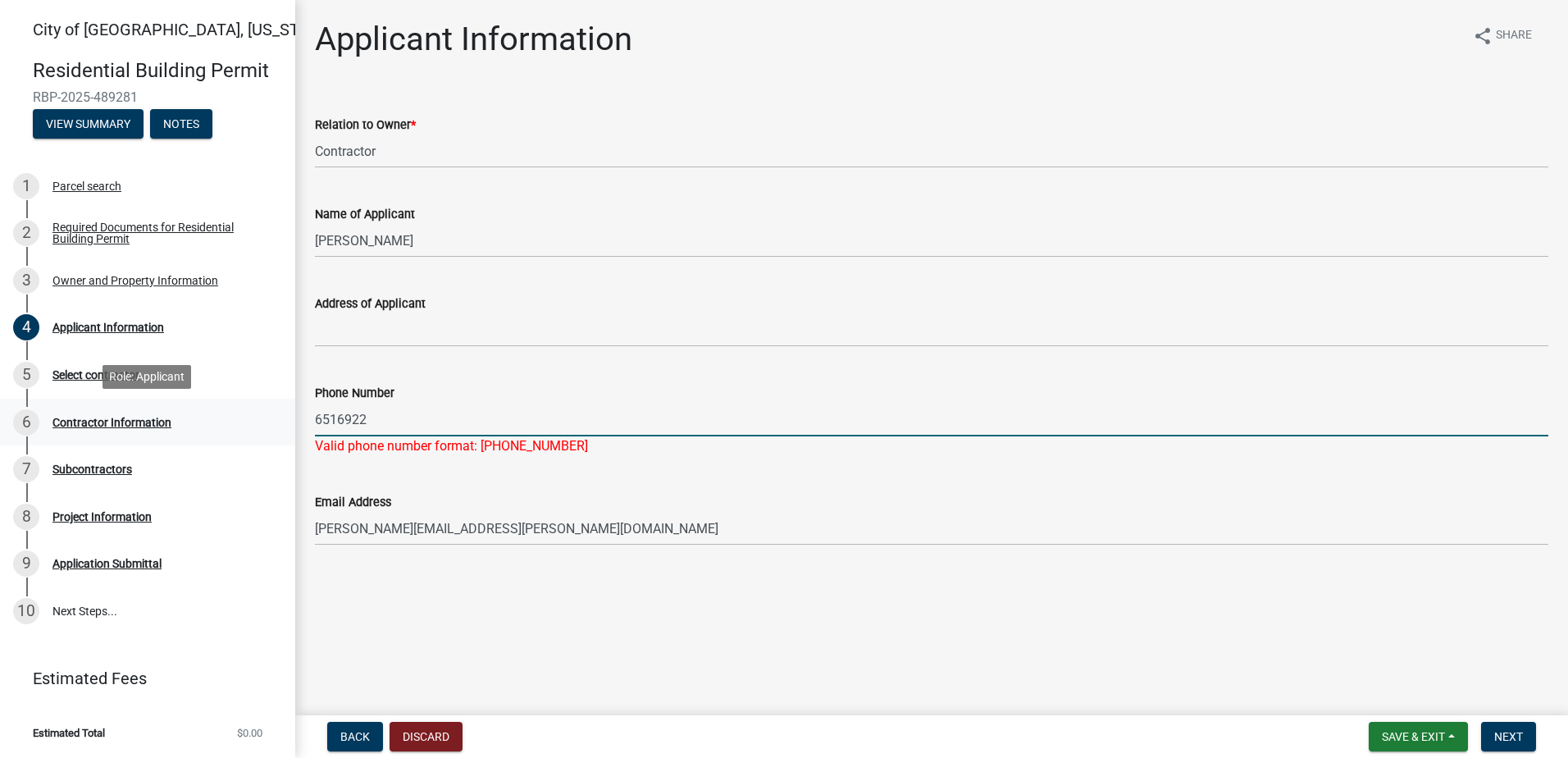
drag, startPoint x: 390, startPoint y: 418, endPoint x: 287, endPoint y: 424, distance: 103.2
click at [287, 424] on div "[GEOGRAPHIC_DATA], [US_STATE] Residential Building Permit RBP-2025-489281 View …" at bounding box center [784, 379] width 1568 height 758
type input "6512946922"
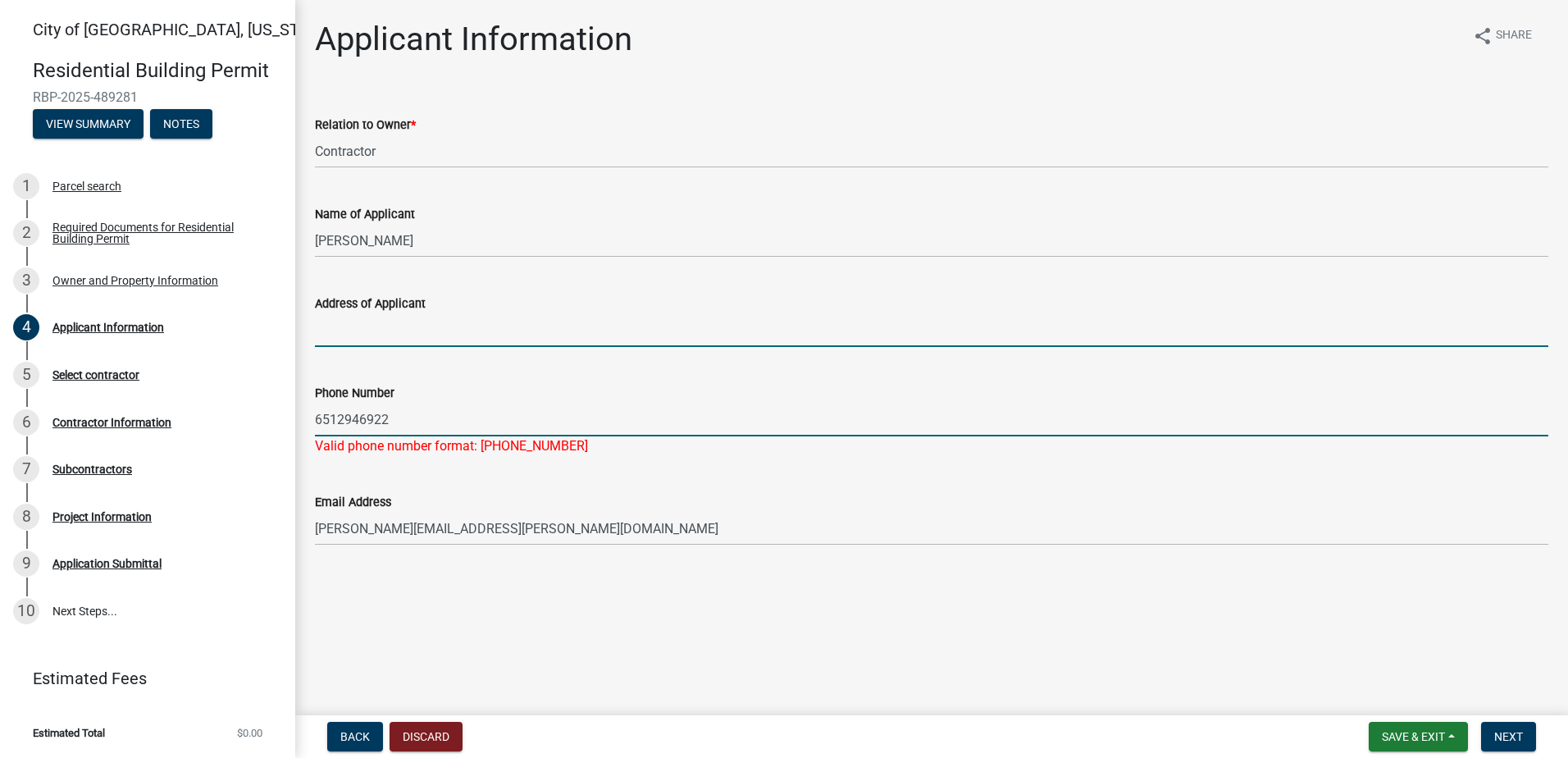
click at [329, 334] on input "Address of Applicant" at bounding box center [931, 330] width 1234 height 34
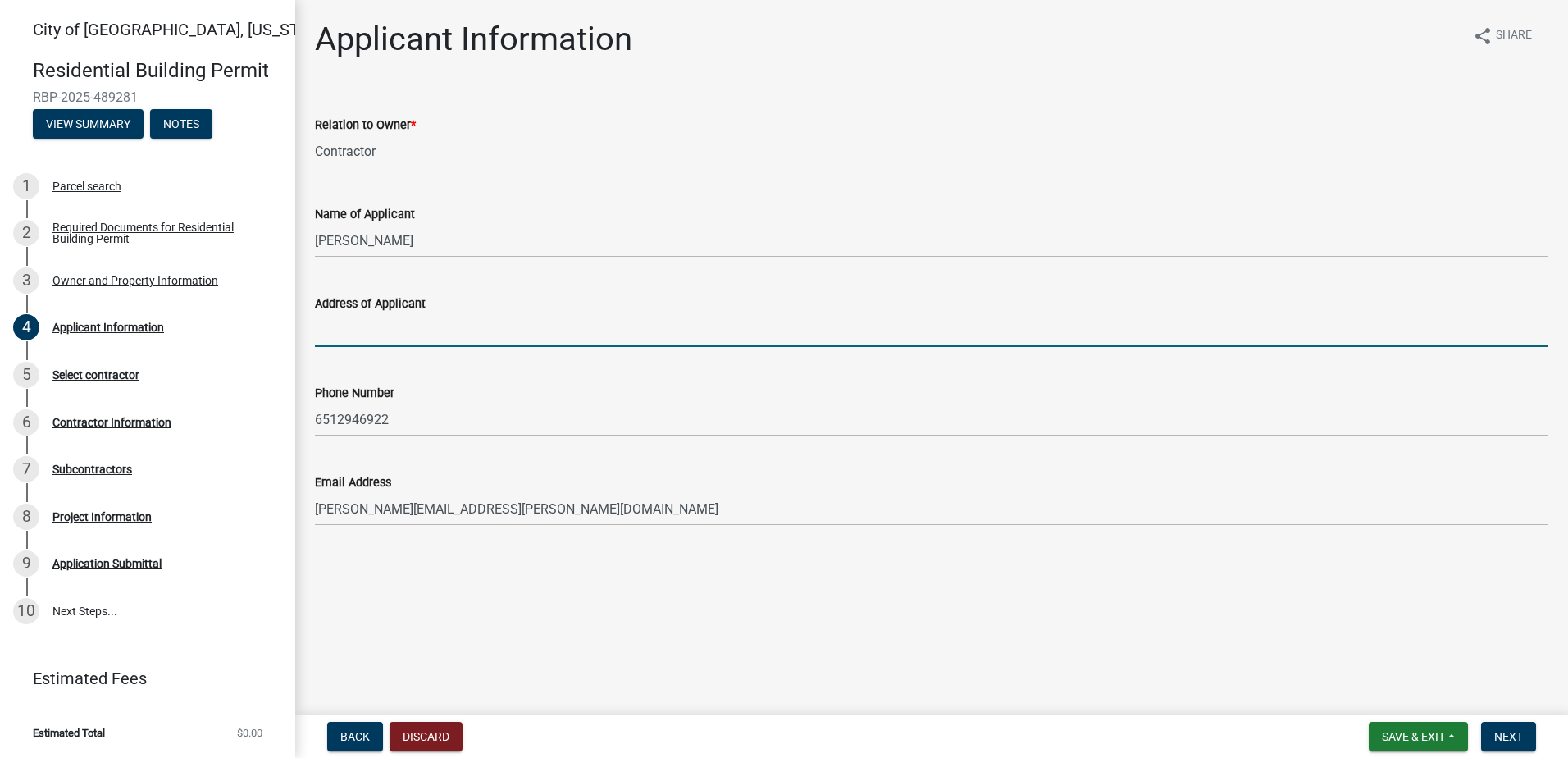
type input "[STREET_ADDRESS][PERSON_NAME]"
click at [558, 656] on main "Applicant Information share Share Relation to Owner * Contractor Name of Applic…" at bounding box center [931, 354] width 1273 height 709
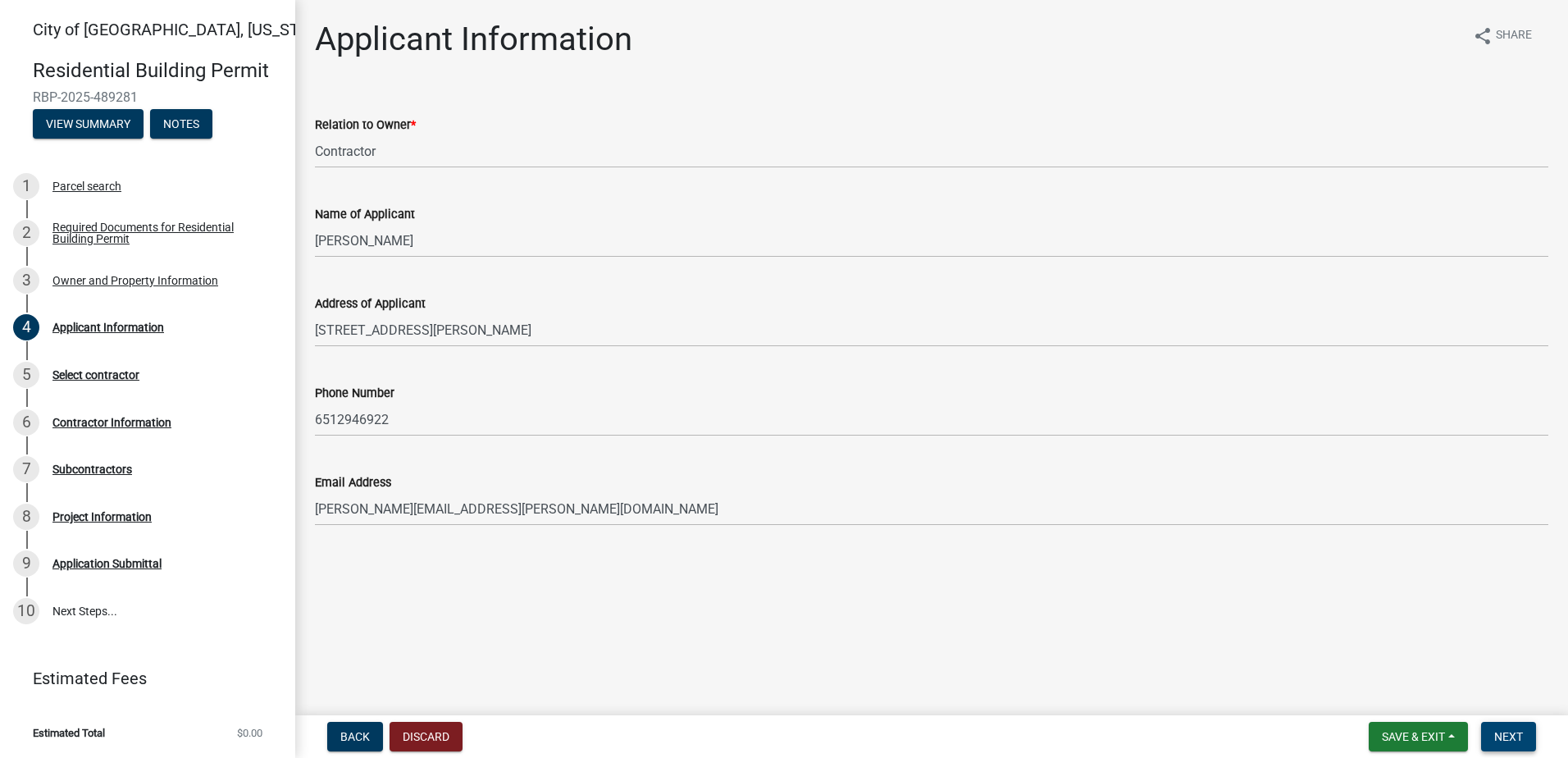
click at [1519, 742] on span "Next" at bounding box center [1508, 735] width 29 height 13
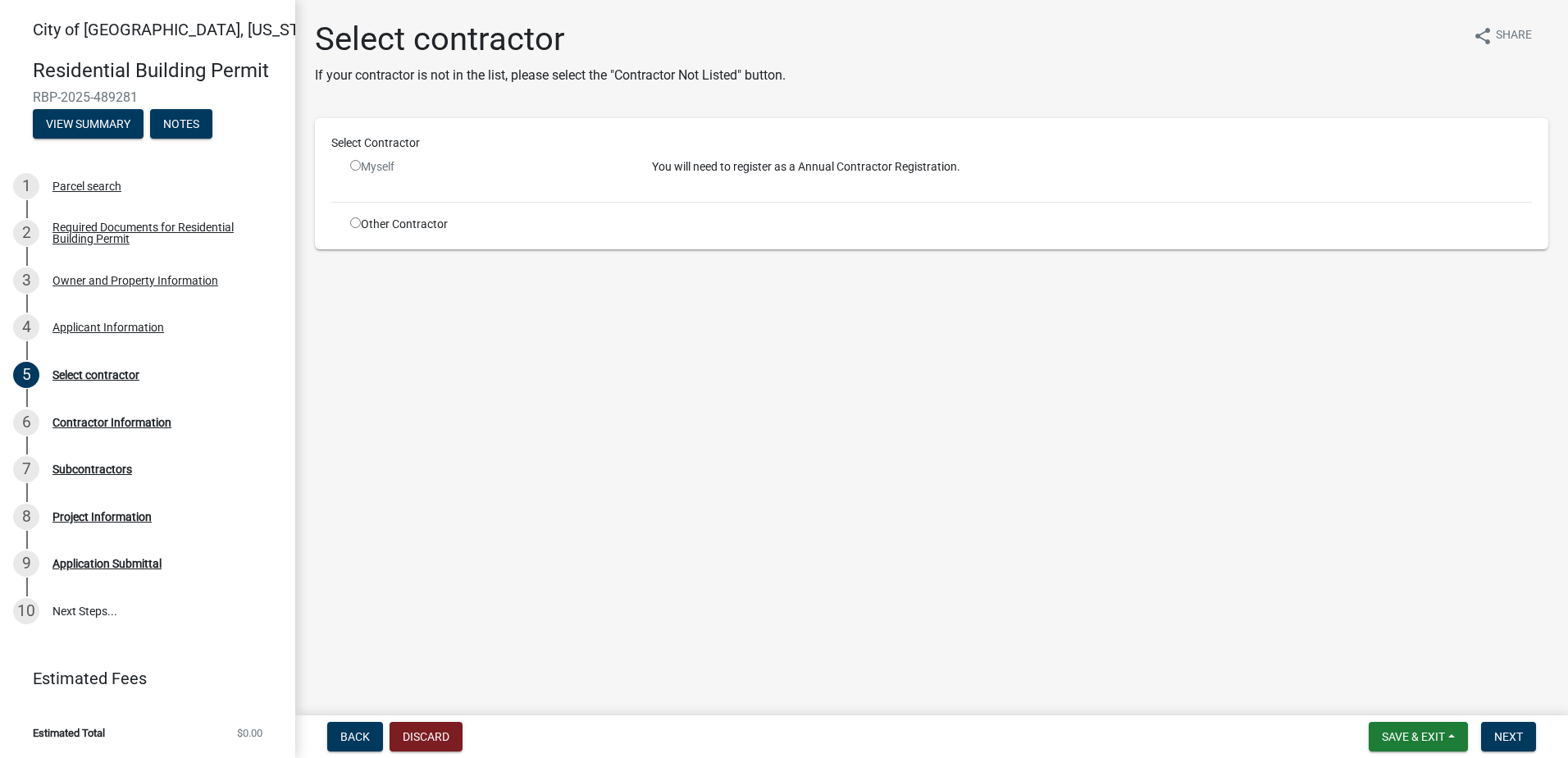
click at [357, 228] on div "Other Contractor" at bounding box center [489, 224] width 301 height 17
click at [355, 172] on div "Myself" at bounding box center [489, 167] width 277 height 17
click at [354, 163] on input "radio" at bounding box center [355, 165] width 10 height 10
radio input "false"
click at [354, 220] on input "radio" at bounding box center [355, 223] width 10 height 10
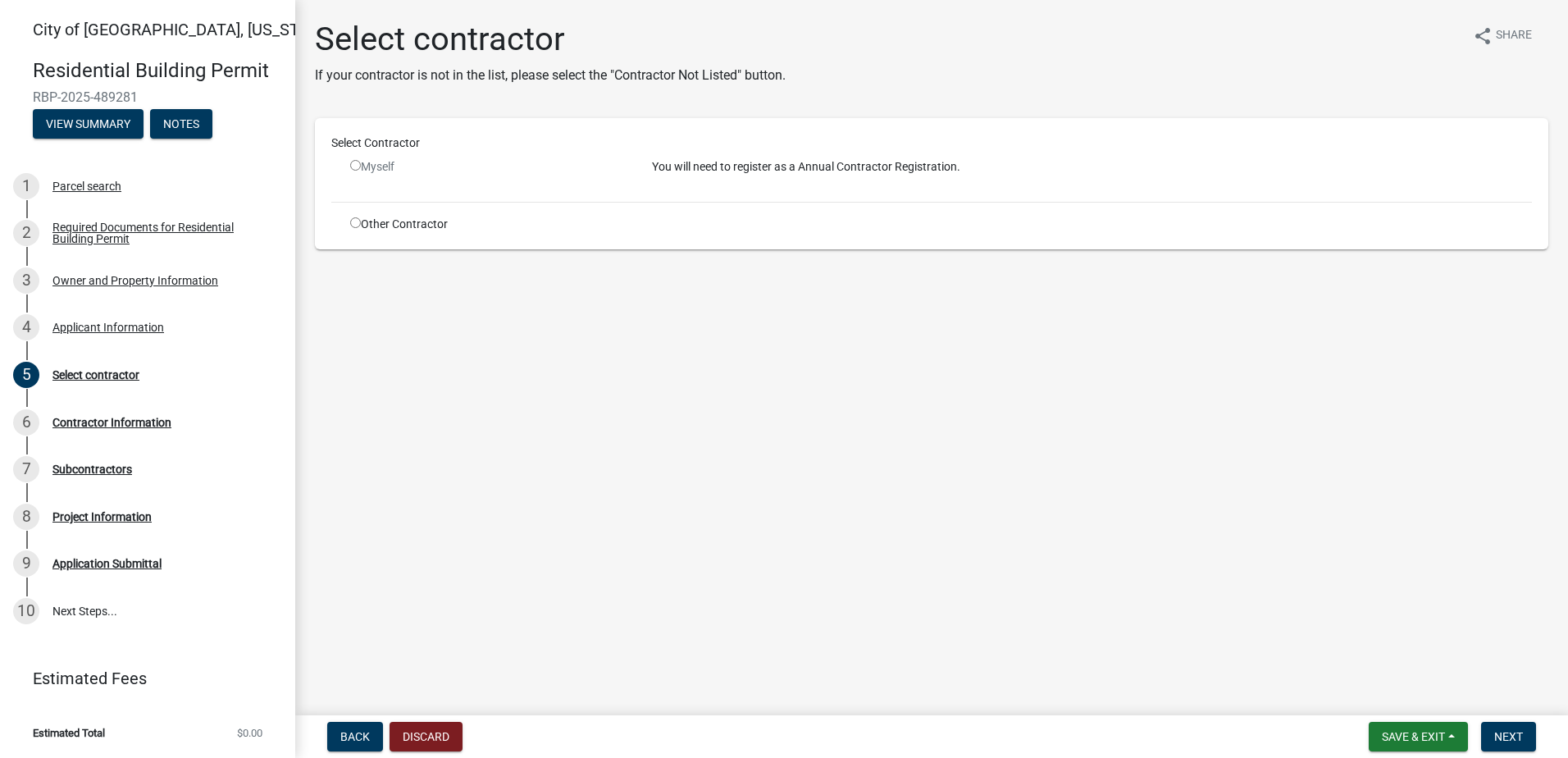
radio input "true"
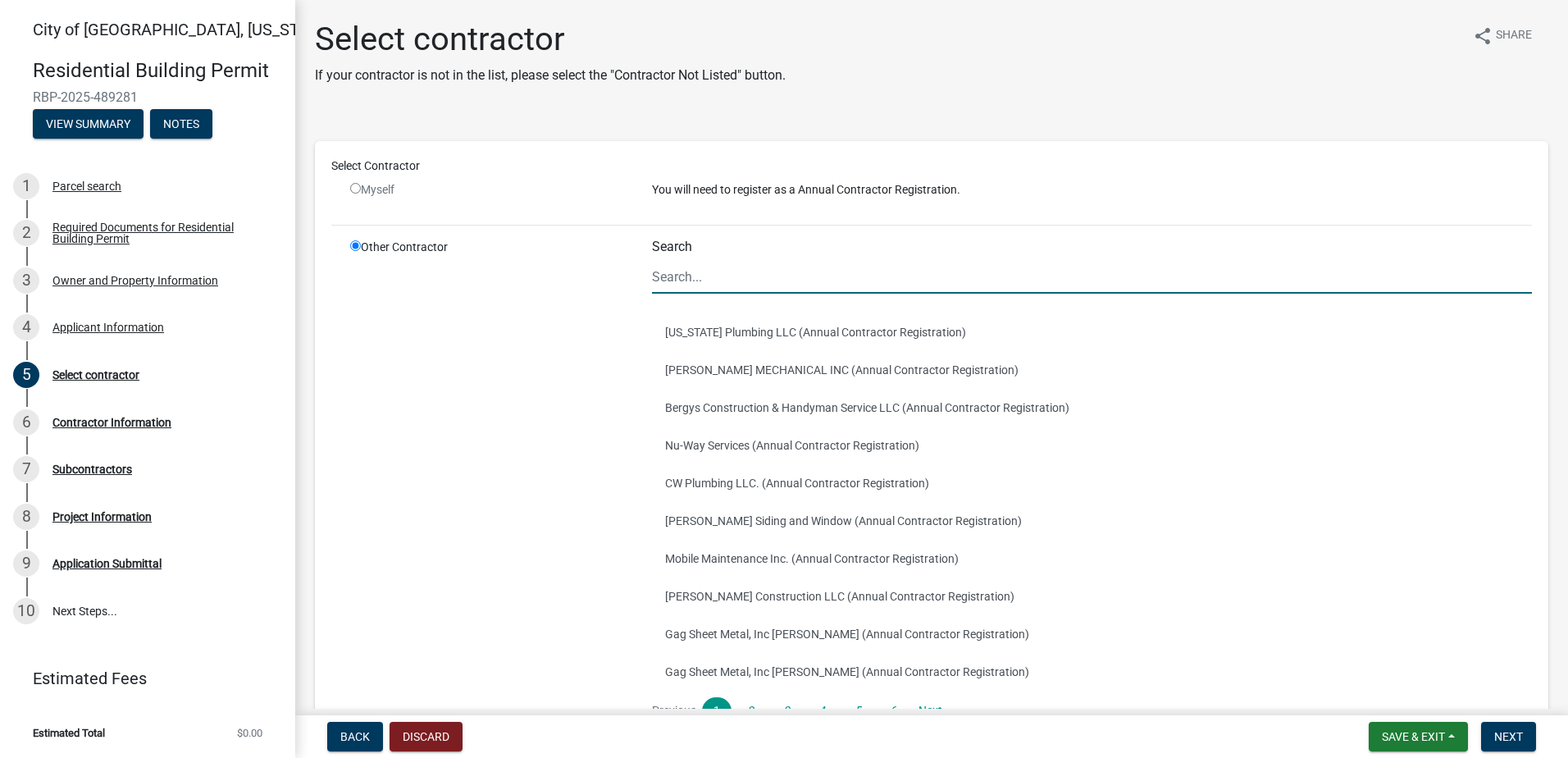
click at [749, 283] on input "Search" at bounding box center [1092, 276] width 880 height 34
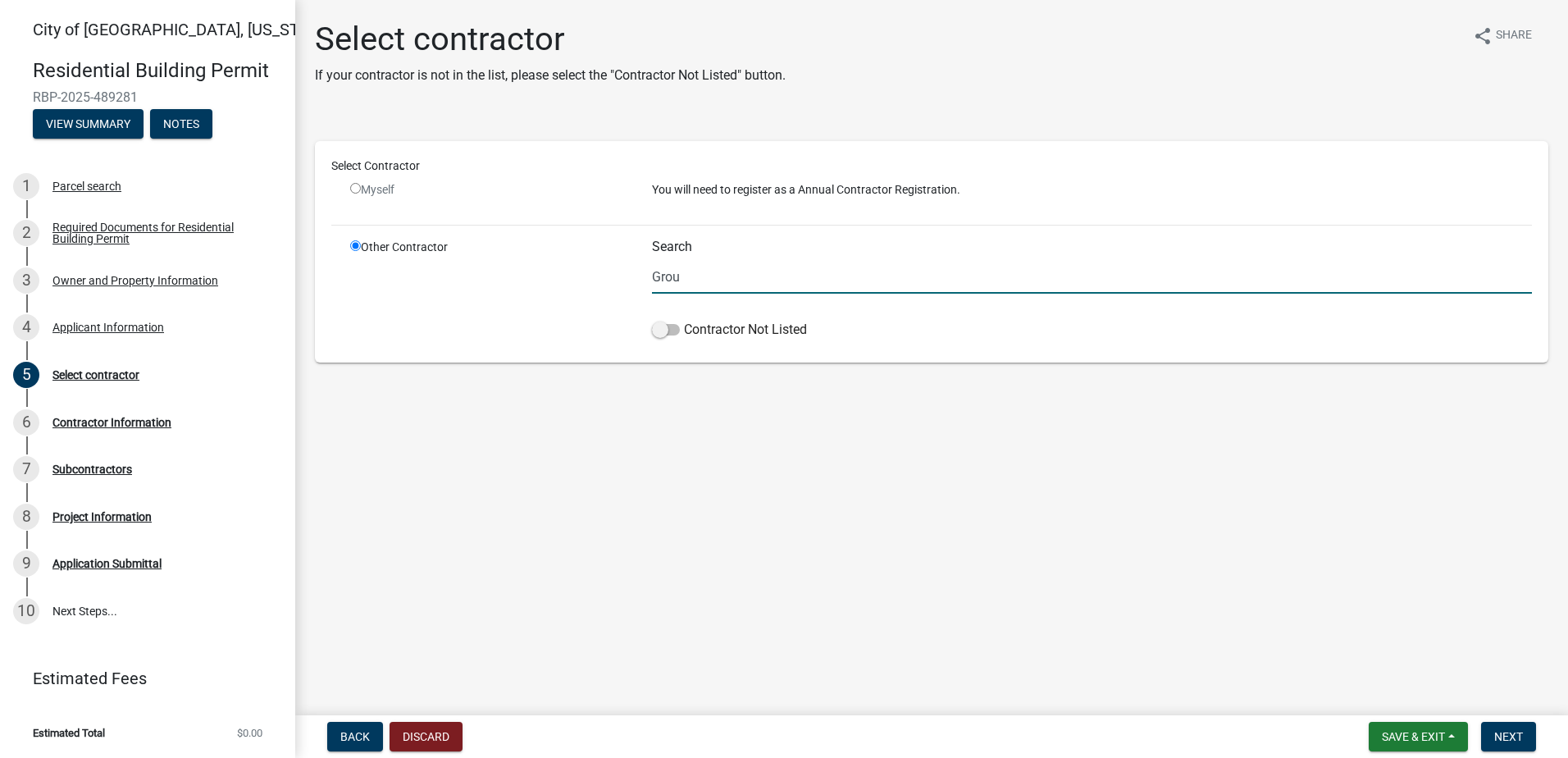
type input "Groundworks [US_STATE] LLC"
click at [667, 335] on label "Contractor Not Listed" at bounding box center [729, 329] width 155 height 20
click at [684, 320] on input "Contractor Not Listed" at bounding box center [684, 320] width 0 height 0
click at [1527, 744] on button "Next" at bounding box center [1507, 736] width 55 height 29
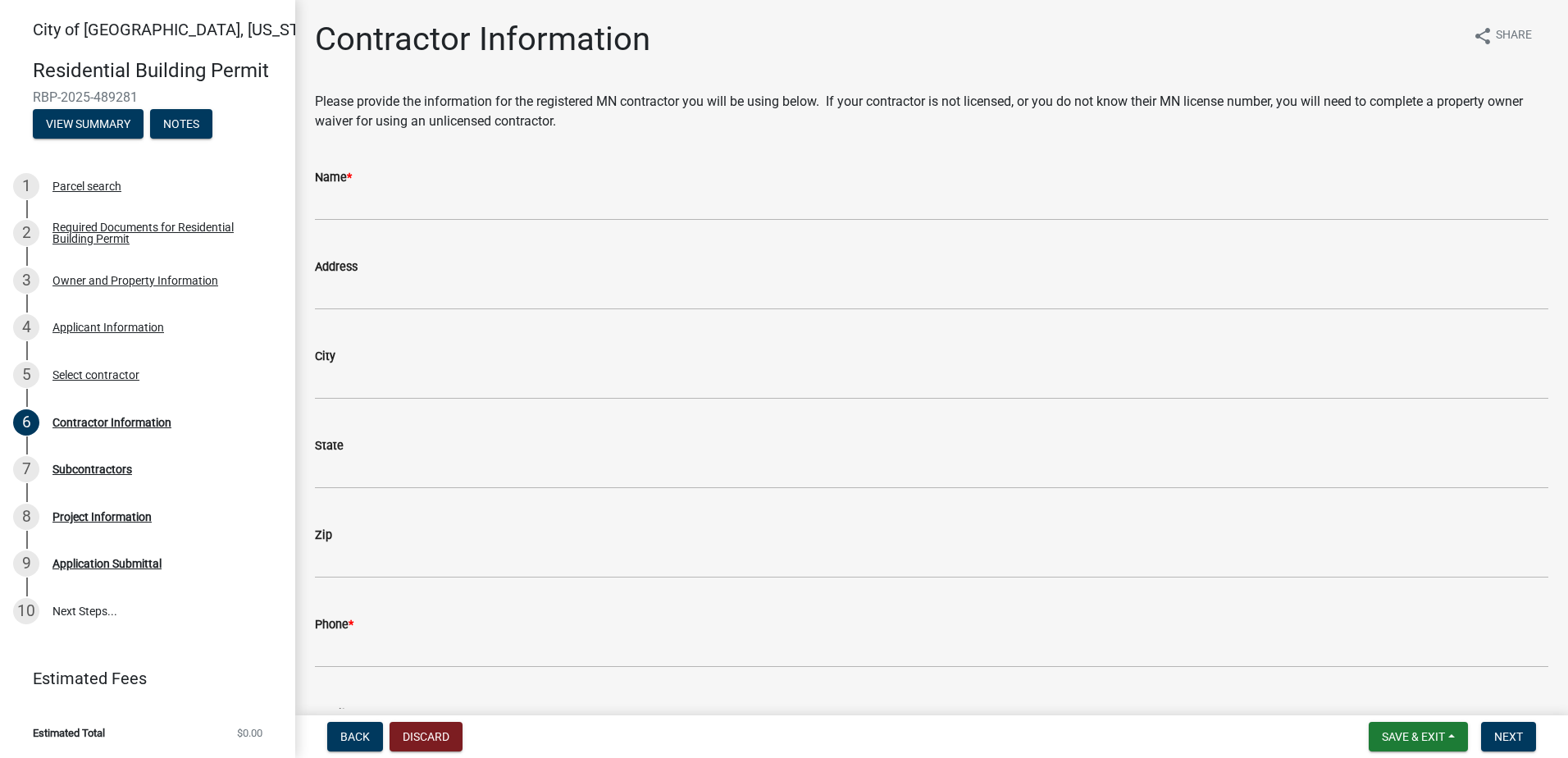
click at [359, 230] on wm-data-entity-input "Name *" at bounding box center [931, 189] width 1234 height 89
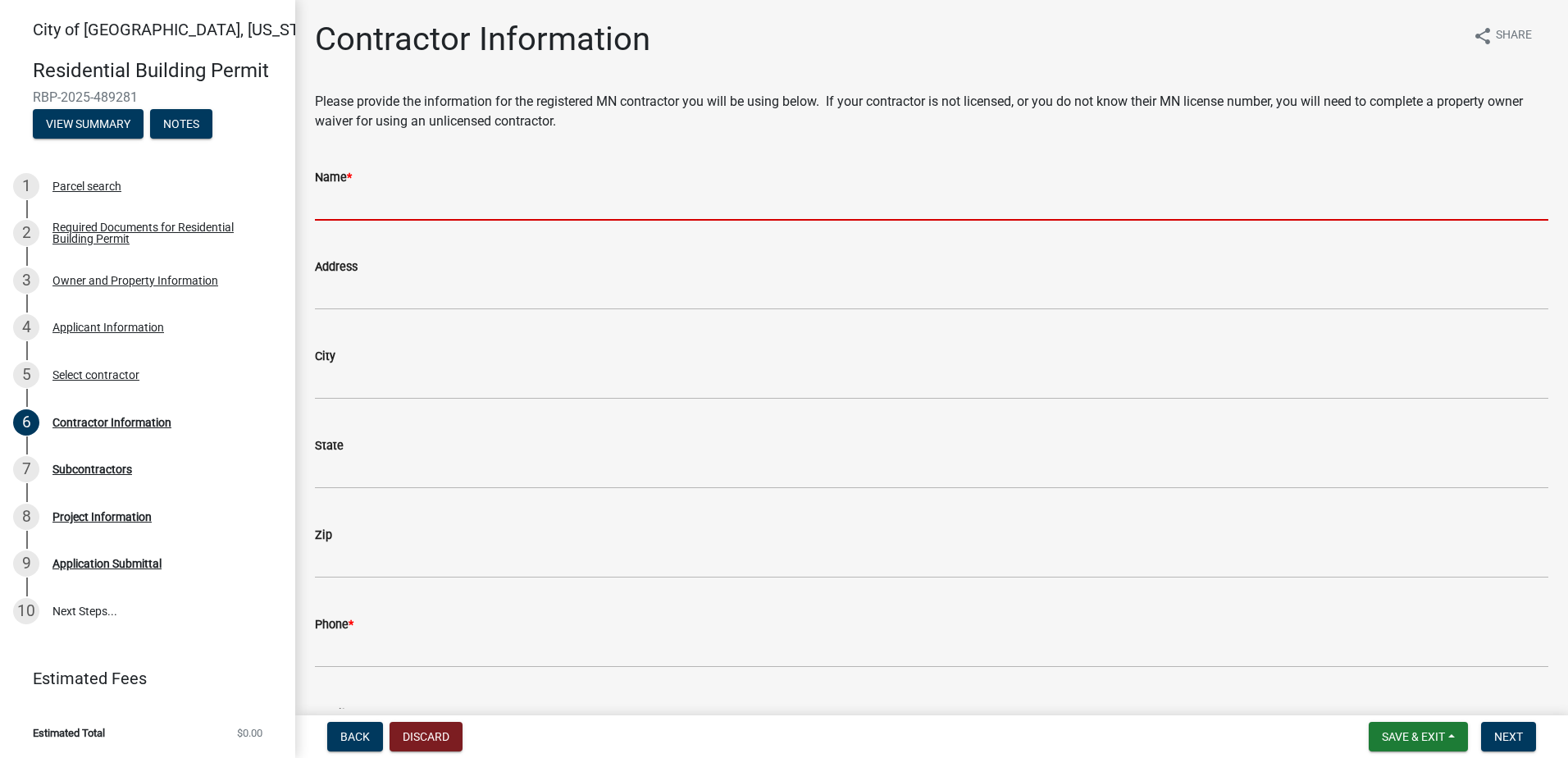
click at [358, 214] on input "Name *" at bounding box center [931, 204] width 1234 height 34
type input "[GEOGRAPHIC_DATA]"
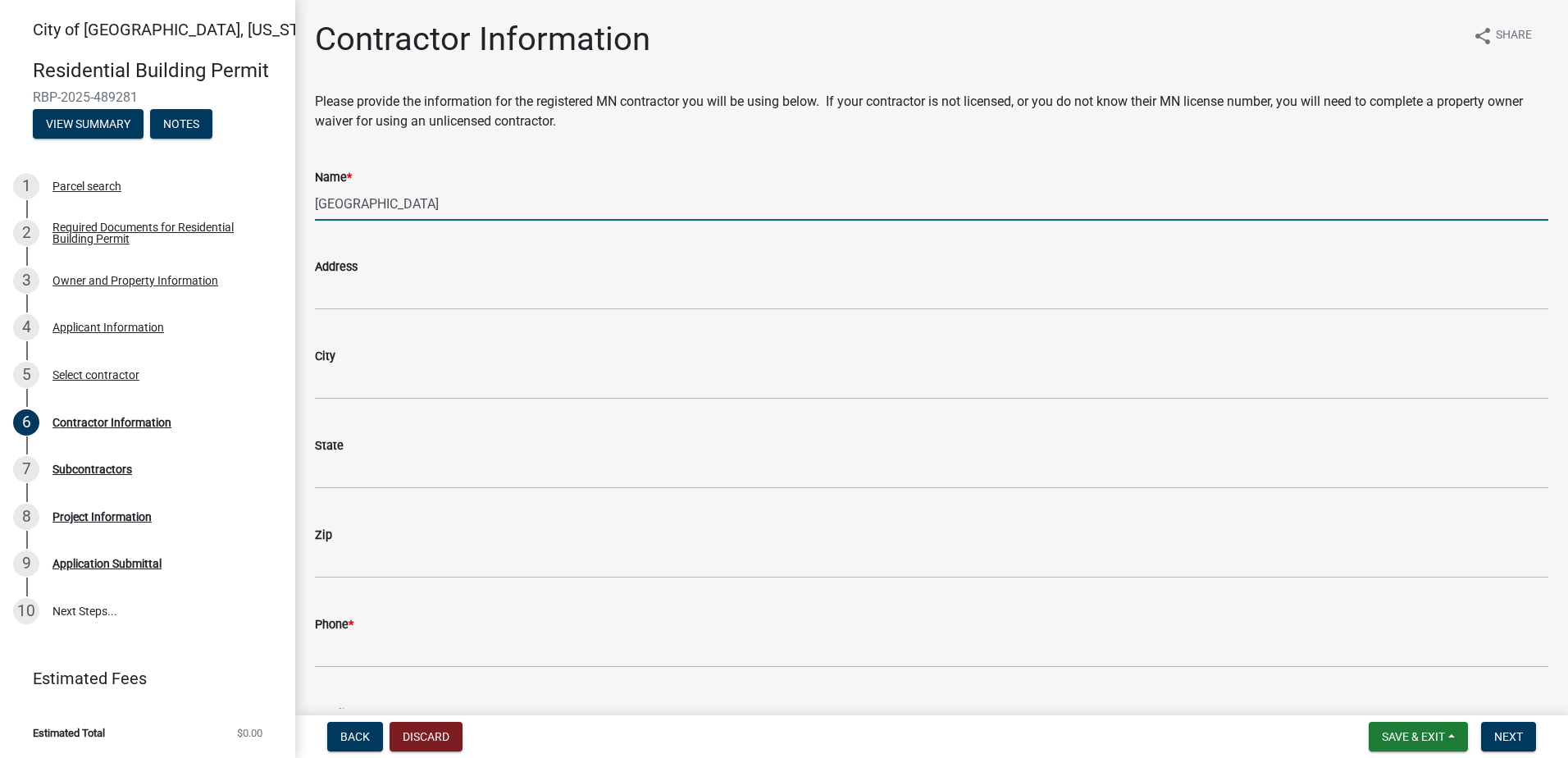
type input "[STREET_ADDRESS][PERSON_NAME]"
type input "Afton"
type input "55001"
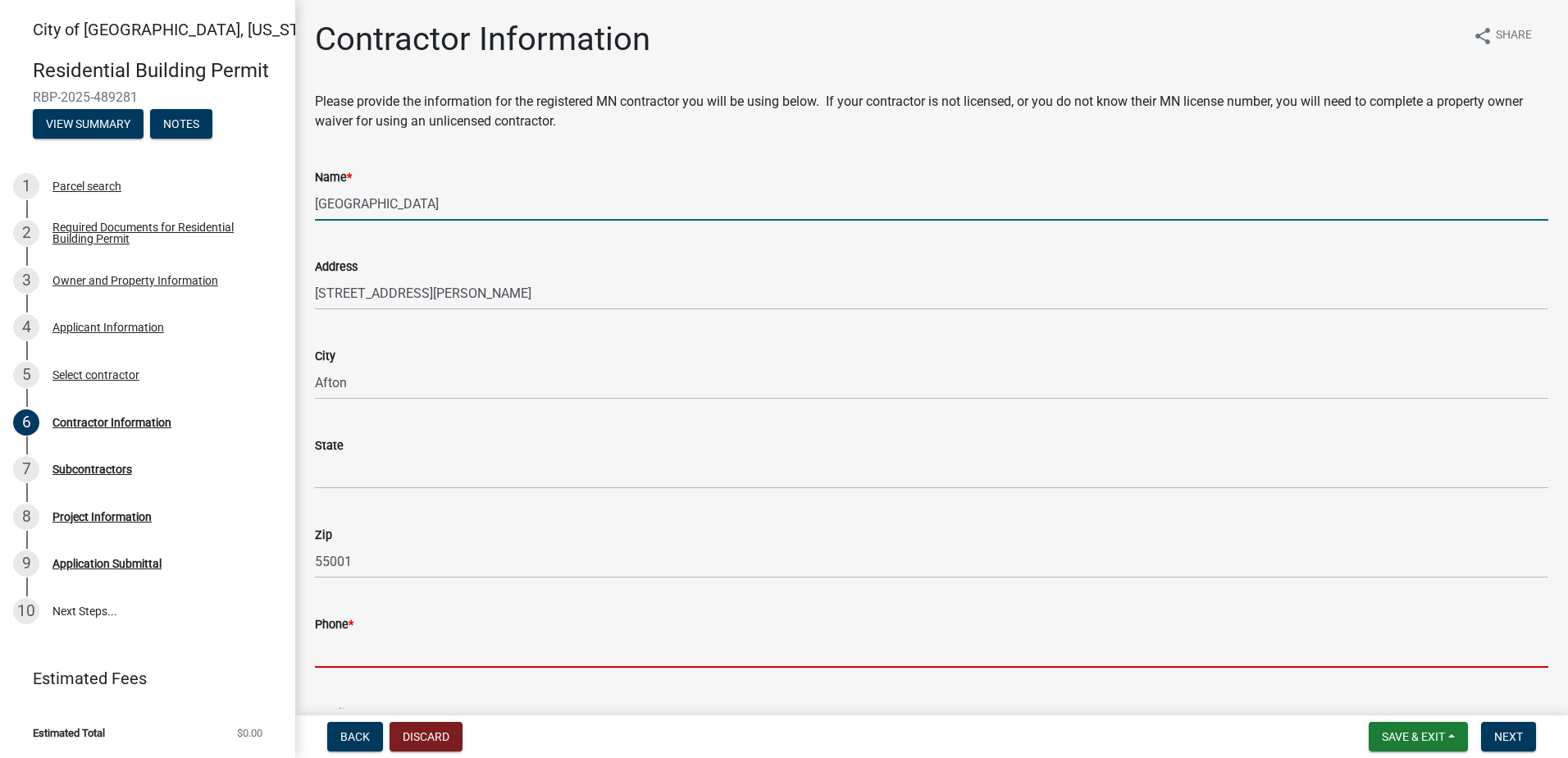
type input "6512946922"
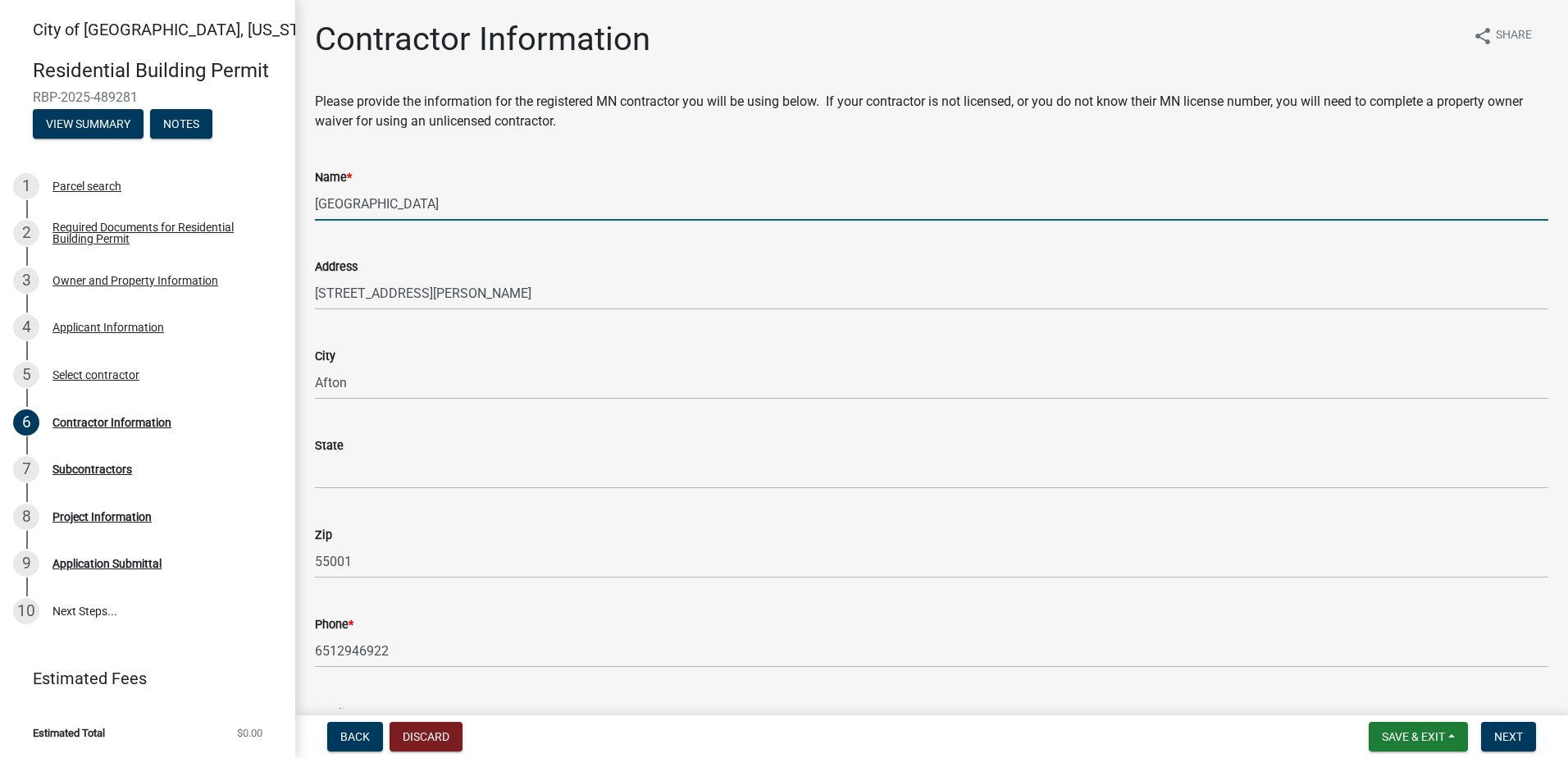
type input "[EMAIL_ADDRESS][DOMAIN_NAME]"
type input "BC765730"
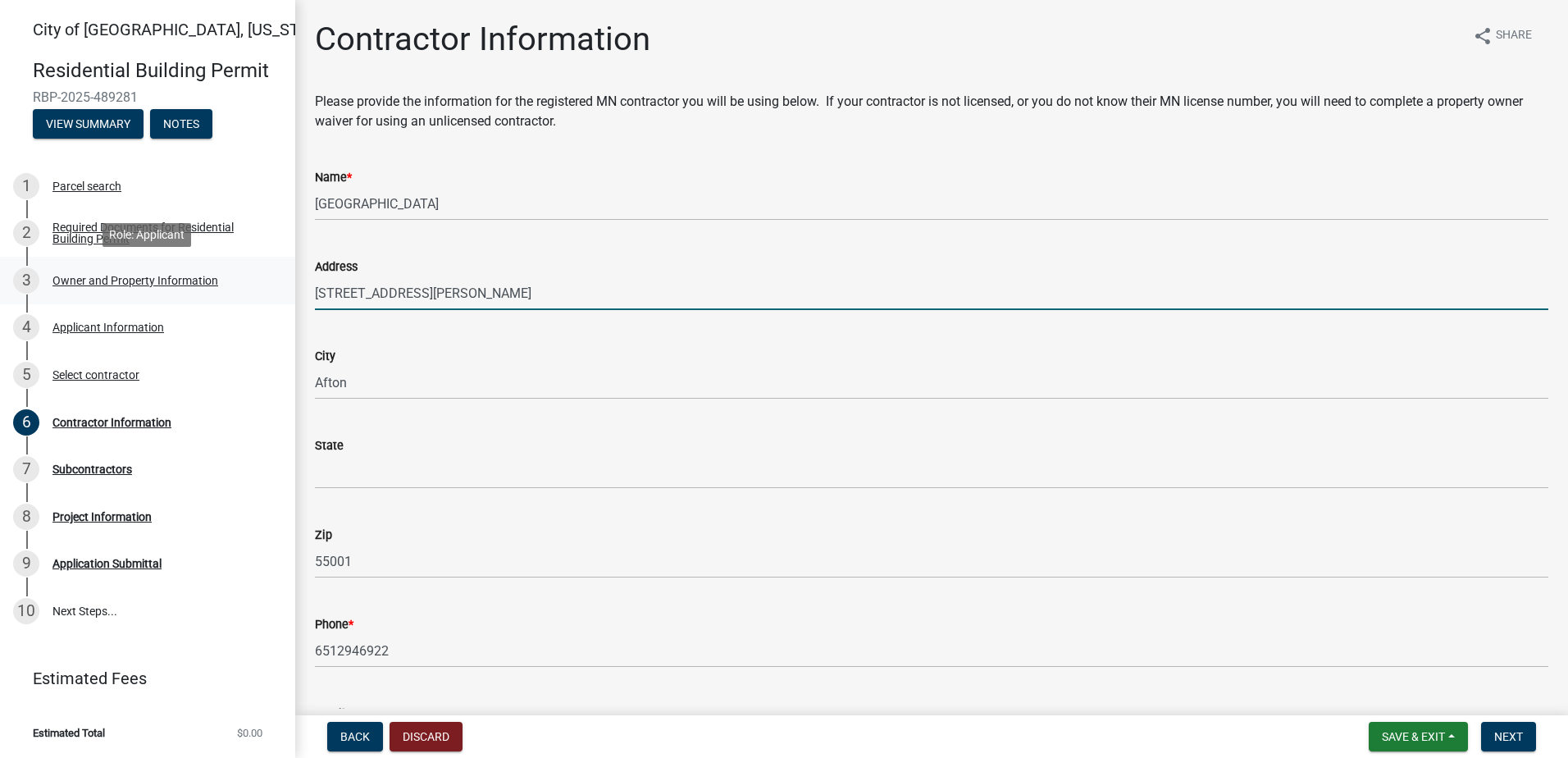
drag, startPoint x: 444, startPoint y: 293, endPoint x: 226, endPoint y: 295, distance: 218.0
click at [226, 295] on div "[GEOGRAPHIC_DATA], [US_STATE] Residential Building Permit RBP-2025-489281 View …" at bounding box center [784, 379] width 1568 height 758
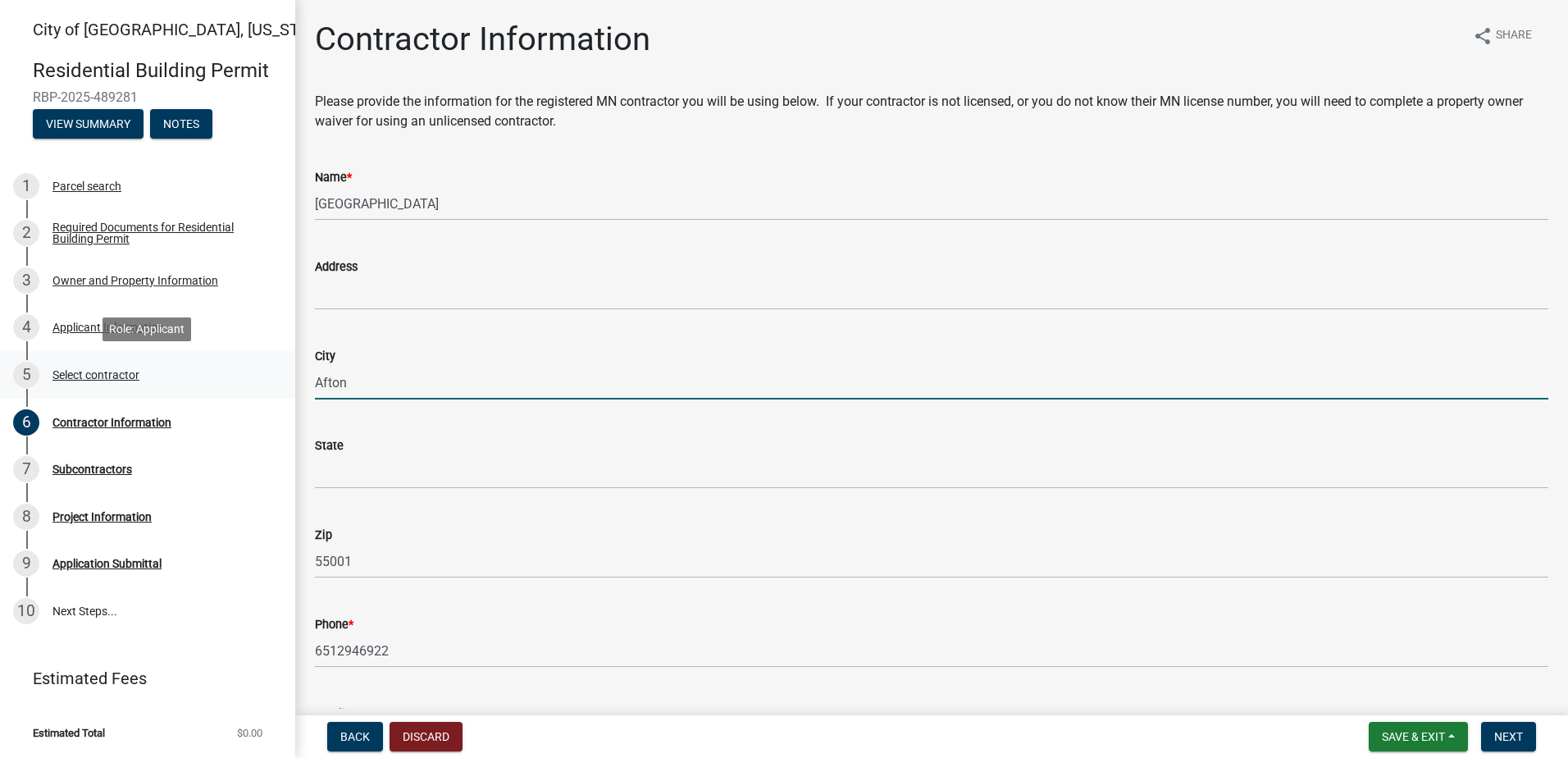
drag, startPoint x: 360, startPoint y: 380, endPoint x: 261, endPoint y: 375, distance: 99.1
click at [261, 375] on div "[GEOGRAPHIC_DATA], [US_STATE] Residential Building Permit RBP-2025-489281 View …" at bounding box center [784, 379] width 1568 height 758
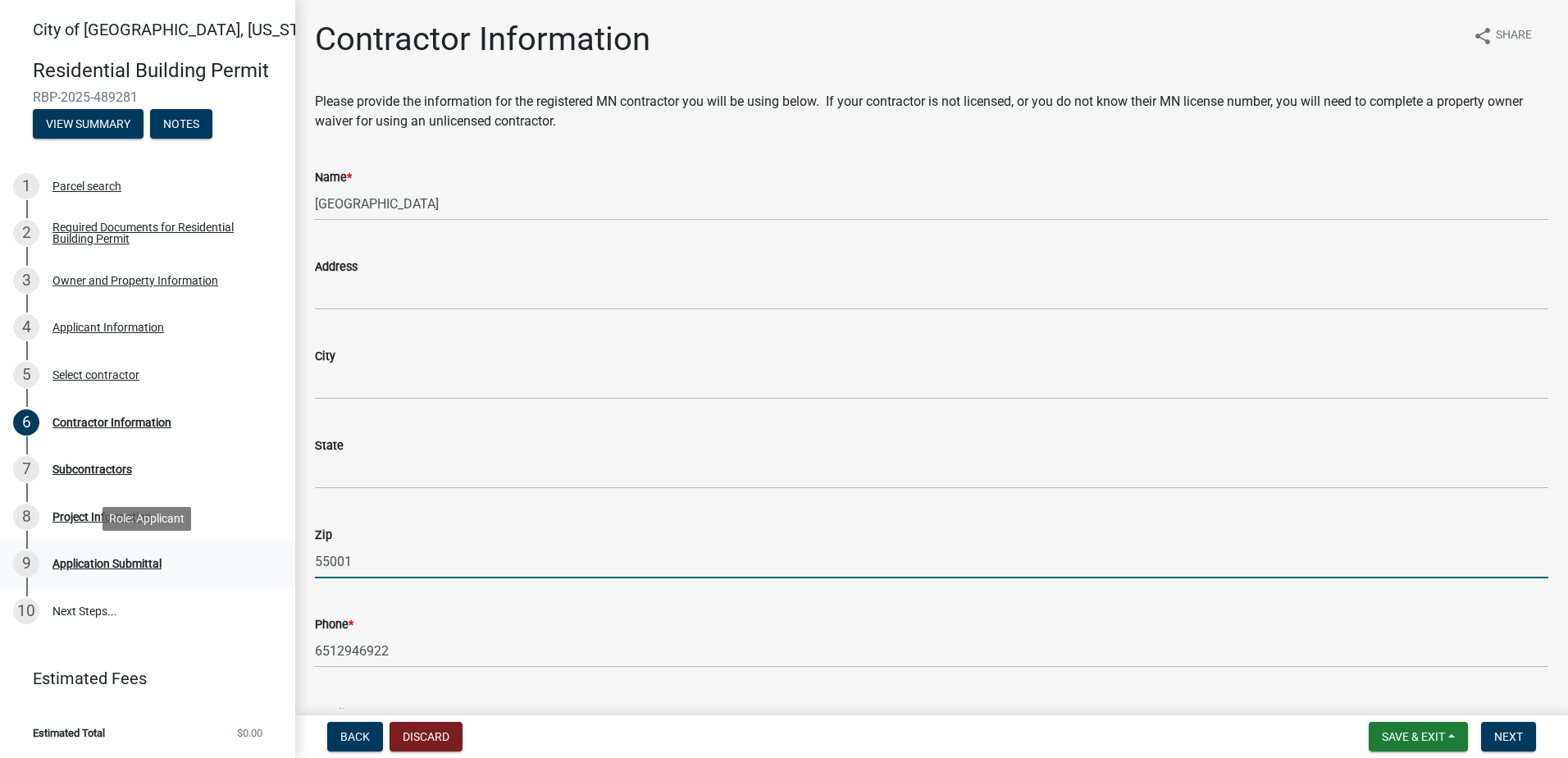
drag, startPoint x: 237, startPoint y: 567, endPoint x: 180, endPoint y: 571, distance: 57.1
click at [180, 571] on div "[GEOGRAPHIC_DATA], [US_STATE] Residential Building Permit RBP-2025-489281 View …" at bounding box center [784, 379] width 1568 height 758
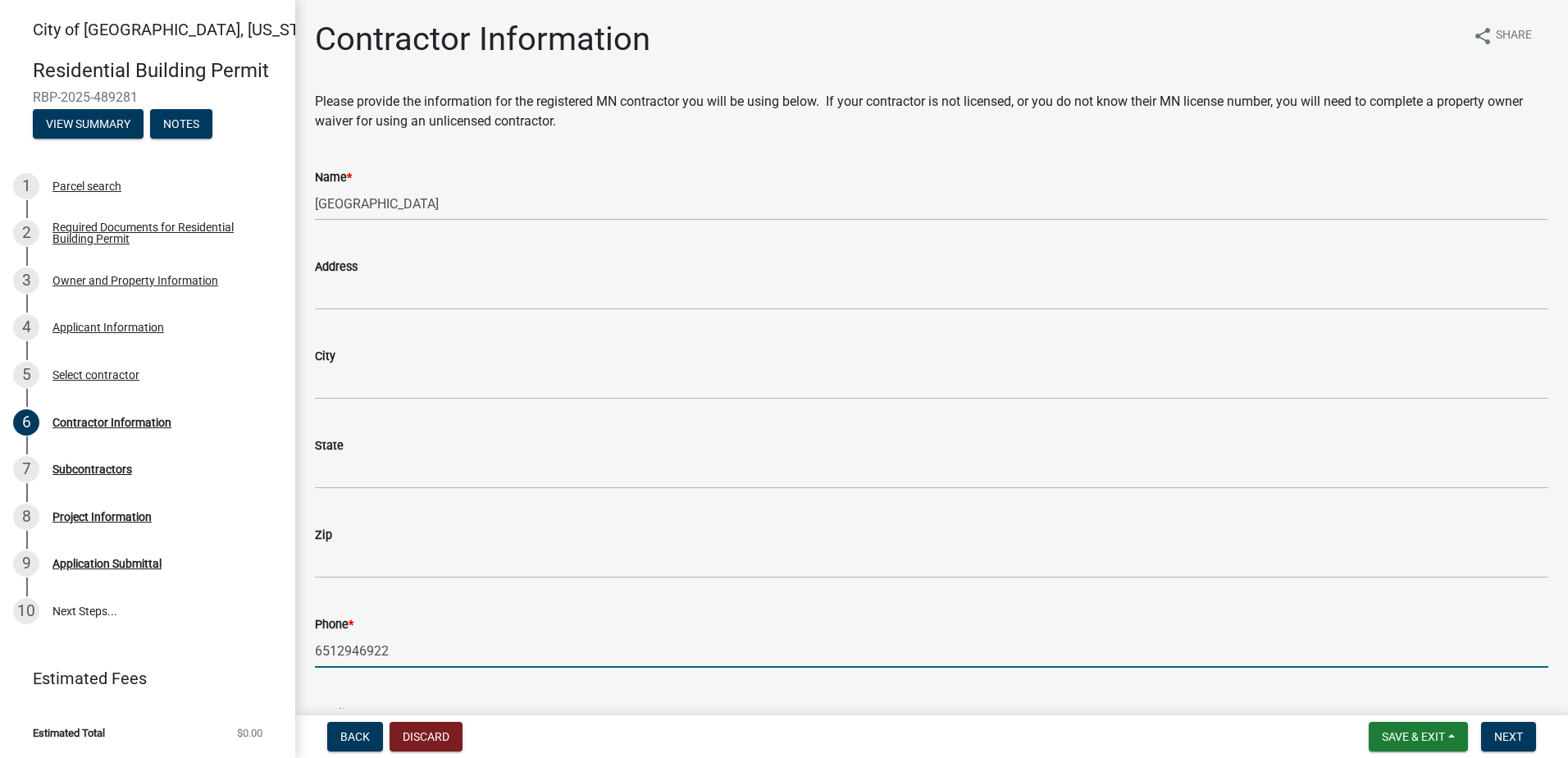
drag, startPoint x: 373, startPoint y: 643, endPoint x: 244, endPoint y: 656, distance: 129.7
click at [244, 656] on div "[GEOGRAPHIC_DATA], [US_STATE] Residential Building Permit RBP-2025-489281 View …" at bounding box center [784, 379] width 1568 height 758
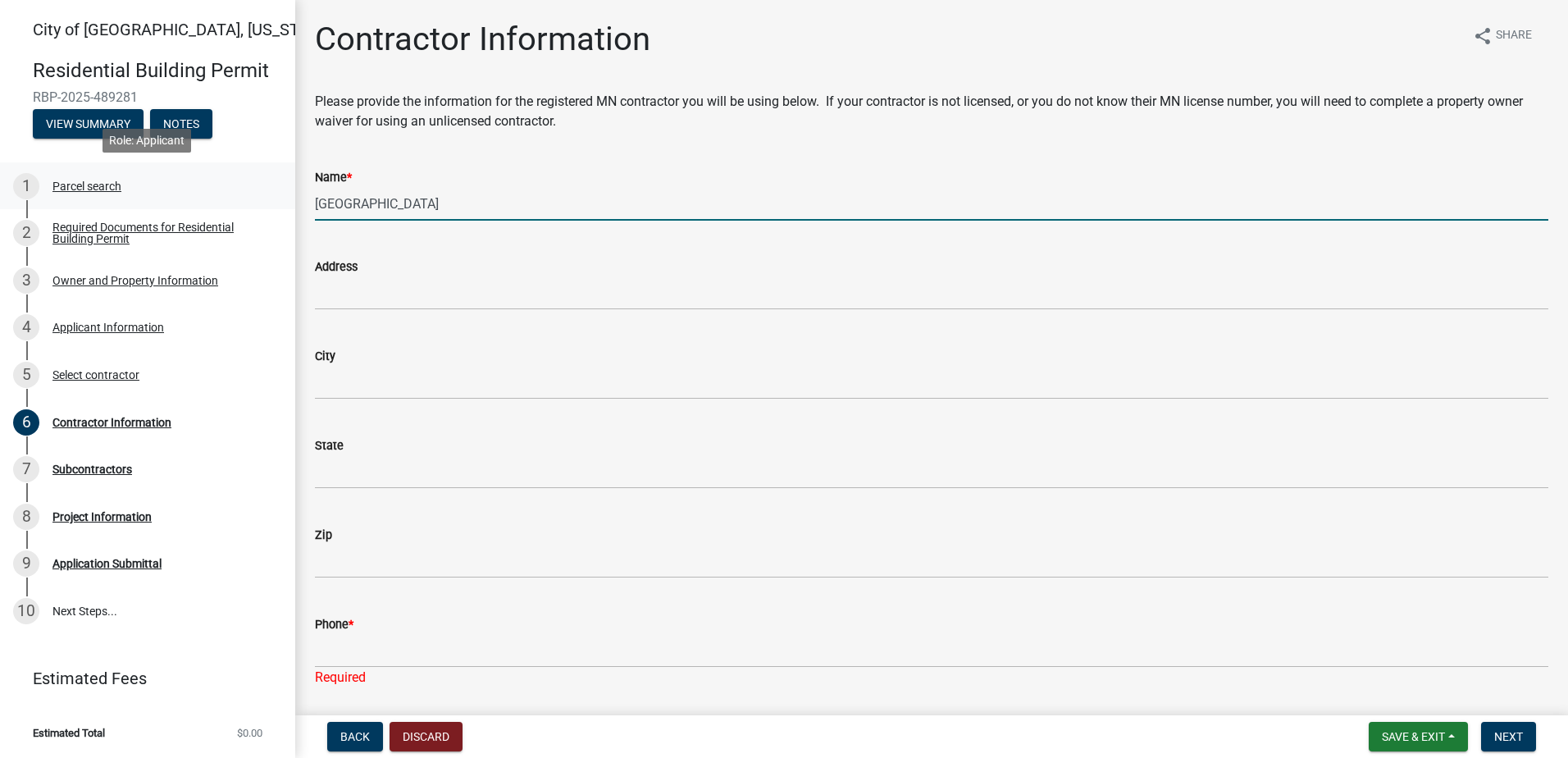
drag, startPoint x: 397, startPoint y: 191, endPoint x: 231, endPoint y: 193, distance: 166.0
click at [231, 193] on div "[GEOGRAPHIC_DATA], [US_STATE] Residential Building Permit RBP-2025-489281 View …" at bounding box center [784, 379] width 1568 height 758
type input "Groundworks [US_STATE] LLC"
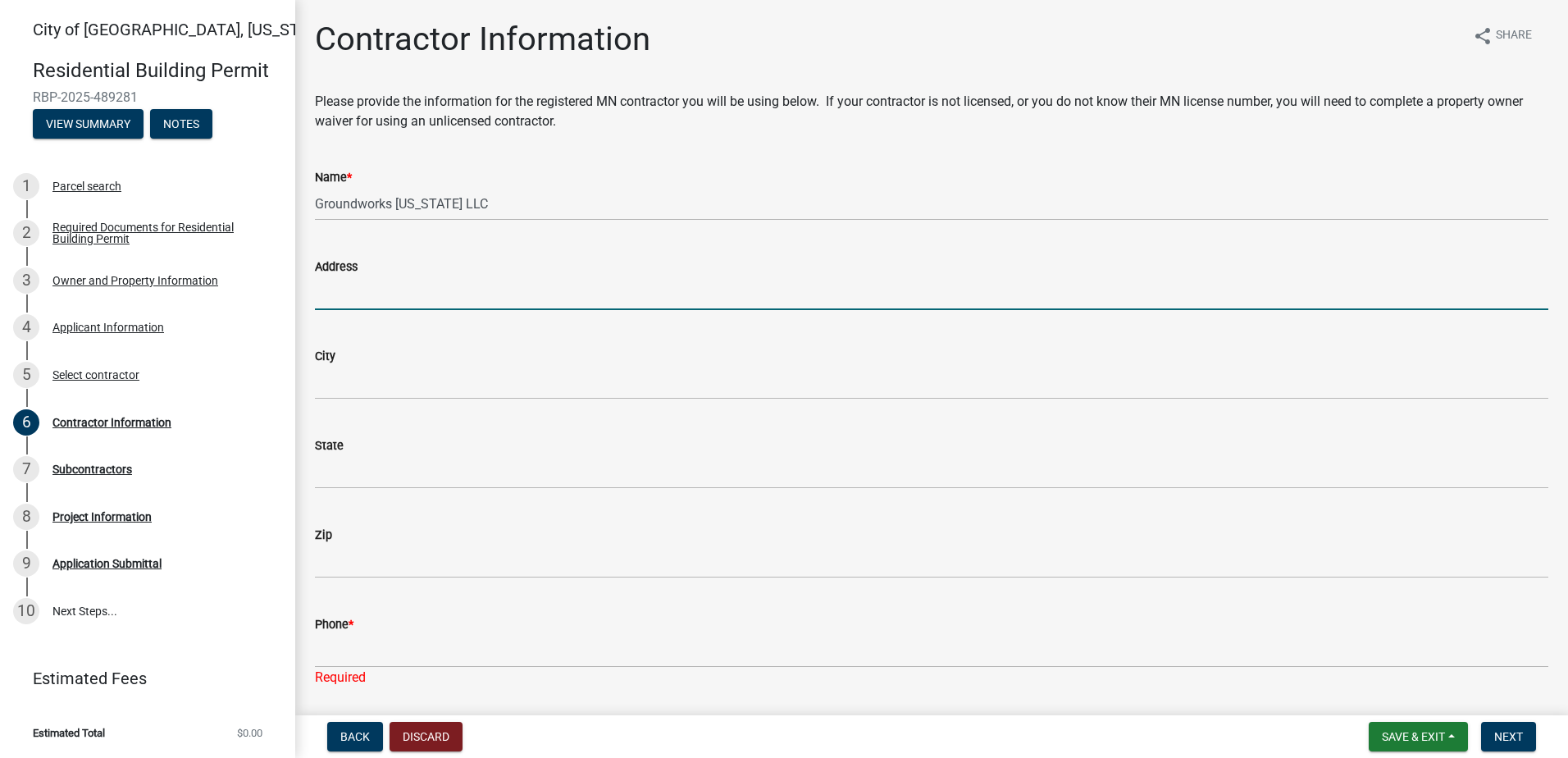
click at [424, 293] on input "Address" at bounding box center [931, 293] width 1234 height 34
type input "[STREET_ADDRESS][PERSON_NAME]"
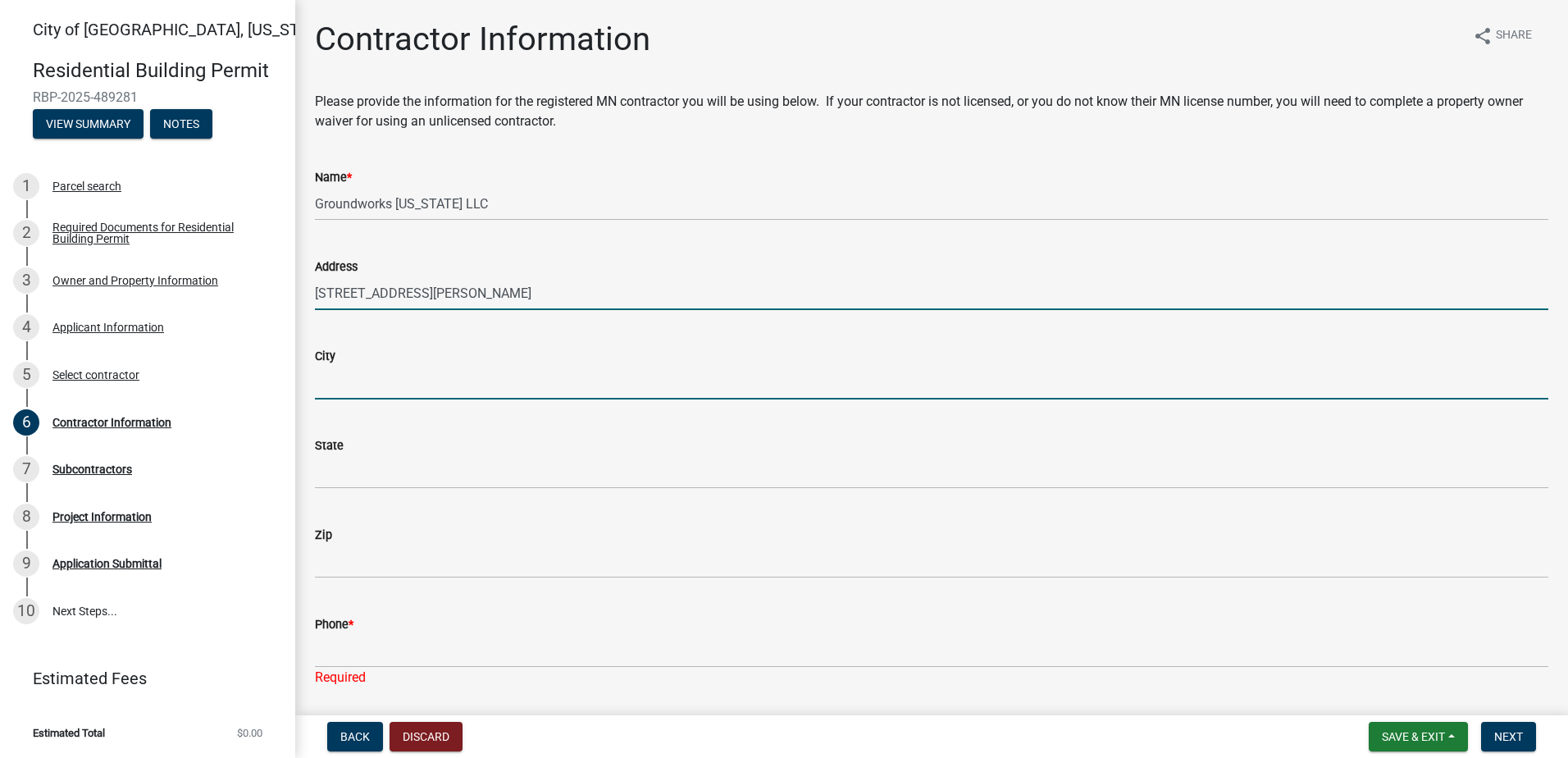
type input "[GEOGRAPHIC_DATA]"
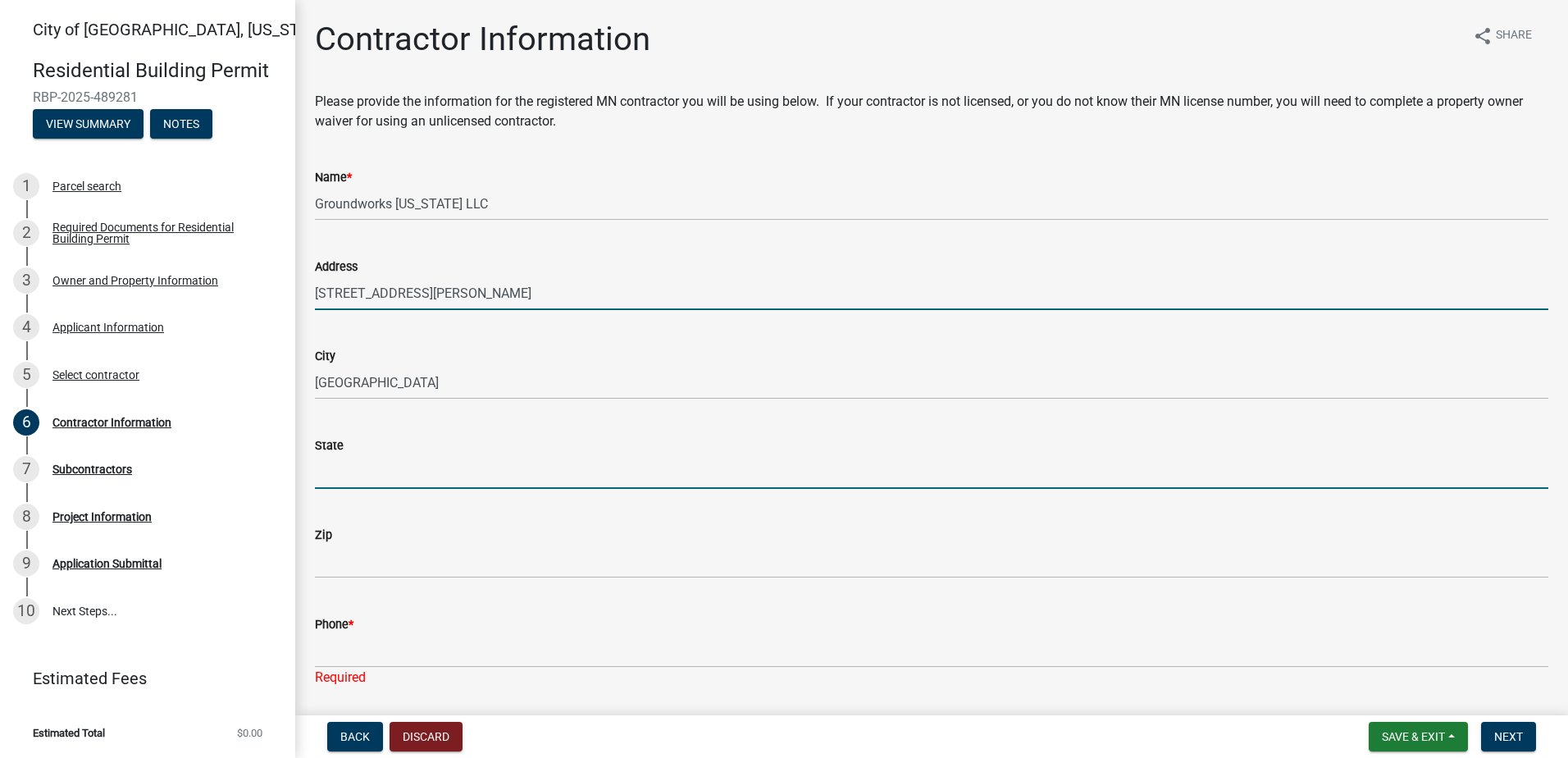
type input "MN"
type input "55076"
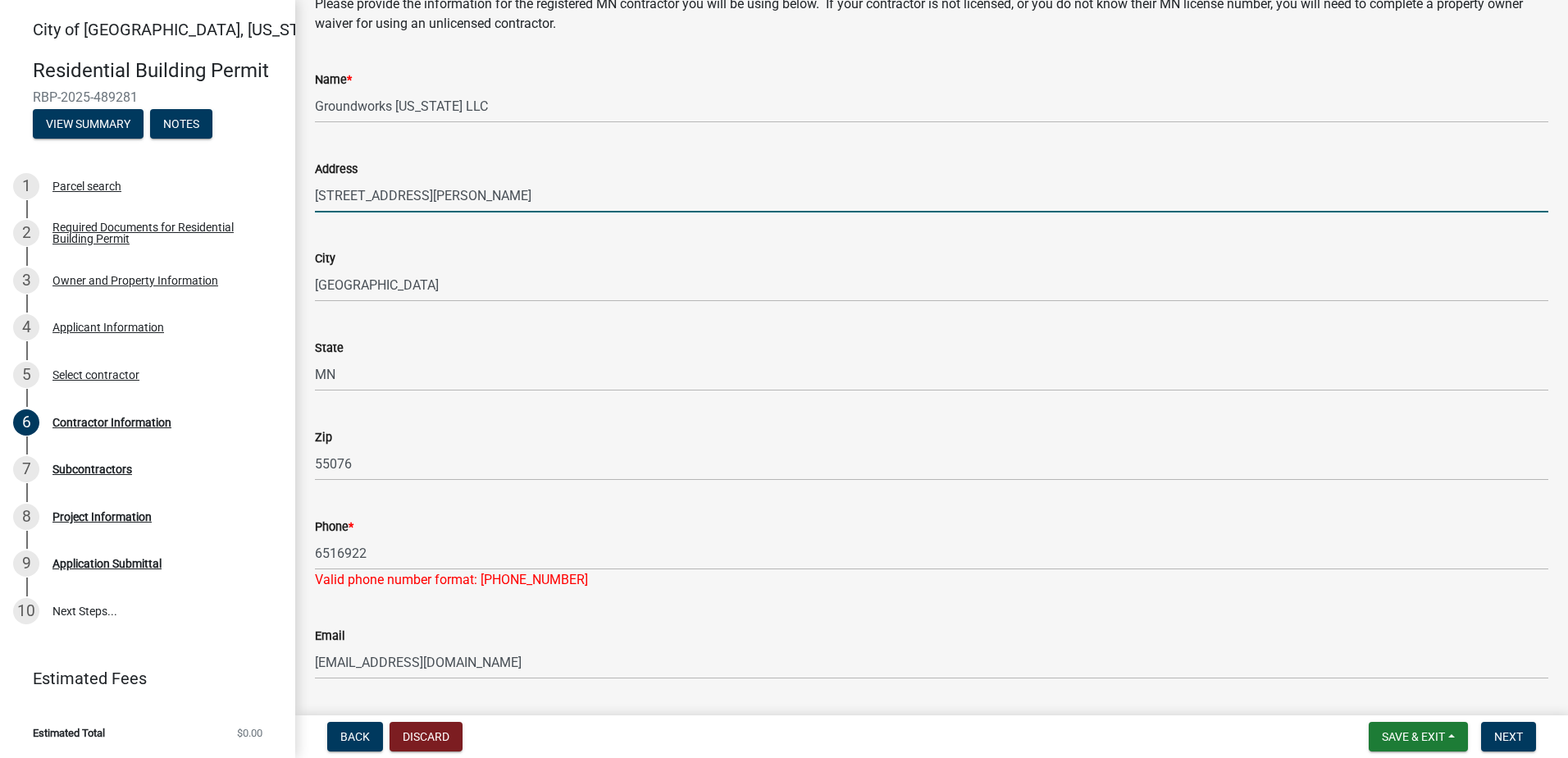
scroll to position [137, 0]
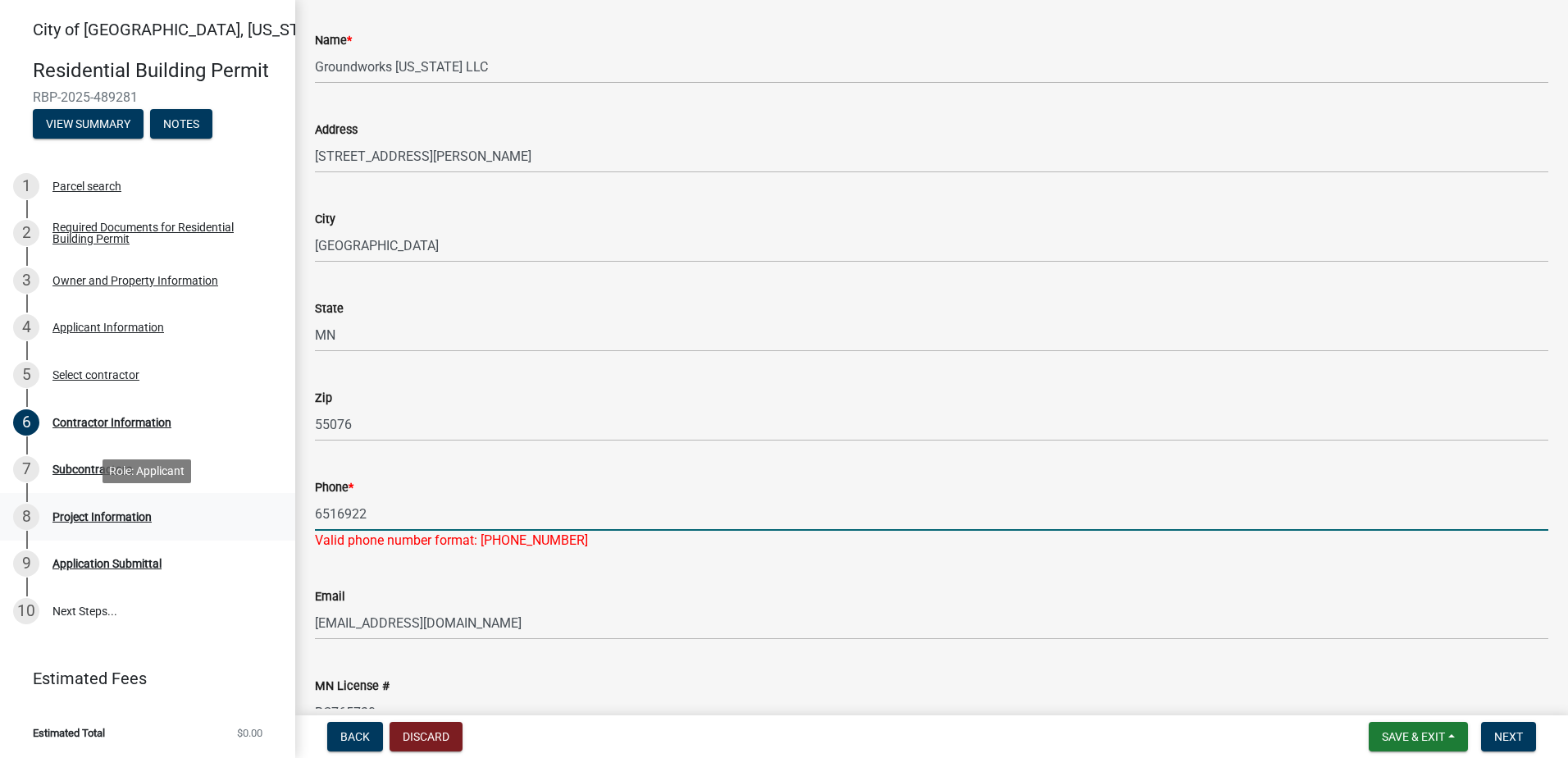
drag, startPoint x: 378, startPoint y: 504, endPoint x: 262, endPoint y: 500, distance: 116.1
click at [262, 500] on div "[GEOGRAPHIC_DATA], [US_STATE] Residential Building Permit RBP-2025-489281 View …" at bounding box center [784, 379] width 1568 height 758
type input "6512946922"
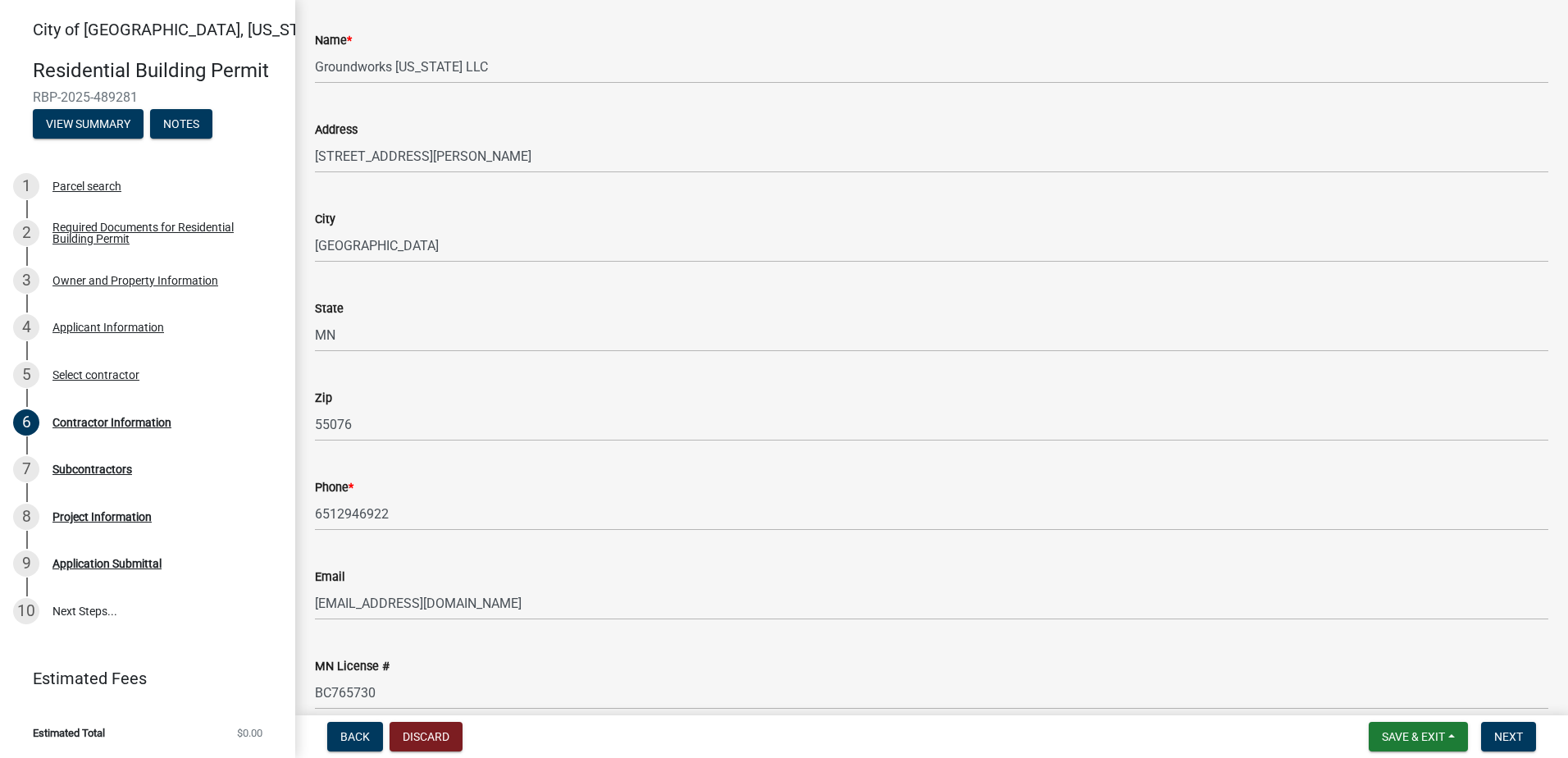
click at [644, 485] on div "Phone *" at bounding box center [931, 487] width 1234 height 20
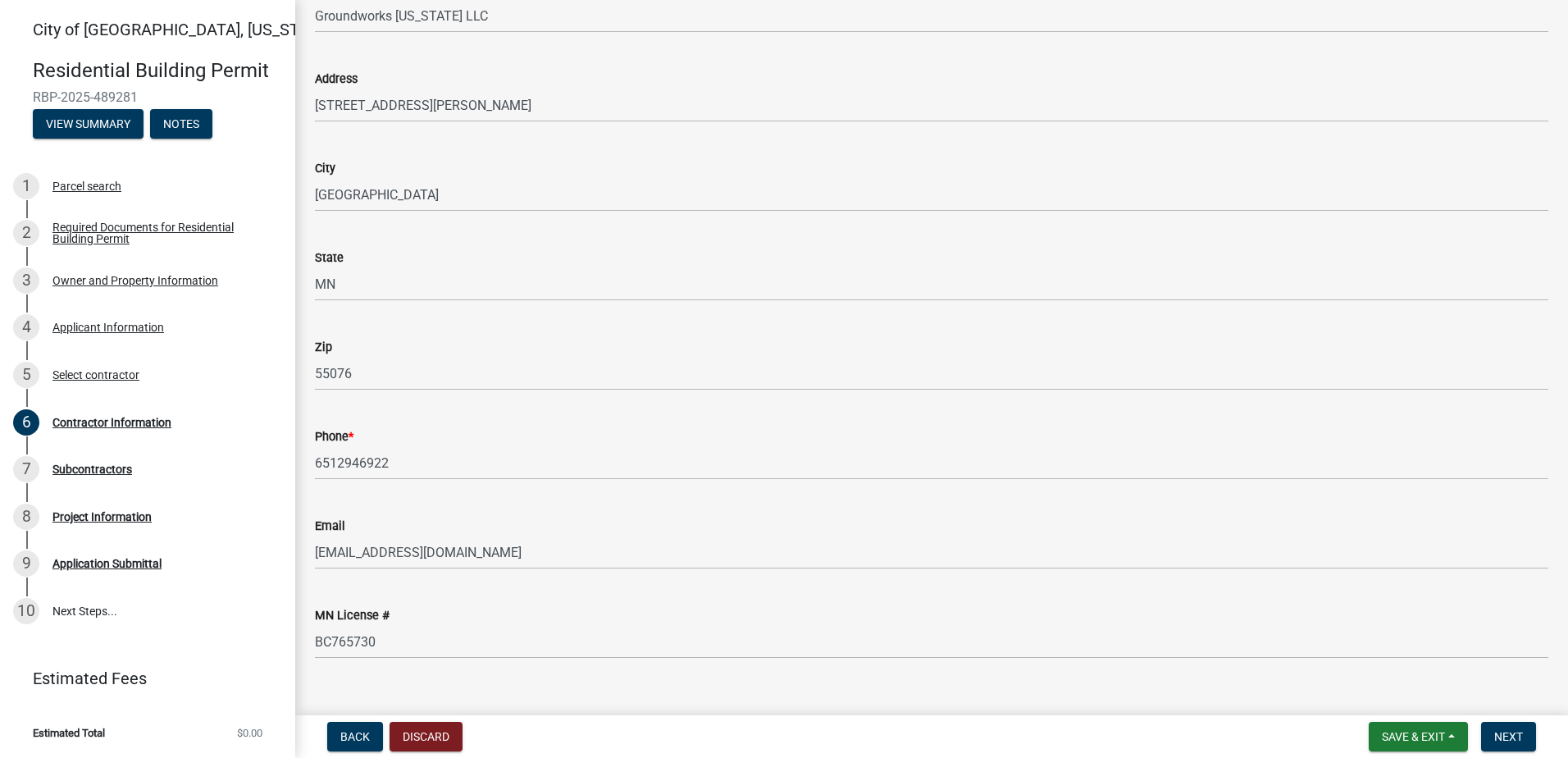
scroll to position [215, 0]
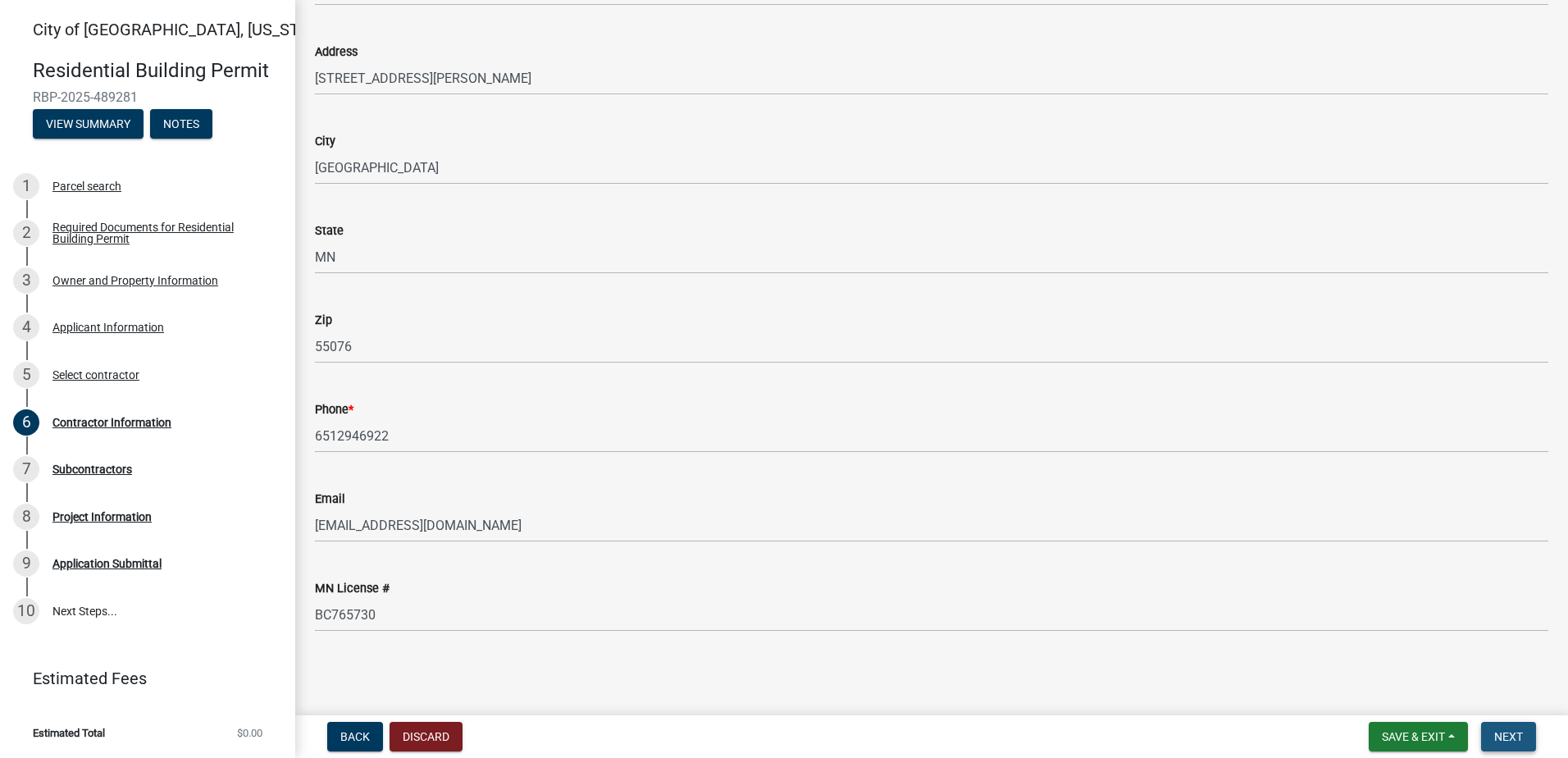
click at [1504, 735] on span "Next" at bounding box center [1508, 735] width 29 height 13
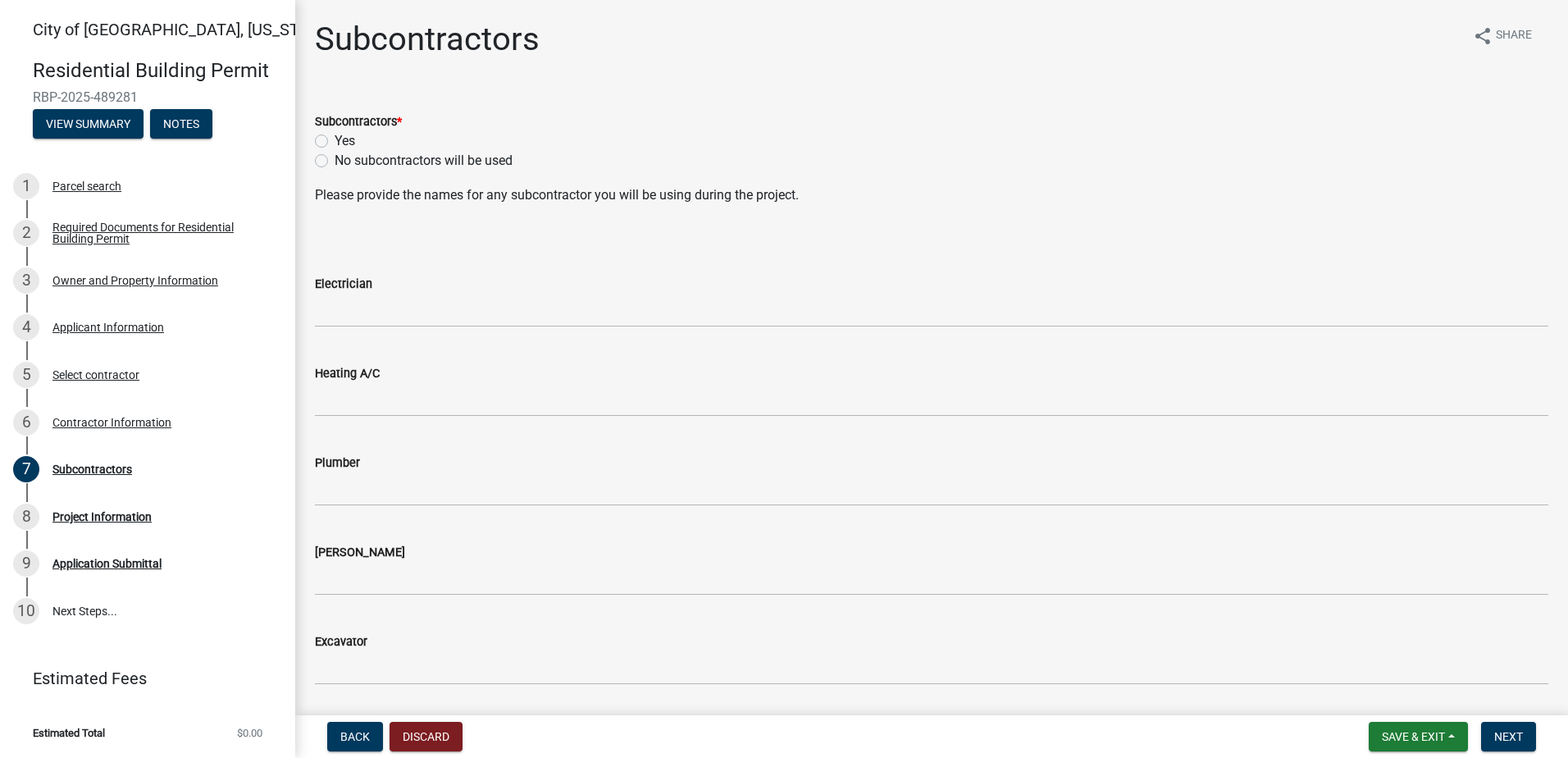
click at [334, 158] on label "No subcontractors will be used" at bounding box center [423, 160] width 178 height 20
click at [334, 158] on input "No subcontractors will be used" at bounding box center [340, 156] width 10 height 10
radio input "true"
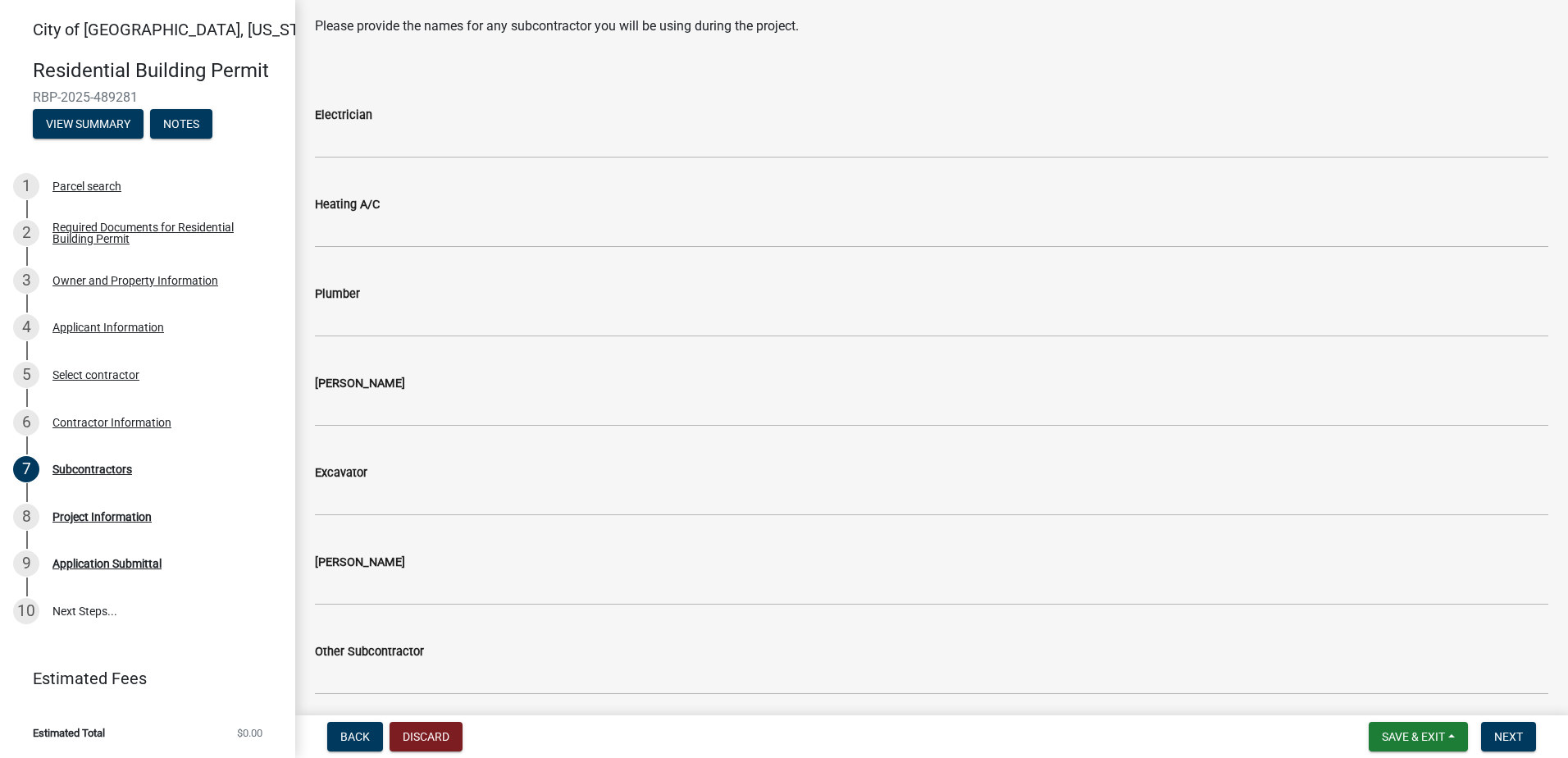
scroll to position [232, 0]
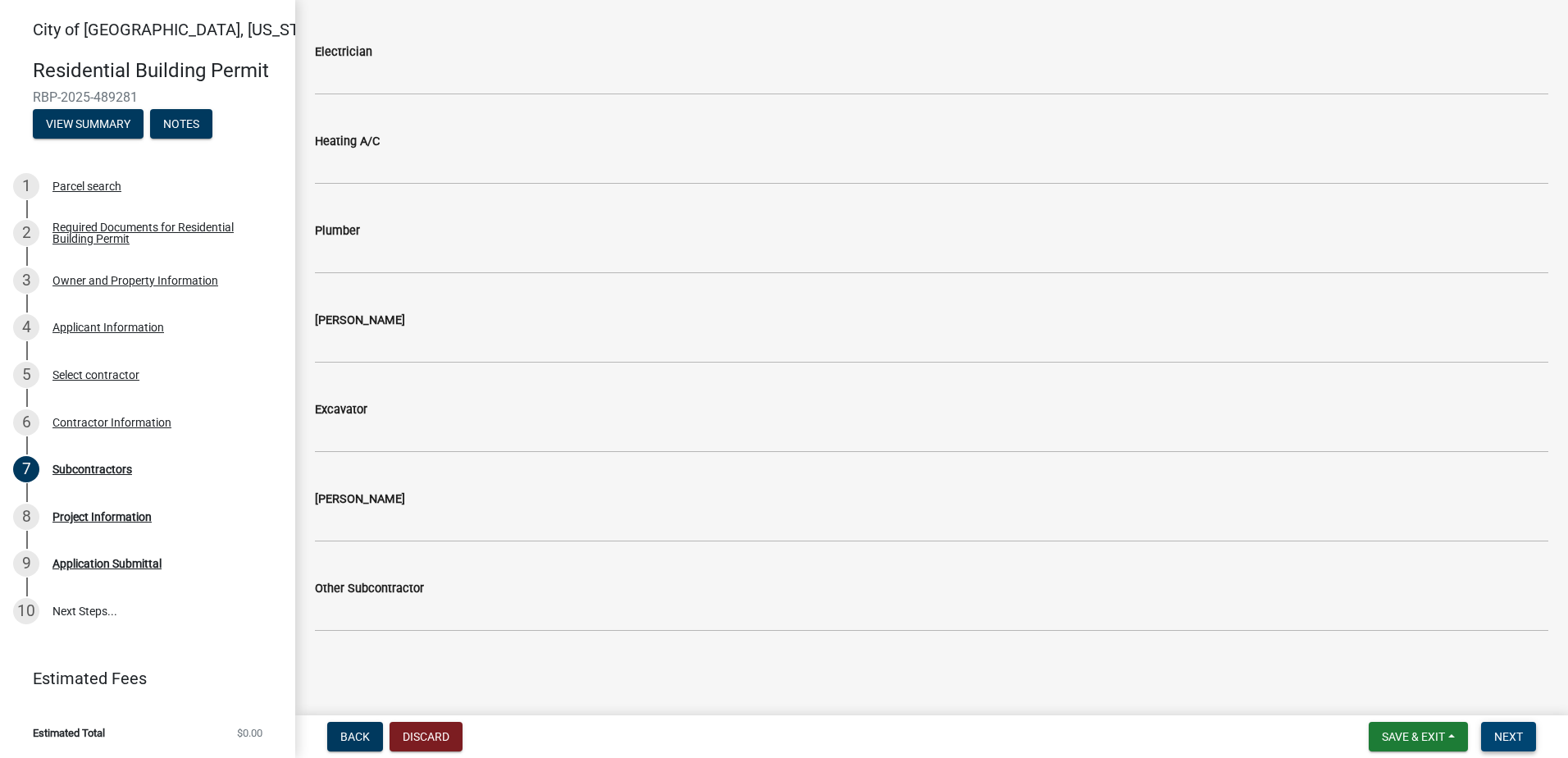
click at [1515, 742] on span "Next" at bounding box center [1508, 735] width 29 height 13
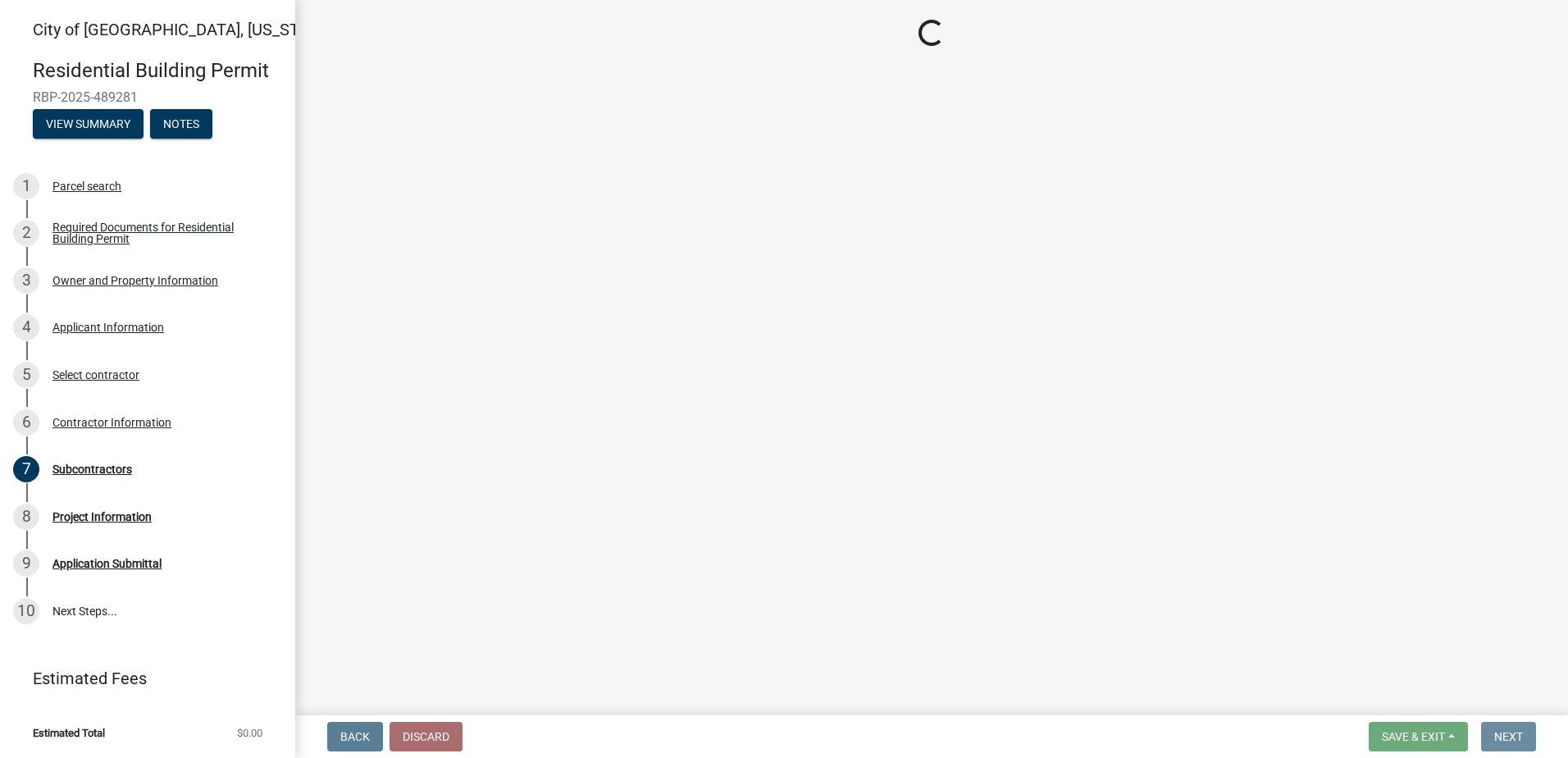
scroll to position [0, 0]
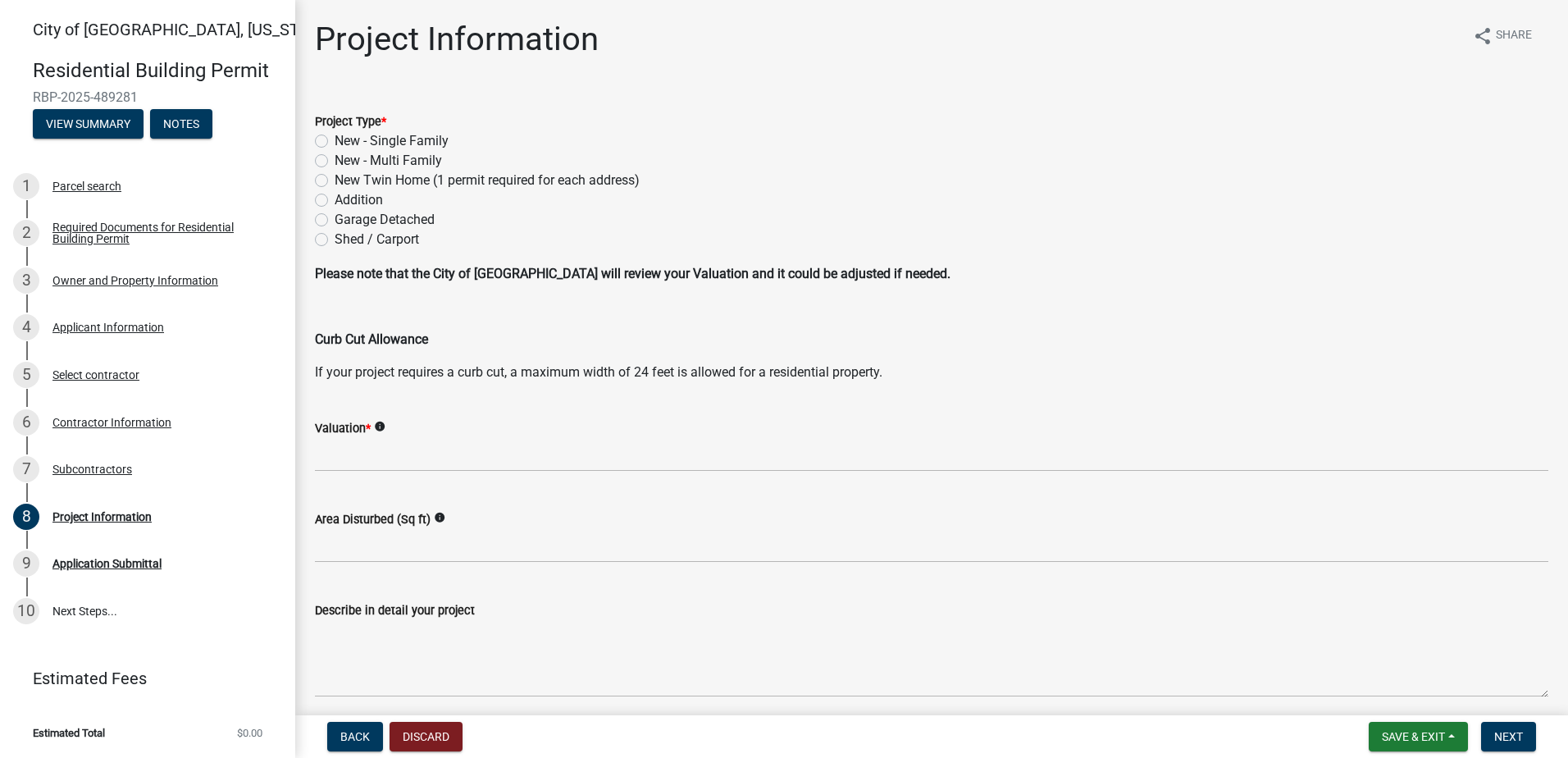
click at [334, 198] on label "Addition" at bounding box center [359, 200] width 49 height 20
click at [334, 198] on input "Addition" at bounding box center [340, 196] width 10 height 10
radio input "true"
click at [489, 202] on div "Addition" at bounding box center [931, 200] width 1234 height 20
click at [1018, 165] on div "New - Multi Family" at bounding box center [931, 160] width 1234 height 20
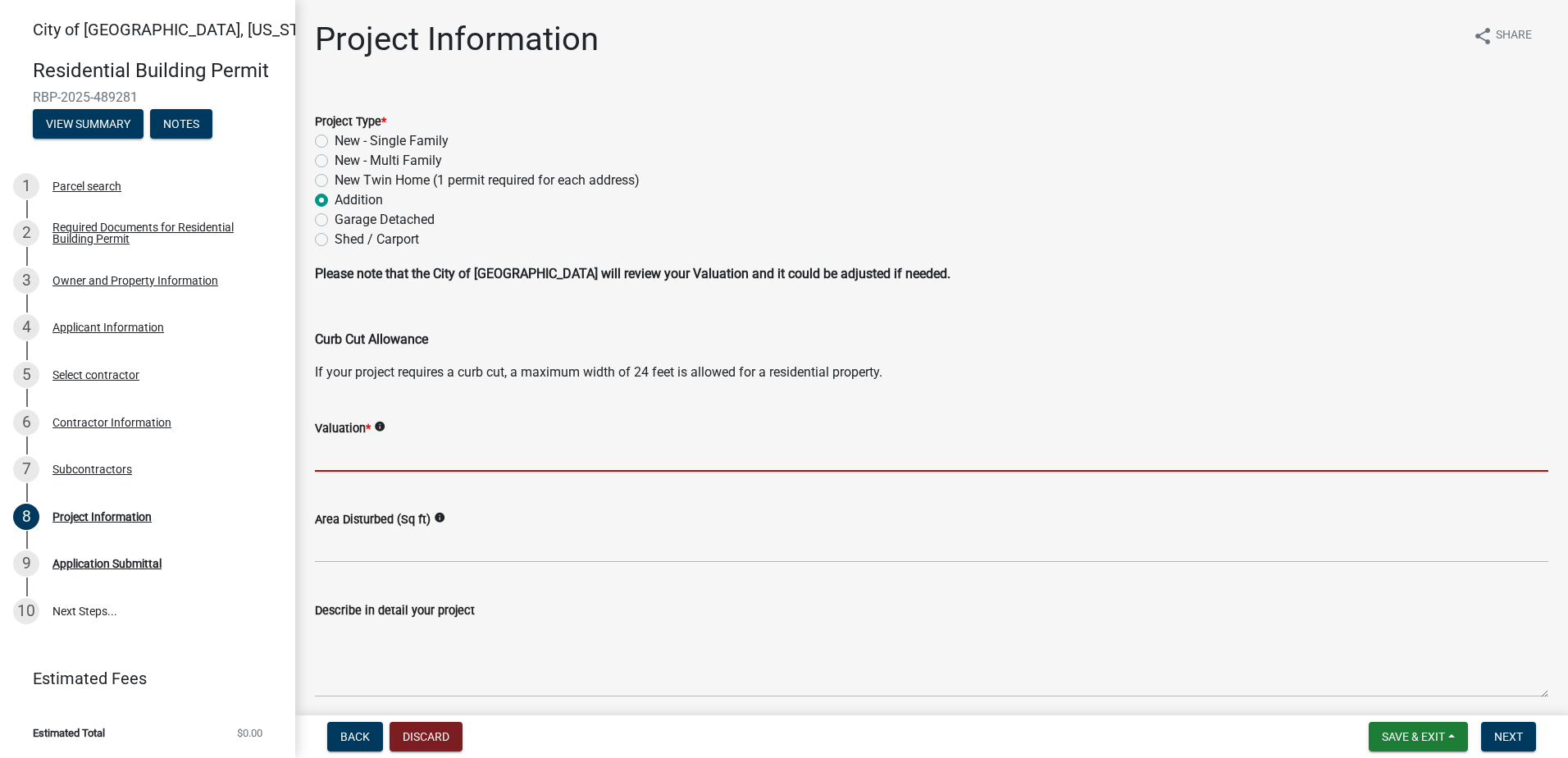
click at [357, 443] on input "text" at bounding box center [931, 454] width 1234 height 34
click at [349, 457] on input "text" at bounding box center [931, 454] width 1234 height 34
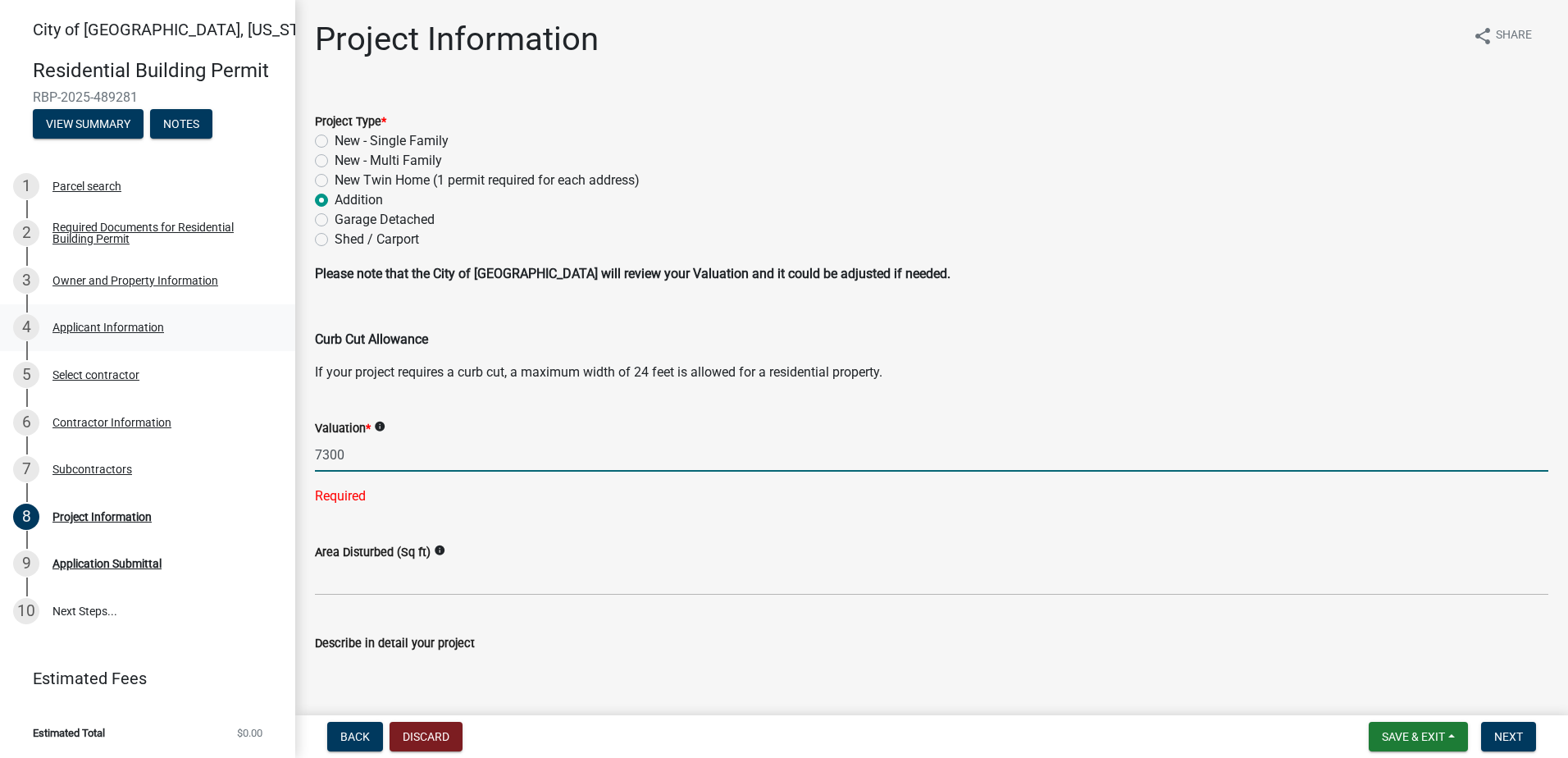
type input "7300"
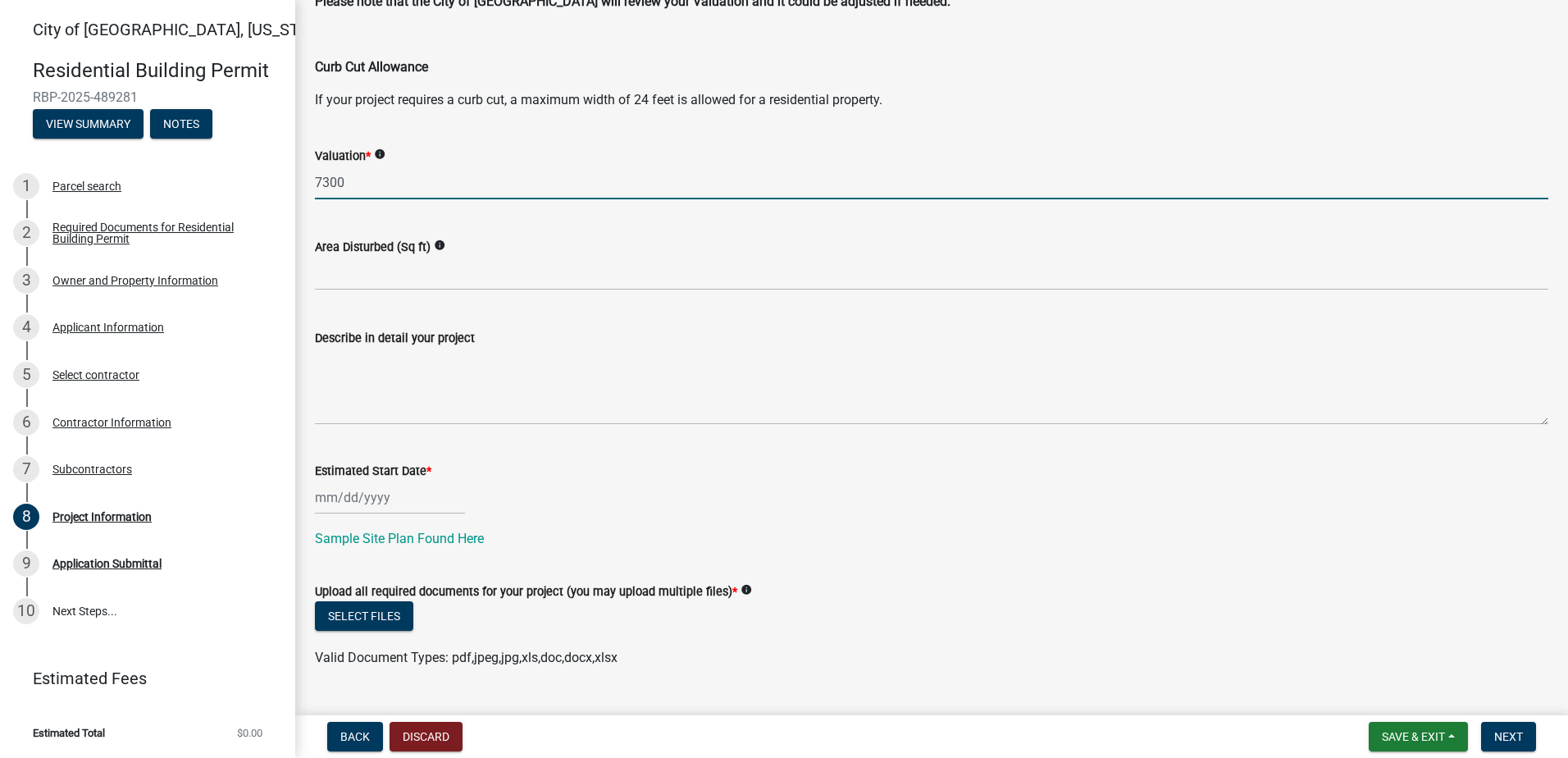
scroll to position [273, 0]
click at [326, 498] on div at bounding box center [389, 496] width 150 height 34
select select "10"
select select "2025"
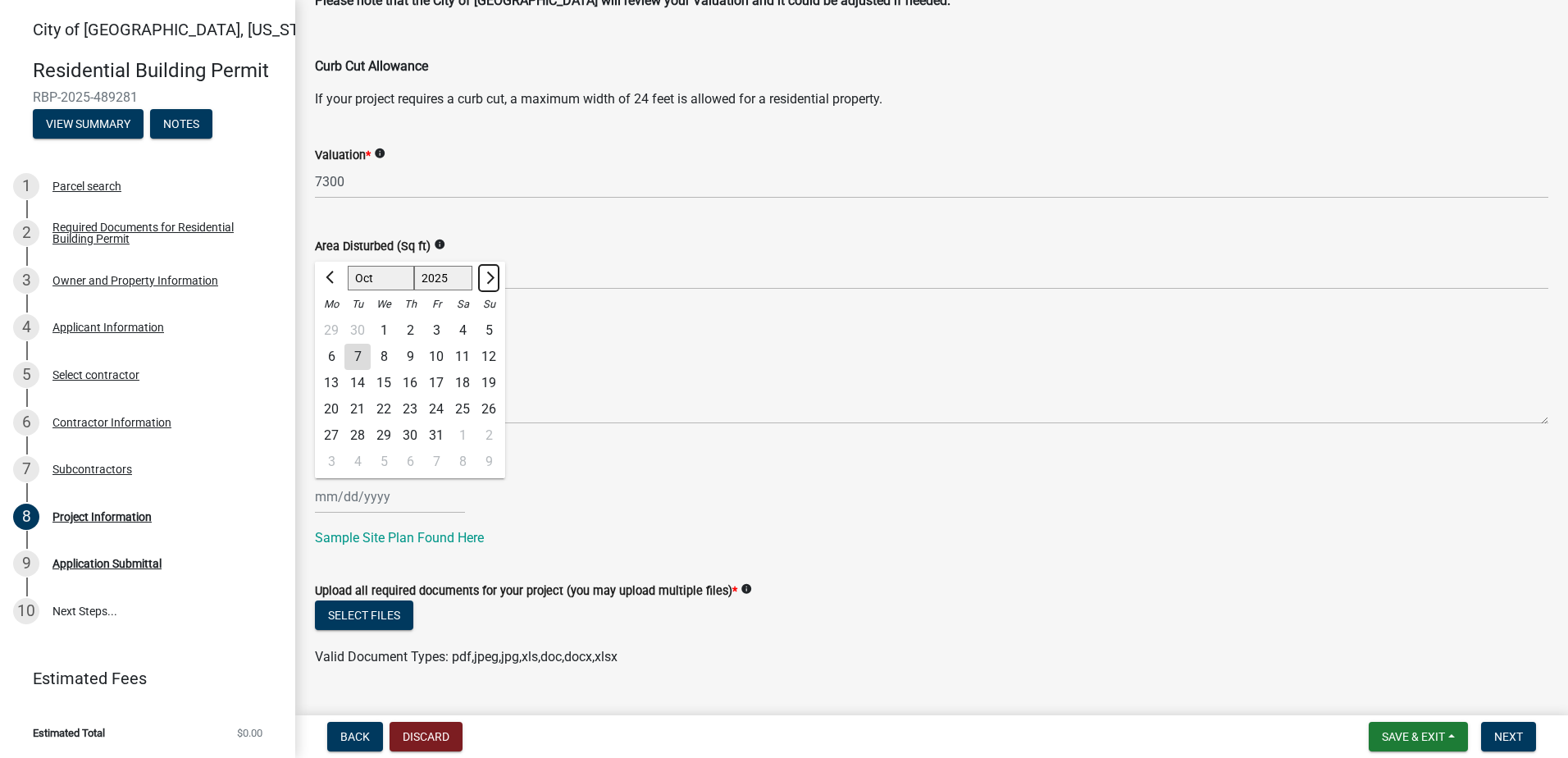
click at [489, 275] on span "Next month" at bounding box center [489, 277] width 12 height 12
select select "11"
click at [411, 379] on div "13" at bounding box center [410, 383] width 26 height 26
type input "[DATE]"
click at [559, 505] on div "[DATE]" at bounding box center [931, 496] width 1234 height 34
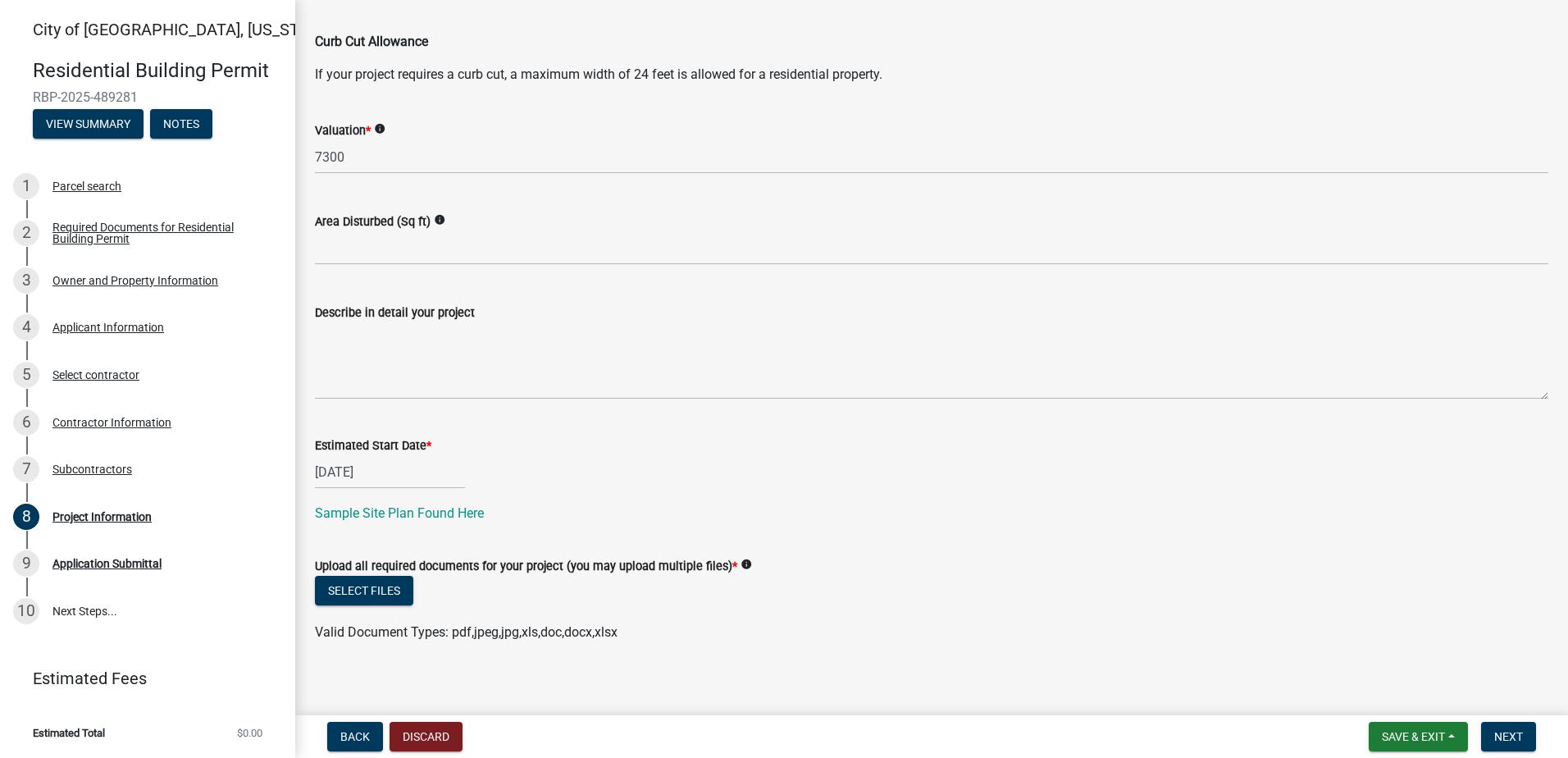
scroll to position [310, 0]
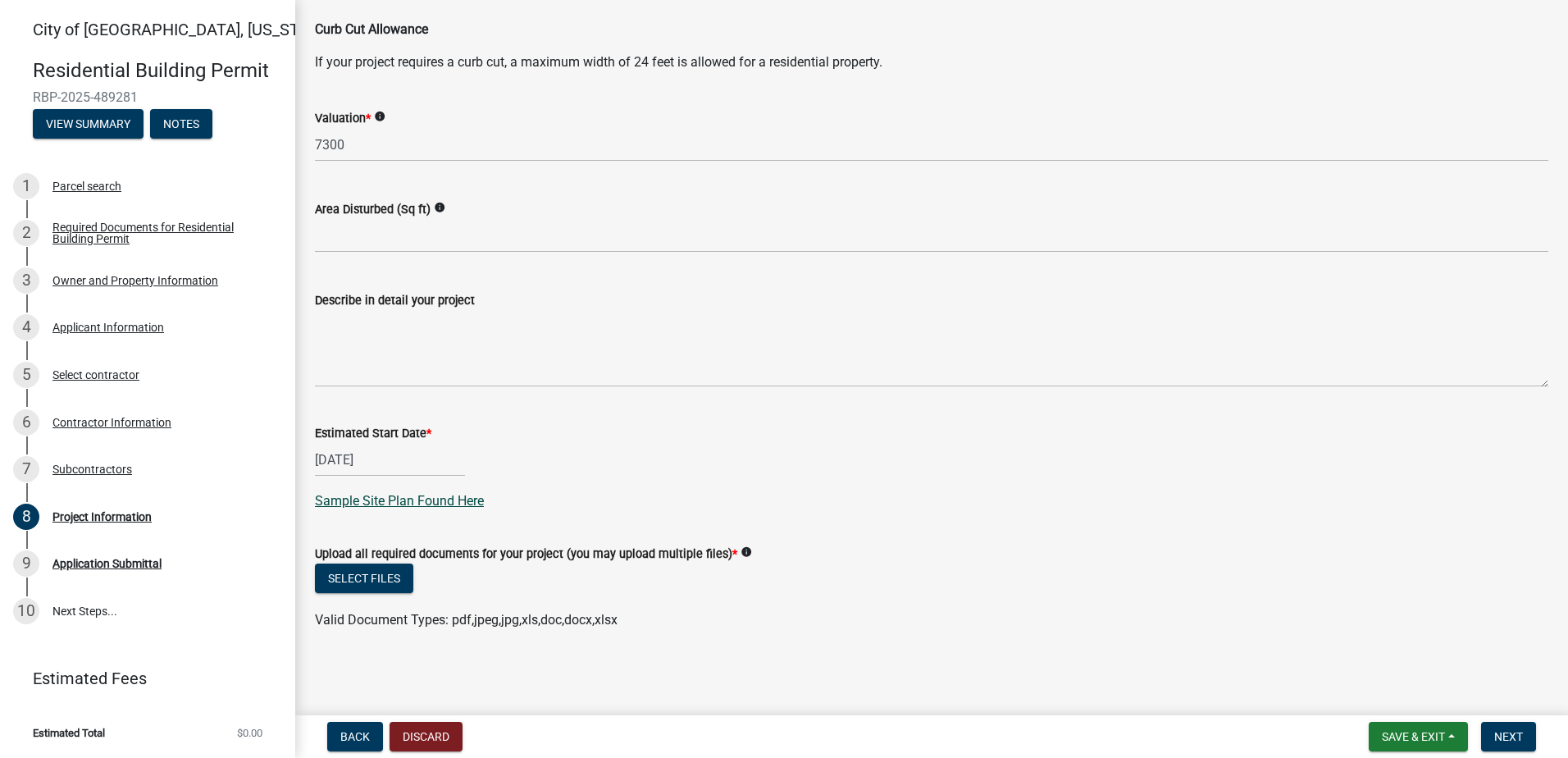
click at [391, 504] on link "Sample Site Plan Found Here" at bounding box center [398, 501] width 169 height 16
click at [405, 578] on button "Select files" at bounding box center [364, 578] width 99 height 29
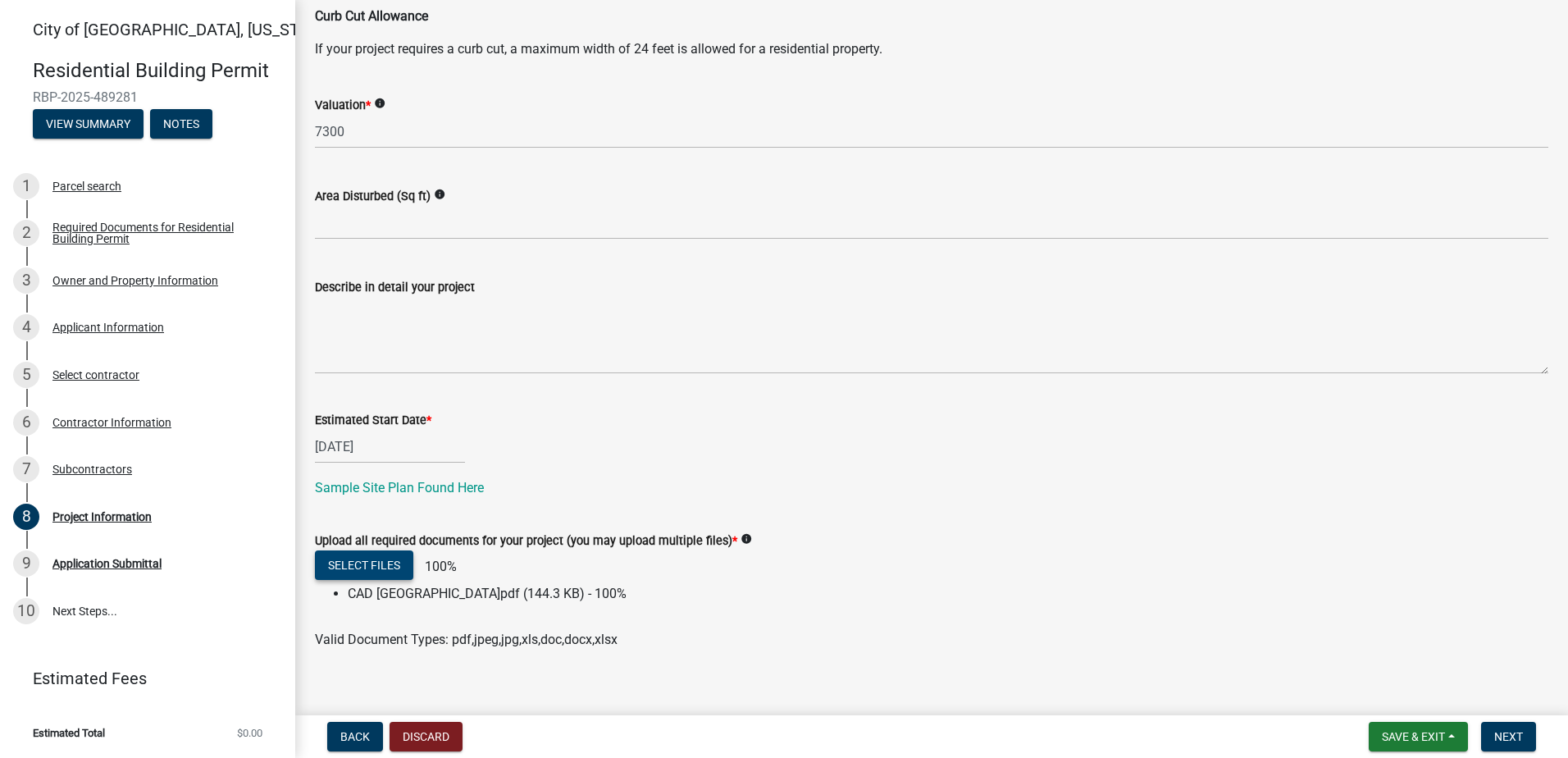
scroll to position [343, 0]
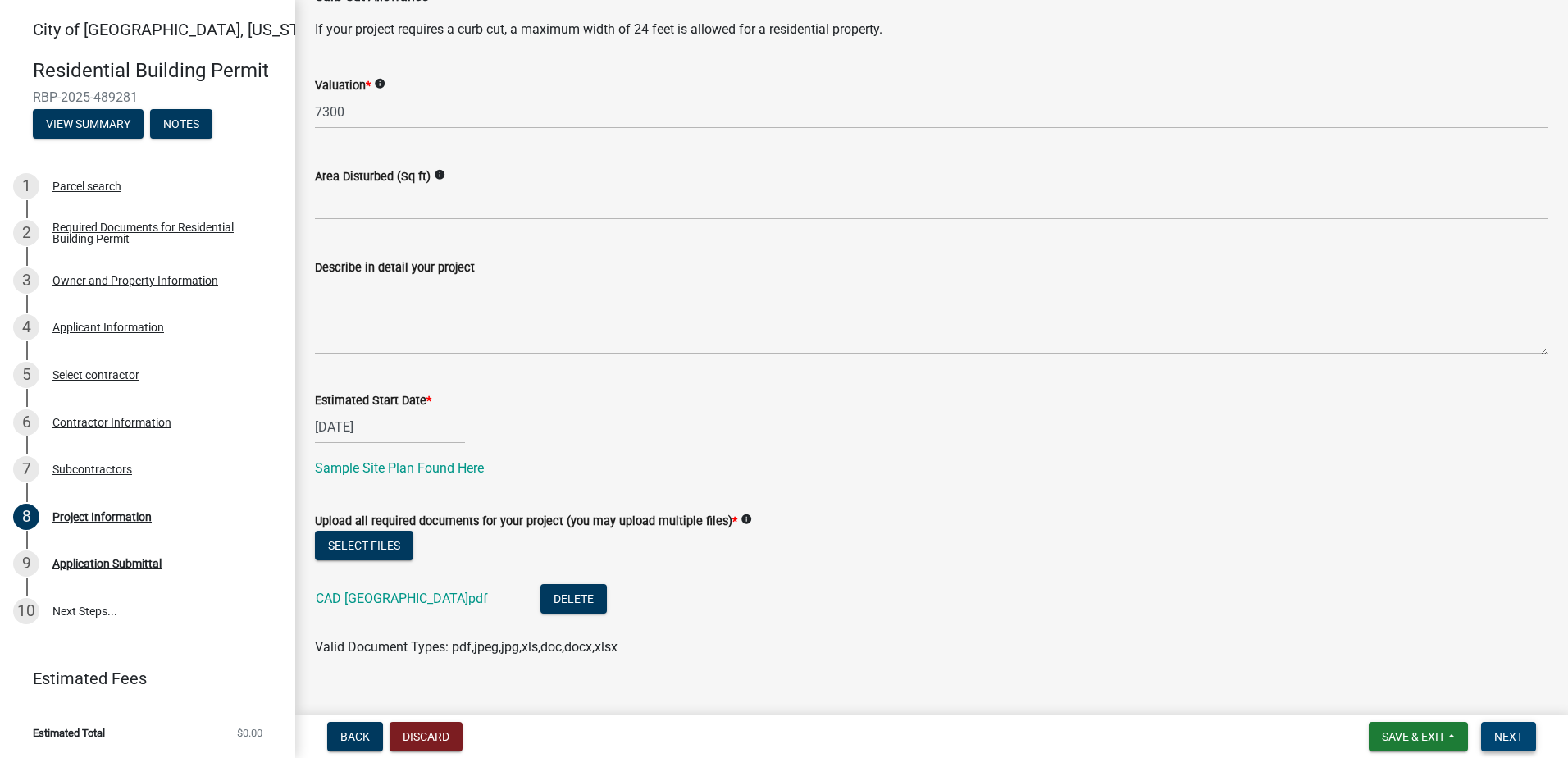
click at [1499, 733] on span "Next" at bounding box center [1508, 735] width 29 height 13
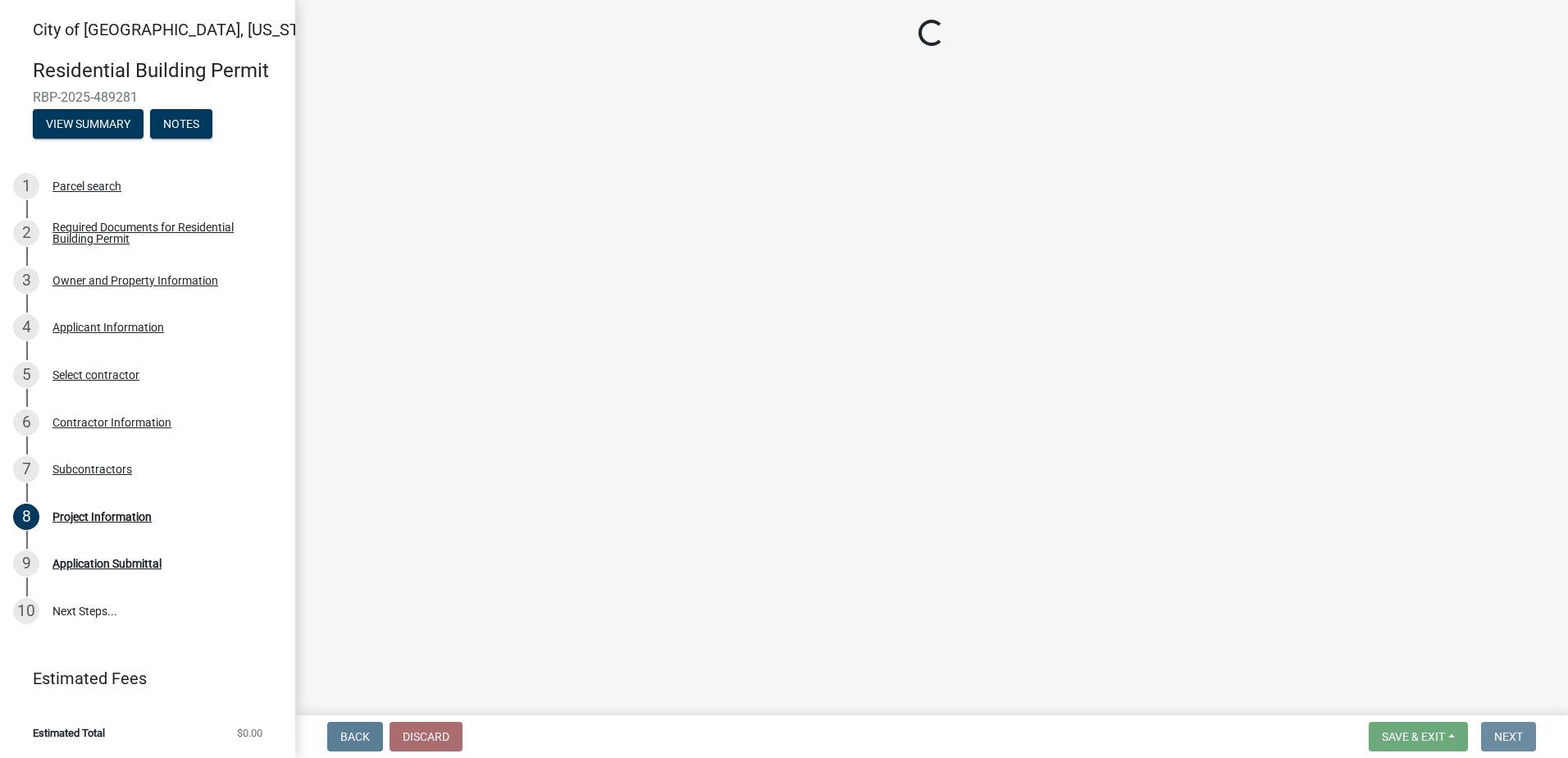
scroll to position [0, 0]
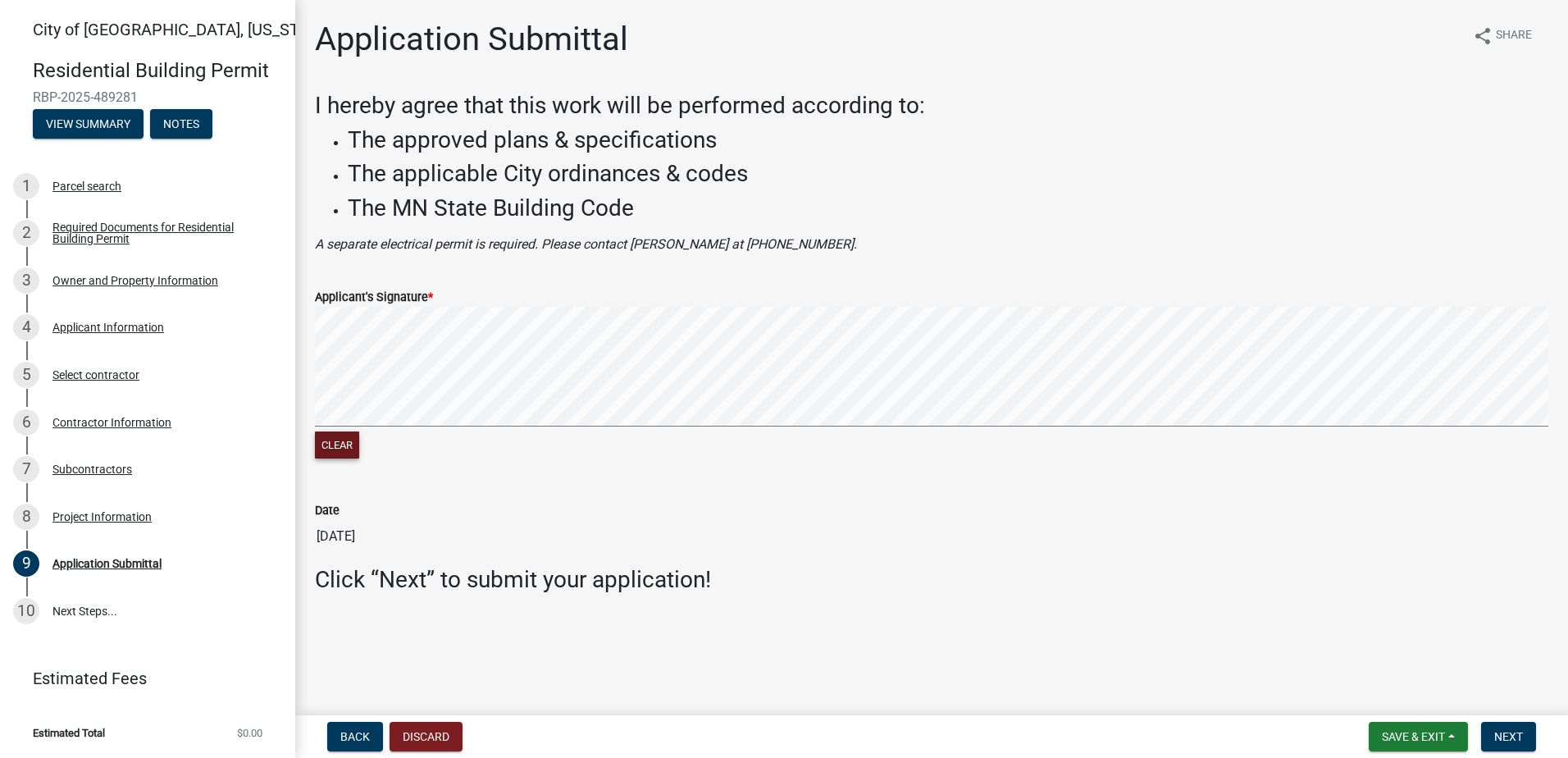
click at [332, 444] on button "Clear" at bounding box center [336, 444] width 44 height 27
click at [350, 449] on button "Clear" at bounding box center [336, 444] width 44 height 27
drag, startPoint x: 1302, startPoint y: 590, endPoint x: 1338, endPoint y: 598, distance: 36.9
click at [1314, 592] on wm-data-entity-input-list "I hereby agree that this work will be performed according to: The approved plan…" at bounding box center [931, 348] width 1234 height 514
click at [940, 637] on main "Application Submittal share Share I hereby agree that this work will be perform…" at bounding box center [931, 354] width 1273 height 709
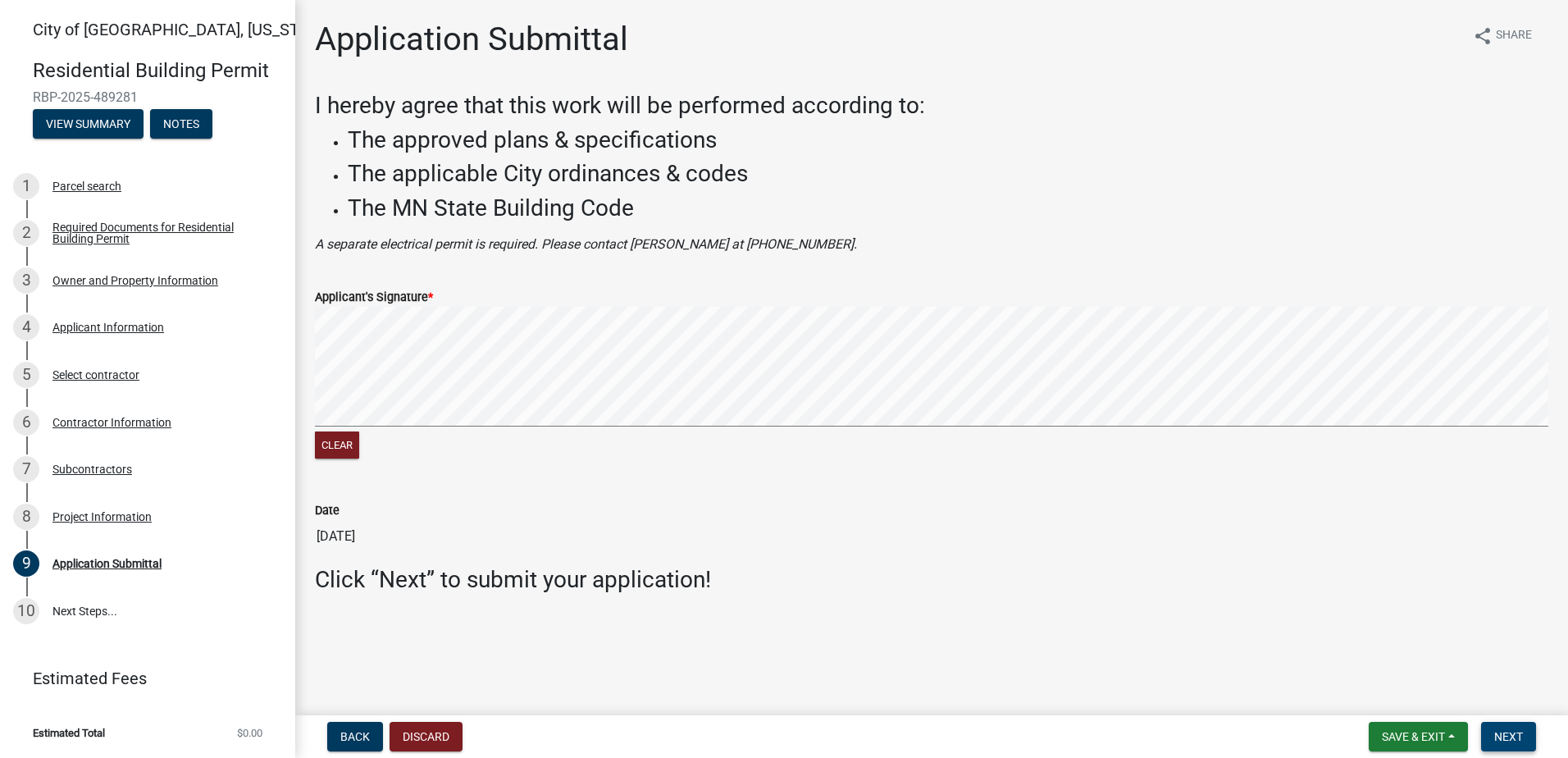
click at [1499, 733] on span "Next" at bounding box center [1508, 735] width 29 height 13
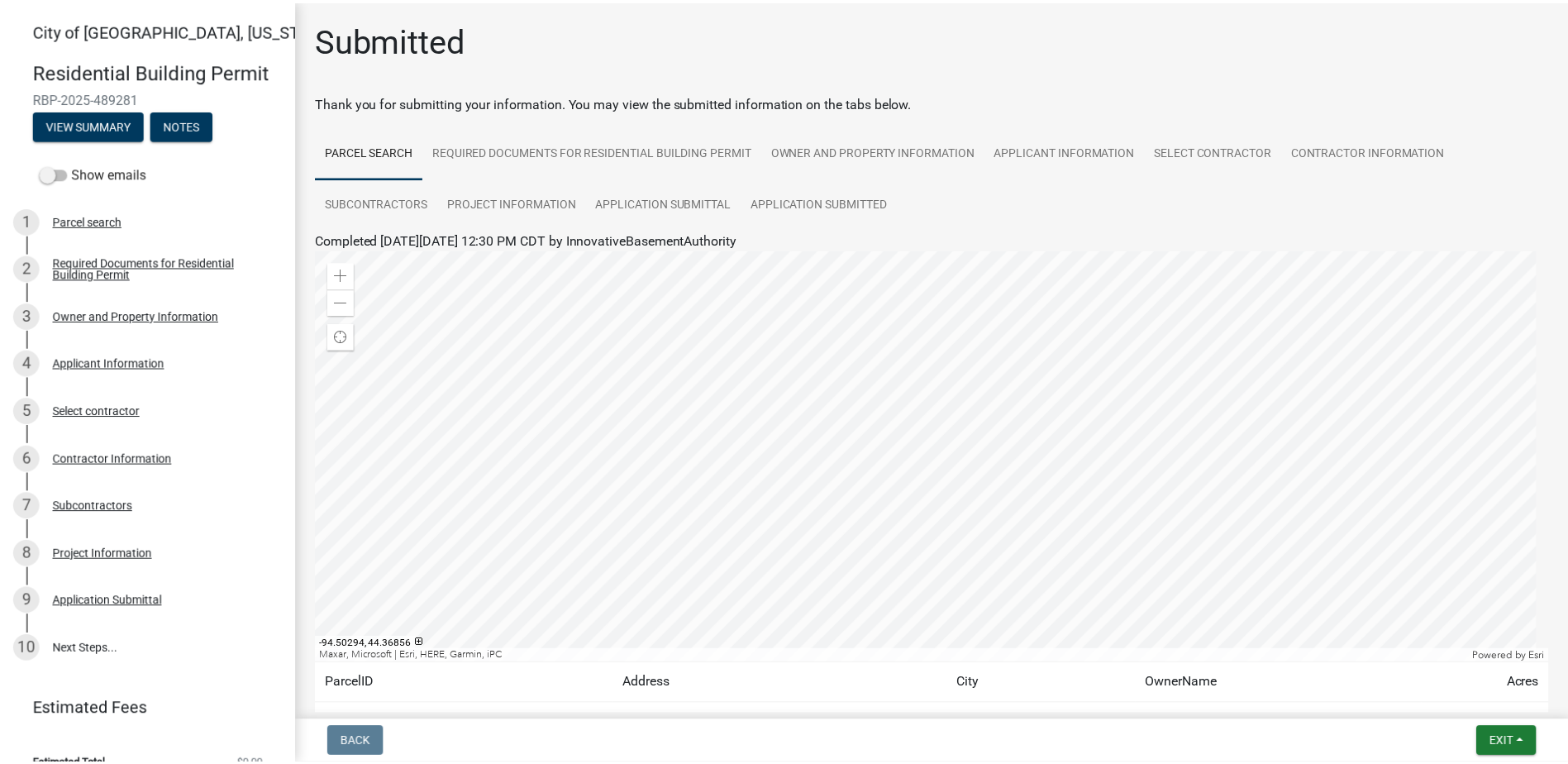
scroll to position [127, 0]
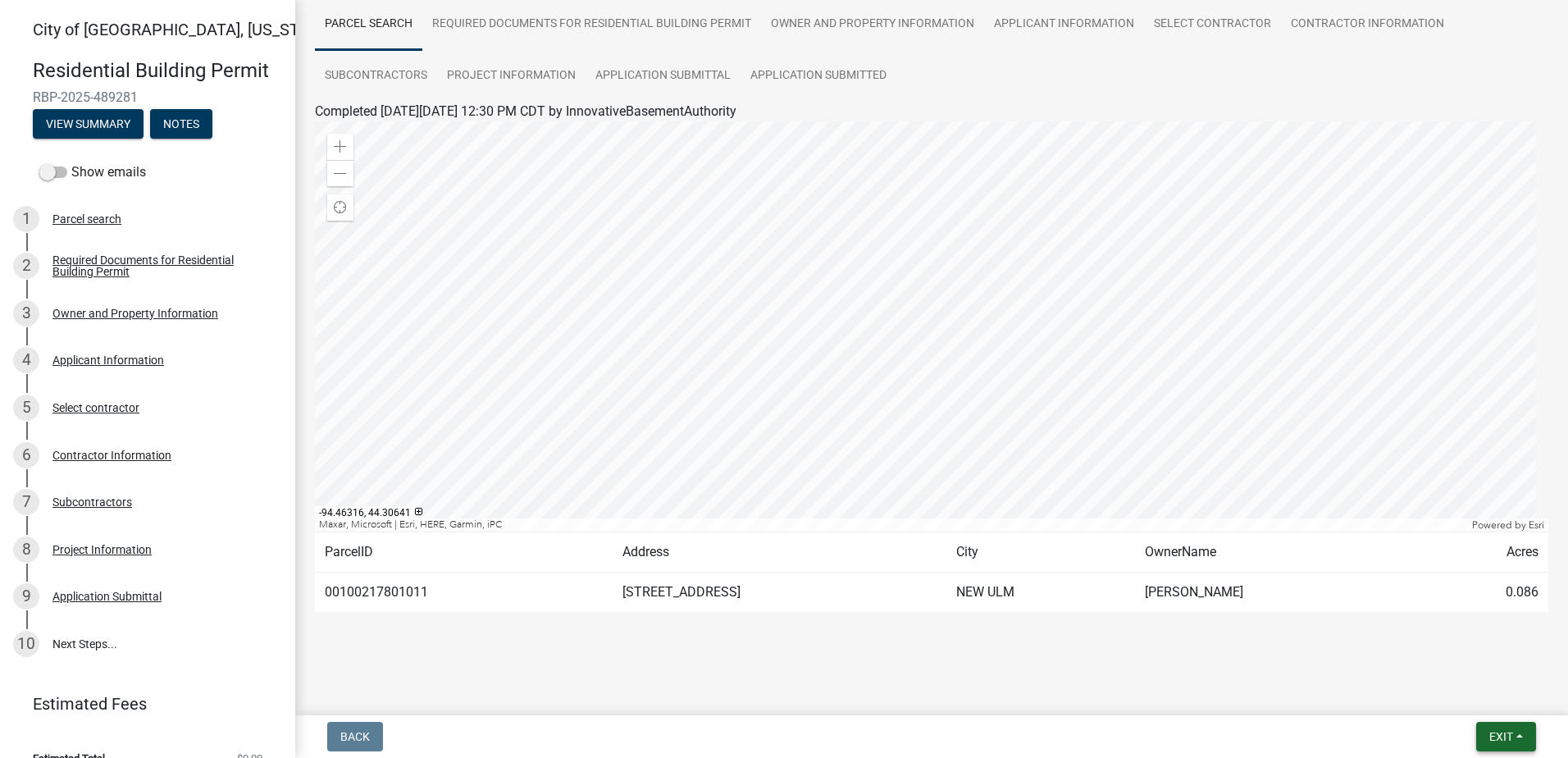
click at [1499, 731] on span "Exit" at bounding box center [1500, 735] width 23 height 13
click at [1449, 690] on button "Save & Exit" at bounding box center [1469, 693] width 131 height 39
